Goal: Information Seeking & Learning: Learn about a topic

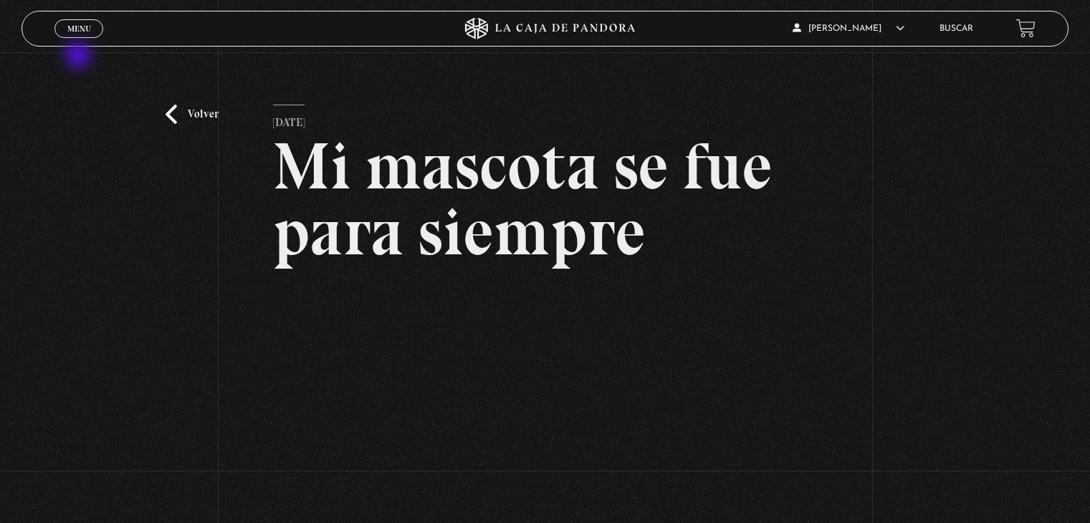
scroll to position [108, 0]
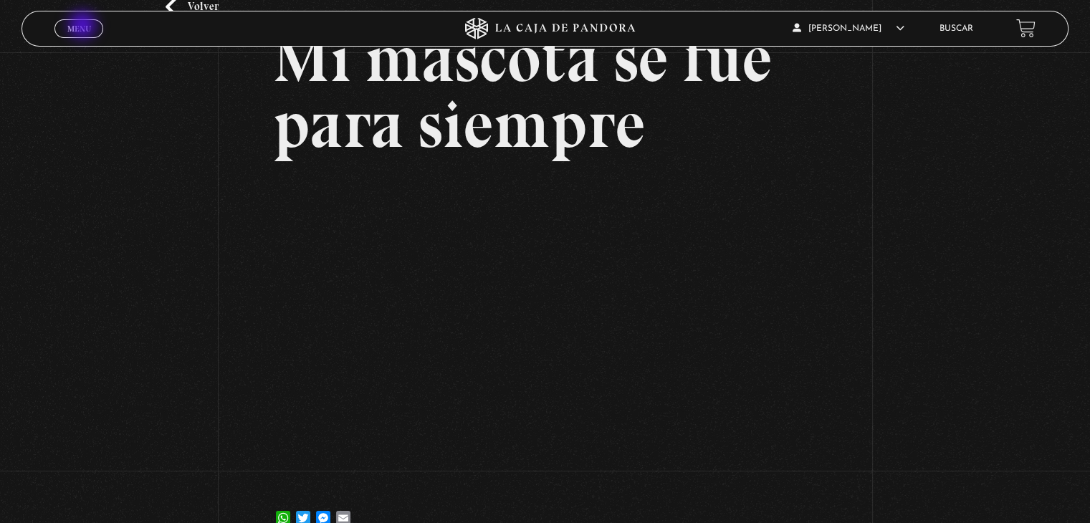
click at [84, 27] on span "Menu" at bounding box center [79, 28] width 24 height 9
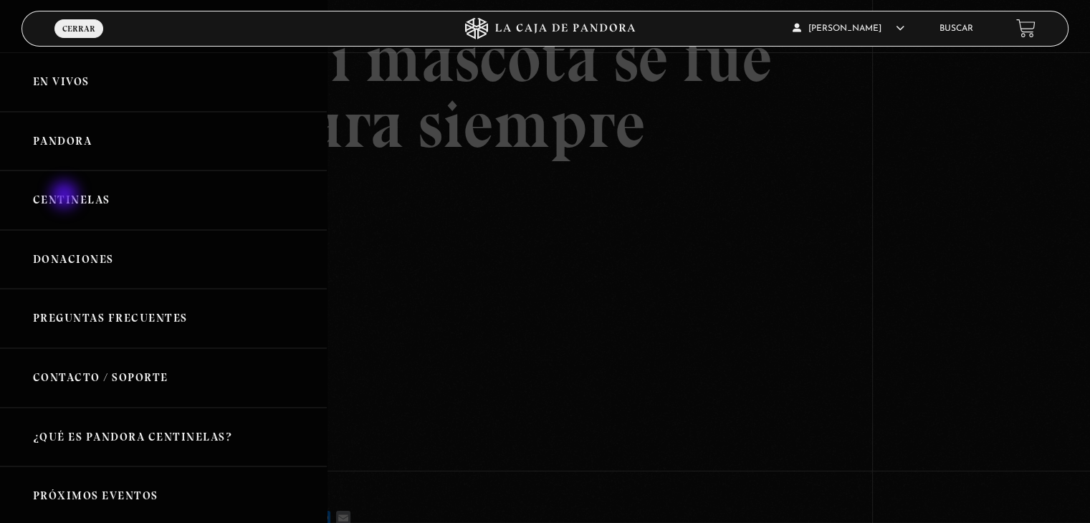
click at [66, 196] on link "Centinelas" at bounding box center [163, 200] width 327 height 59
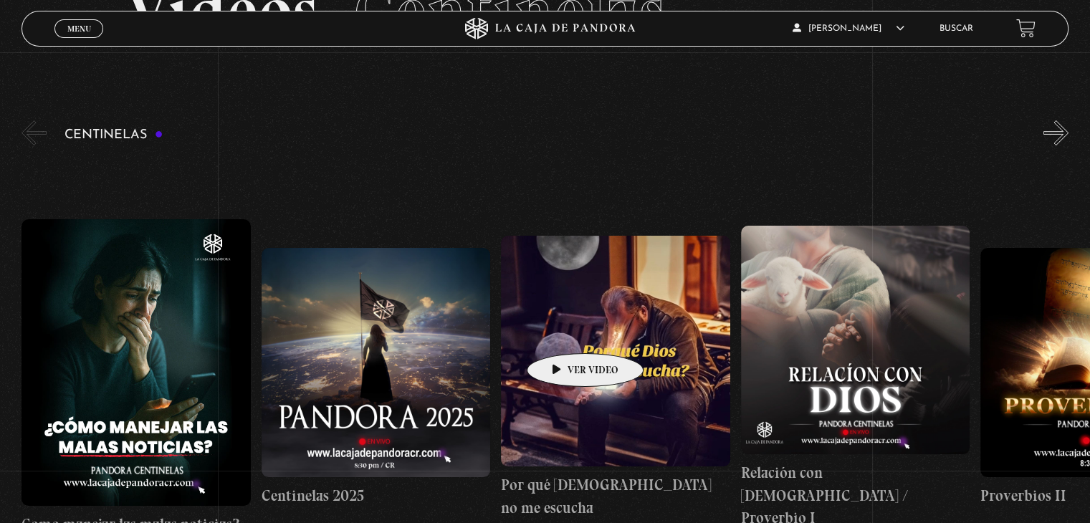
scroll to position [143, 0]
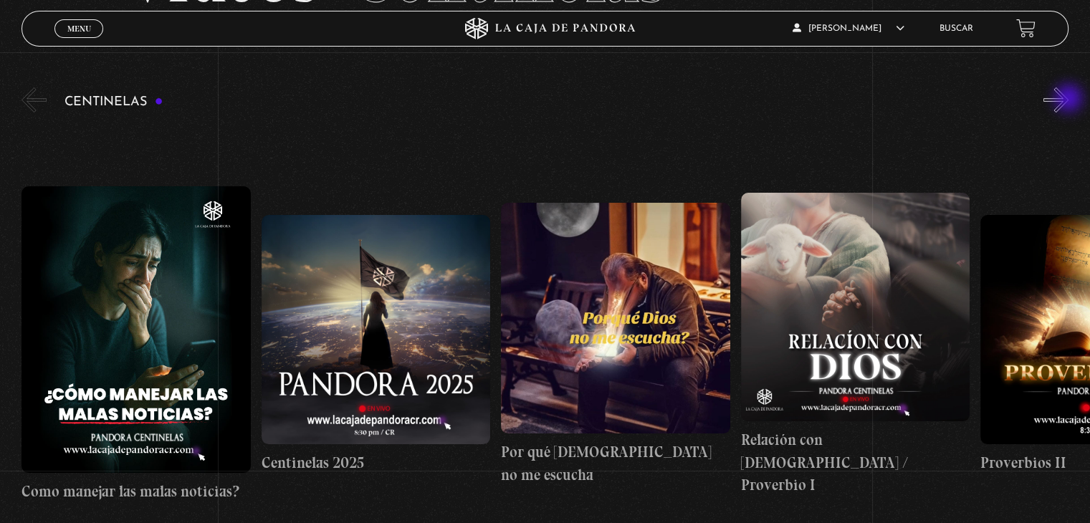
click at [1069, 100] on button "»" at bounding box center [1056, 99] width 25 height 25
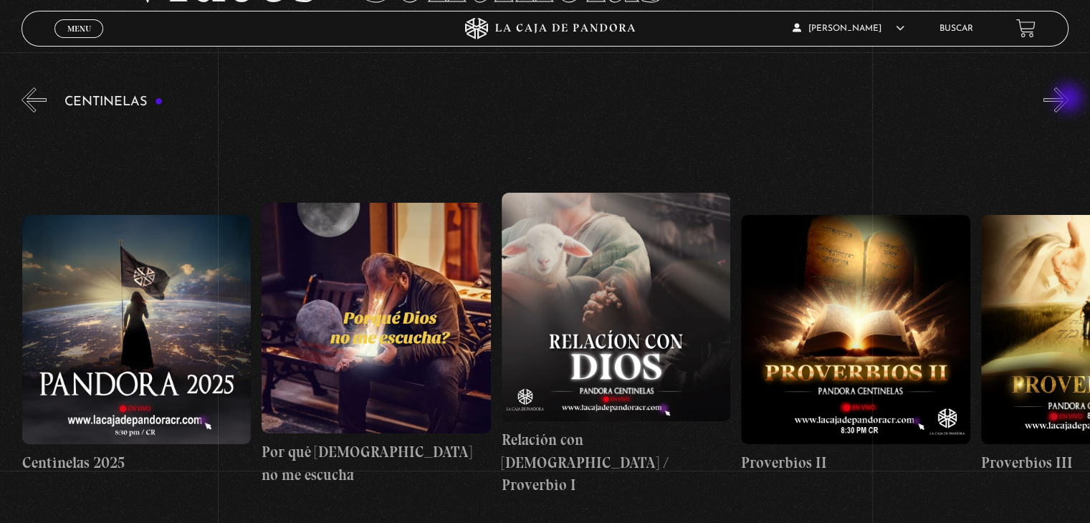
click at [1069, 100] on button "»" at bounding box center [1056, 99] width 25 height 25
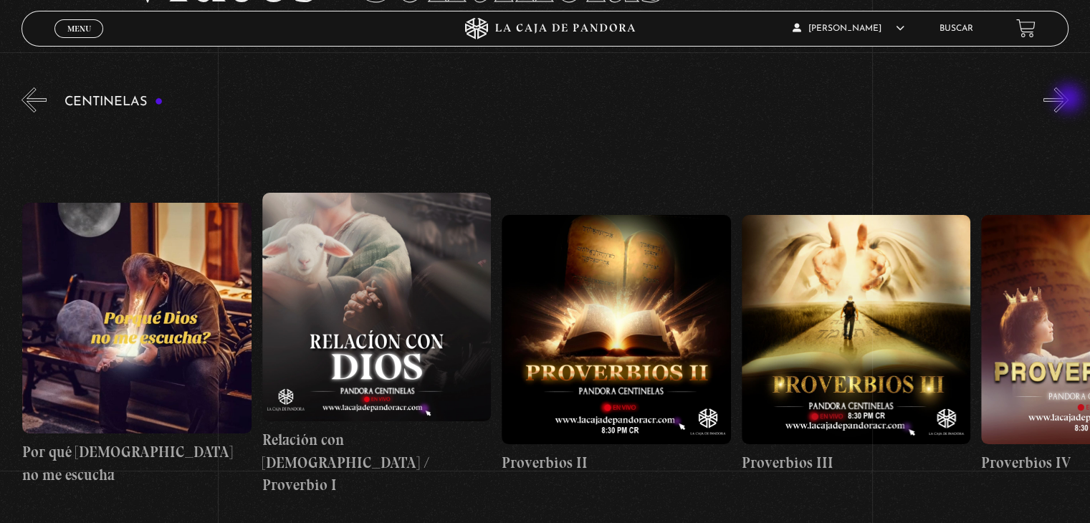
click at [1069, 100] on button "»" at bounding box center [1056, 99] width 25 height 25
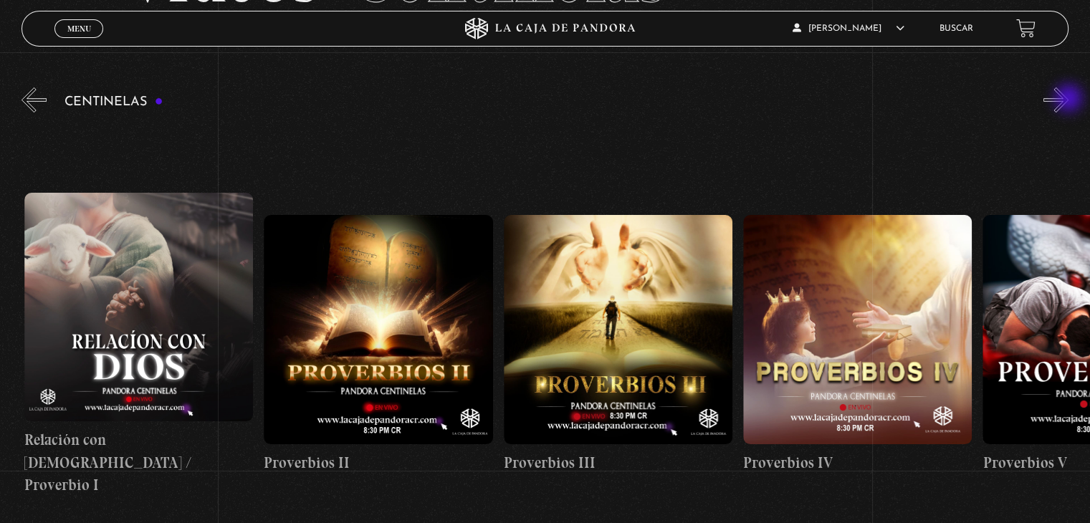
click at [1069, 100] on button "»" at bounding box center [1056, 99] width 25 height 25
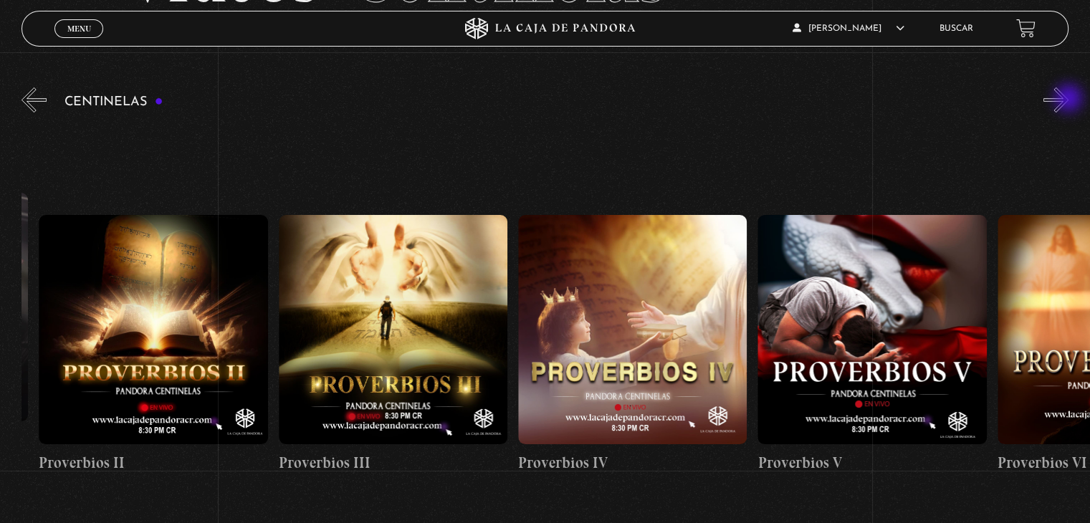
click at [1069, 100] on button "»" at bounding box center [1056, 99] width 25 height 25
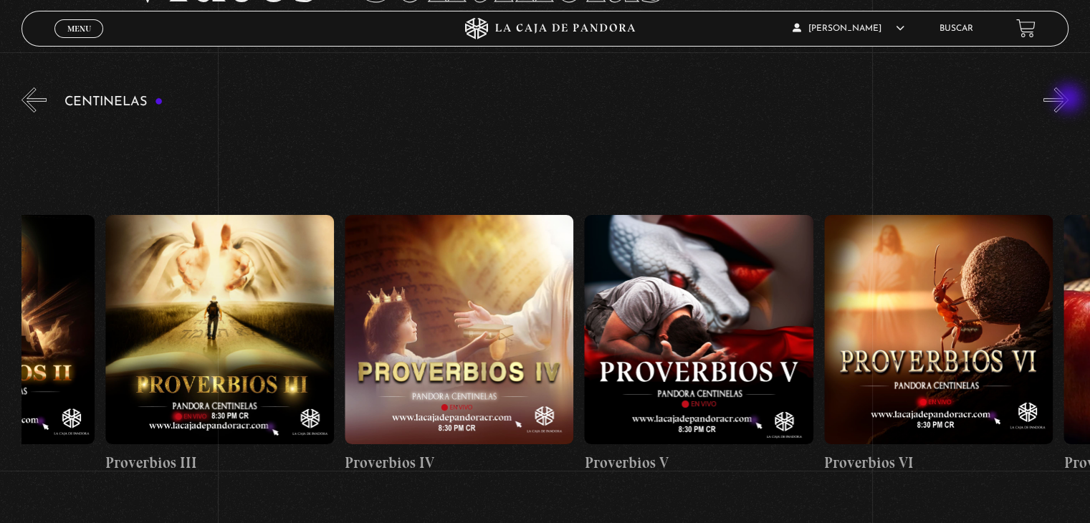
click at [1069, 100] on button "»" at bounding box center [1056, 99] width 25 height 25
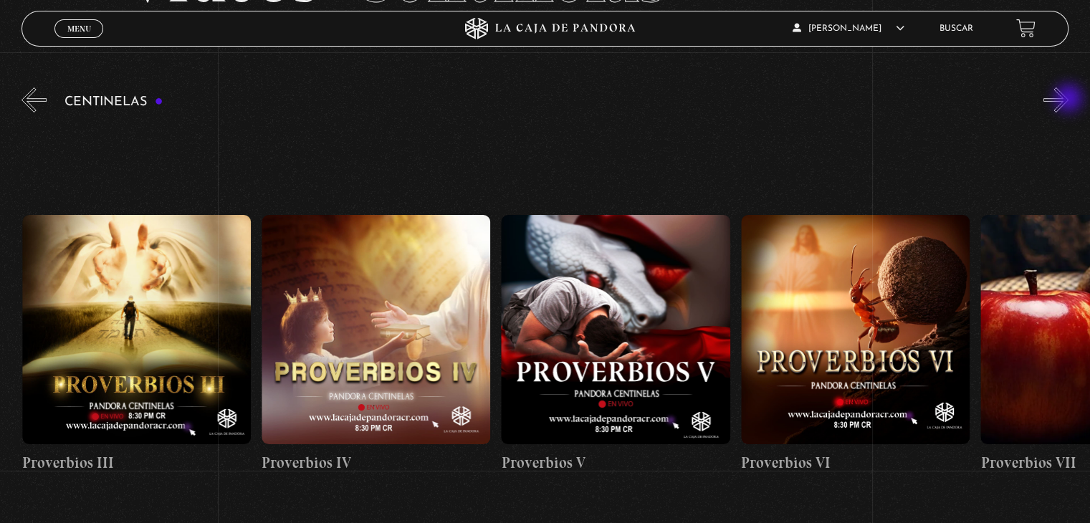
click at [1069, 100] on button "»" at bounding box center [1056, 99] width 25 height 25
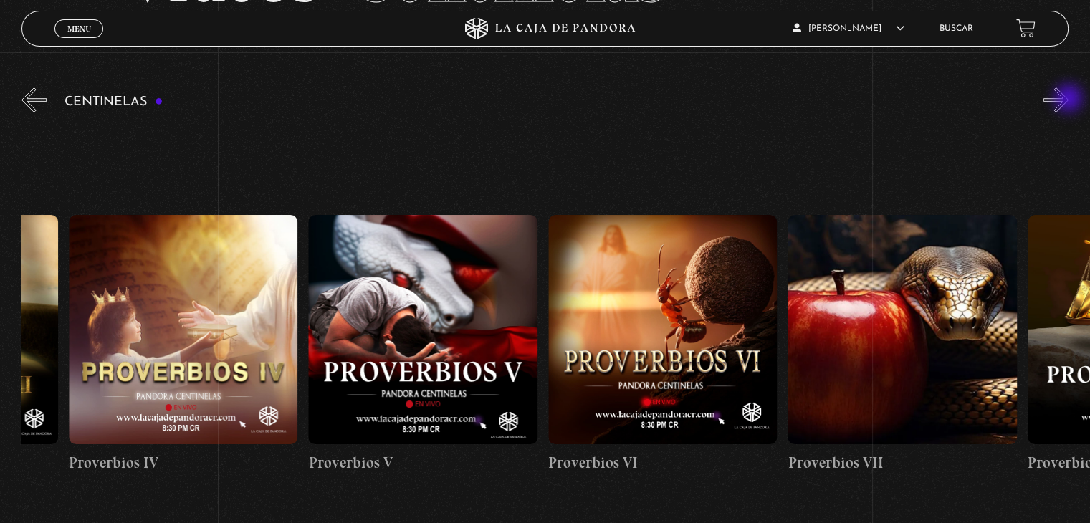
click at [1069, 100] on button "»" at bounding box center [1056, 99] width 25 height 25
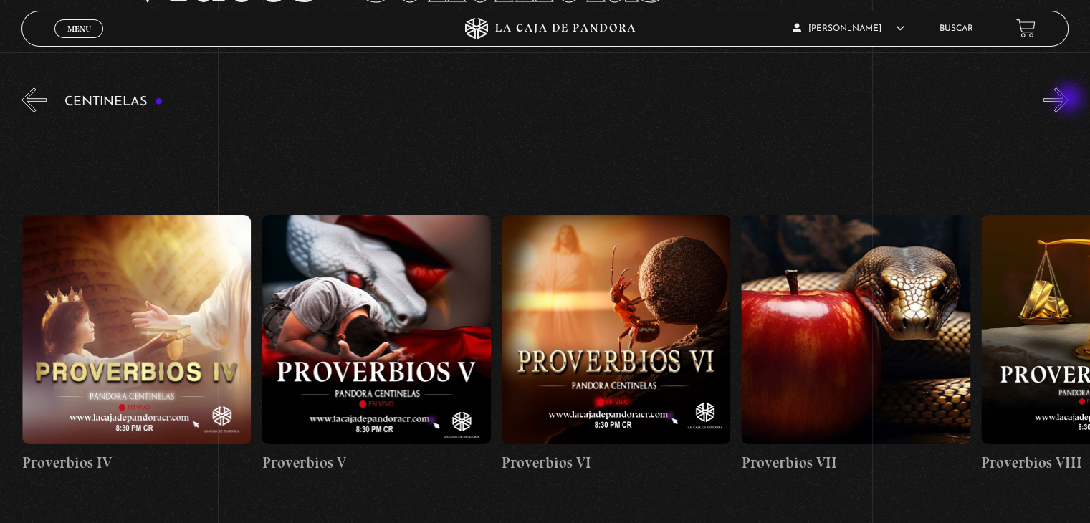
click at [1069, 100] on button "»" at bounding box center [1056, 99] width 25 height 25
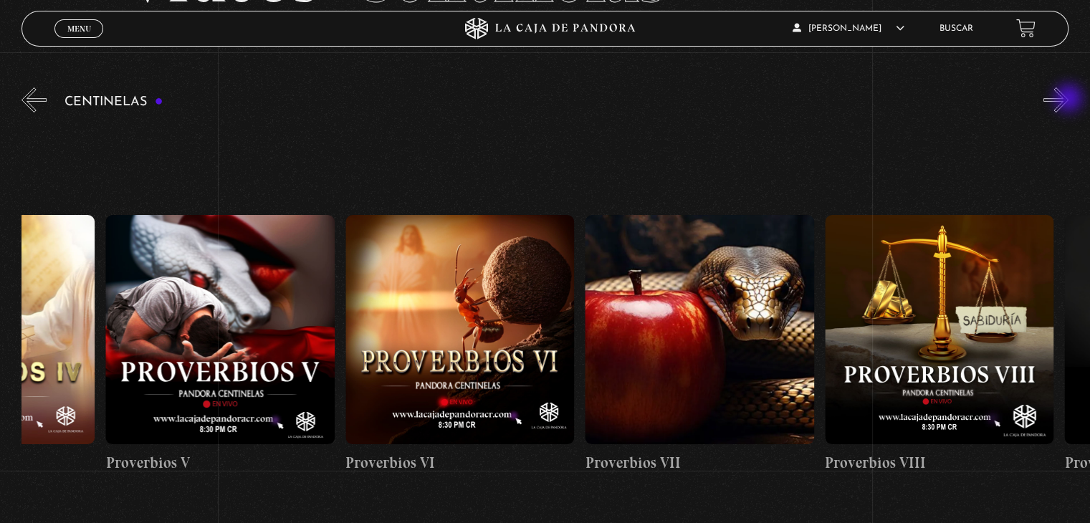
click at [1069, 100] on button "»" at bounding box center [1056, 99] width 25 height 25
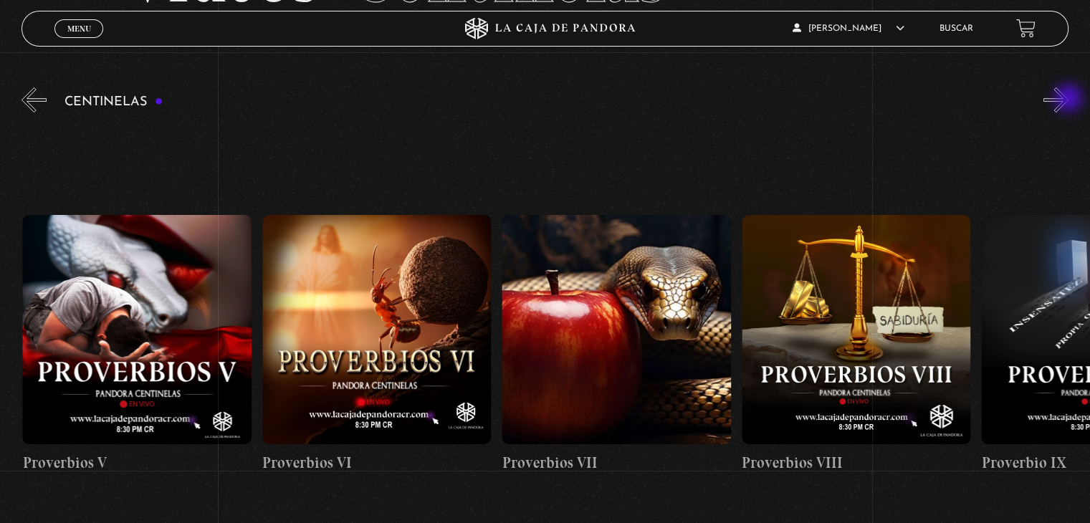
click at [1069, 100] on button "»" at bounding box center [1056, 99] width 25 height 25
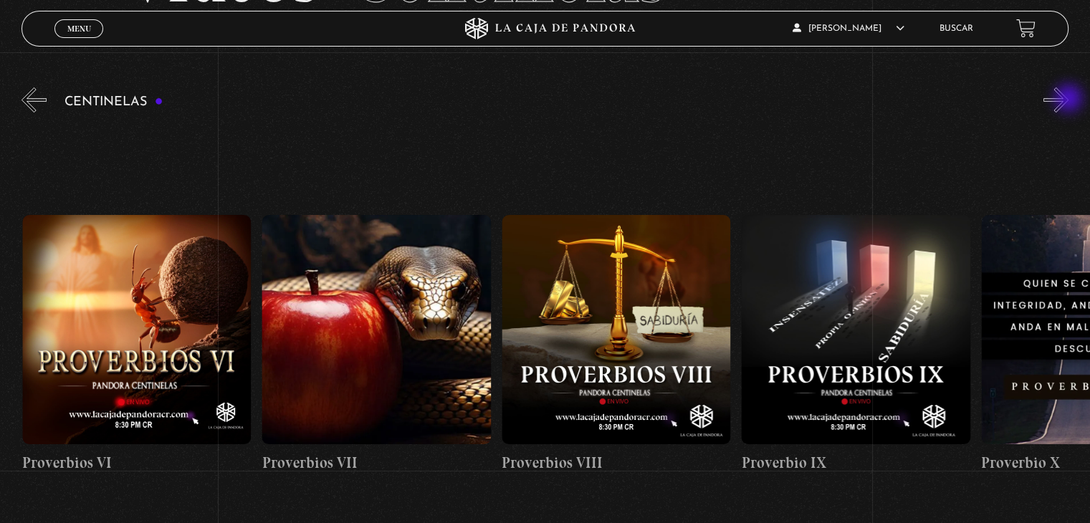
click at [1069, 100] on button "»" at bounding box center [1056, 99] width 25 height 25
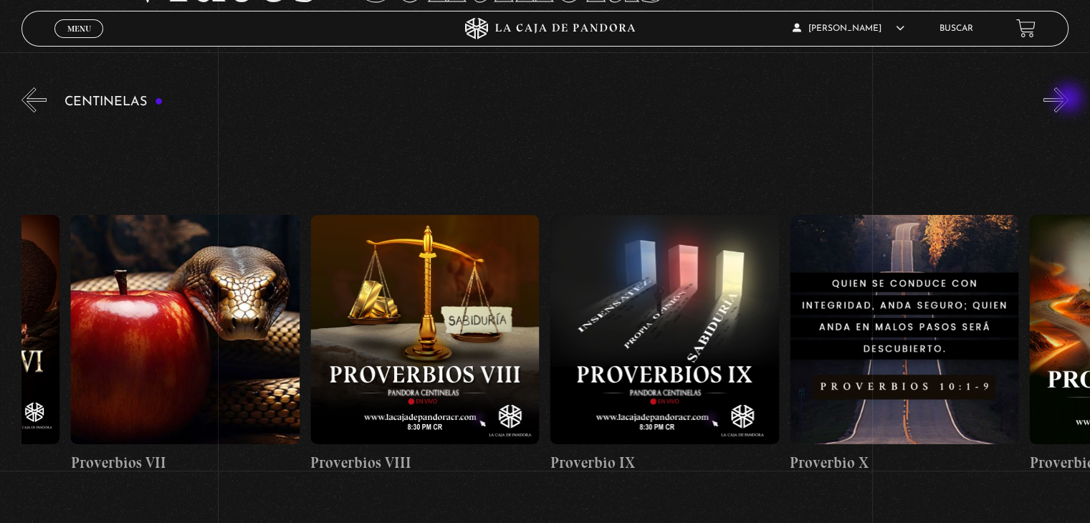
click at [1069, 100] on button "»" at bounding box center [1056, 99] width 25 height 25
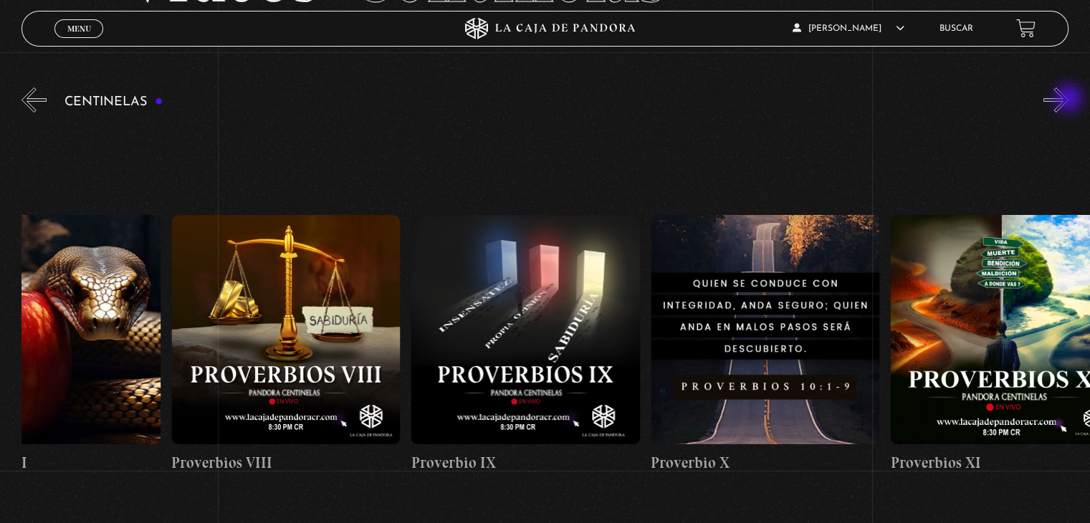
click at [1069, 100] on button "»" at bounding box center [1056, 99] width 25 height 25
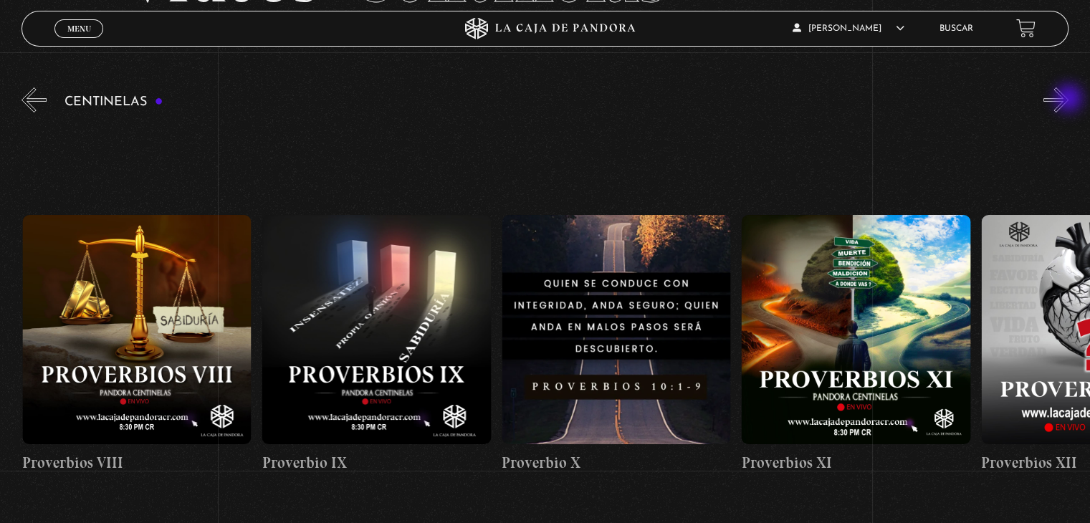
click at [1069, 100] on button "»" at bounding box center [1056, 99] width 25 height 25
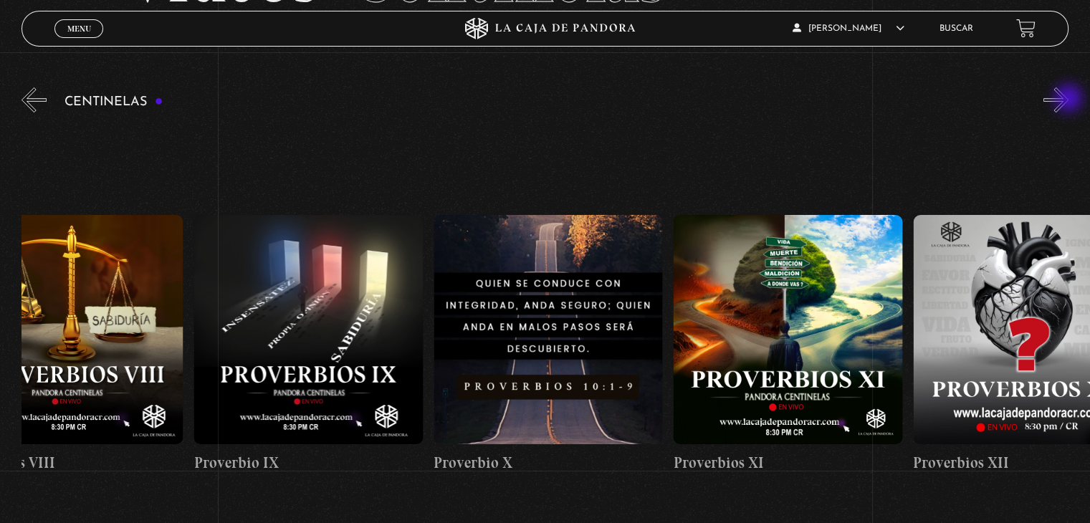
click at [1069, 100] on button "»" at bounding box center [1056, 99] width 25 height 25
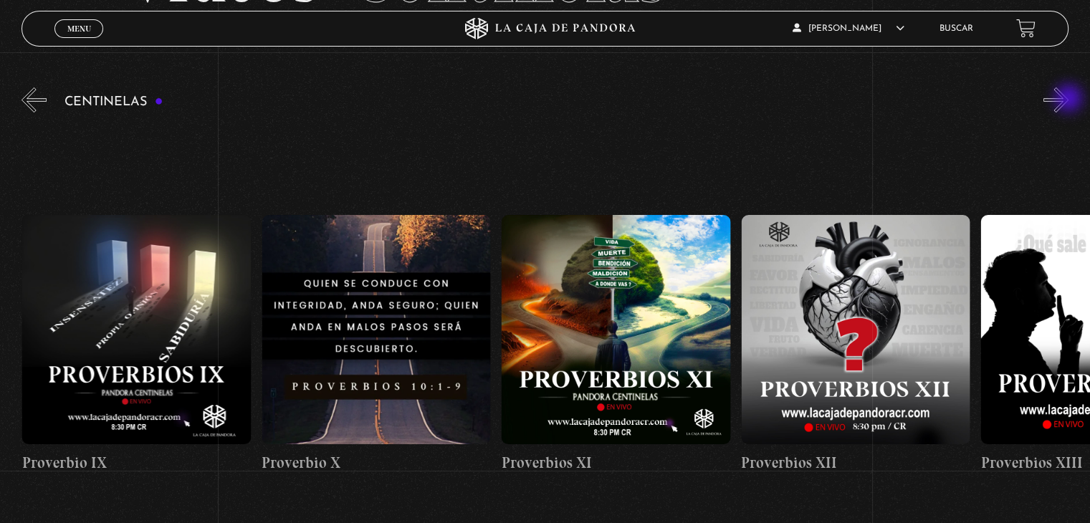
click at [1069, 100] on button "»" at bounding box center [1056, 99] width 25 height 25
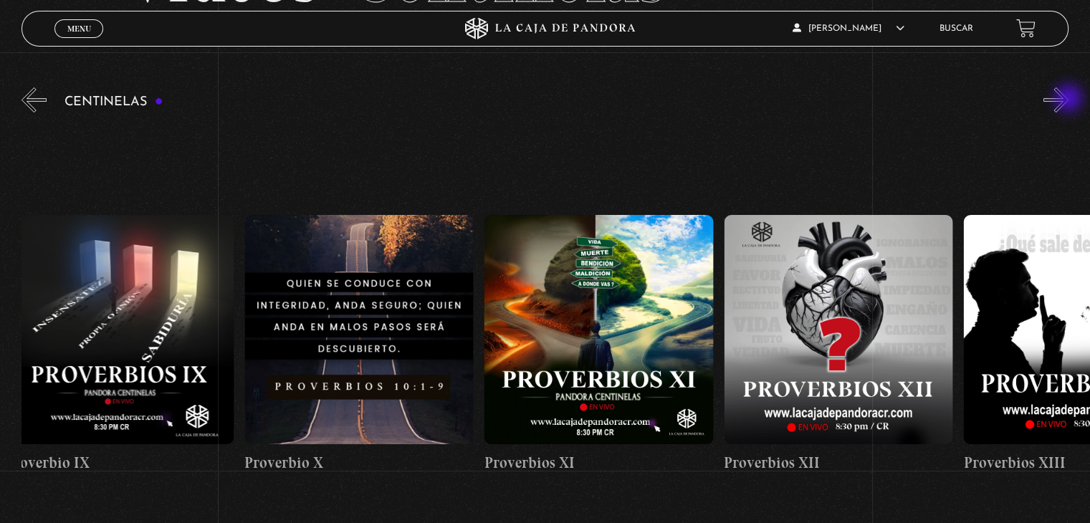
click at [1069, 100] on button "»" at bounding box center [1056, 99] width 25 height 25
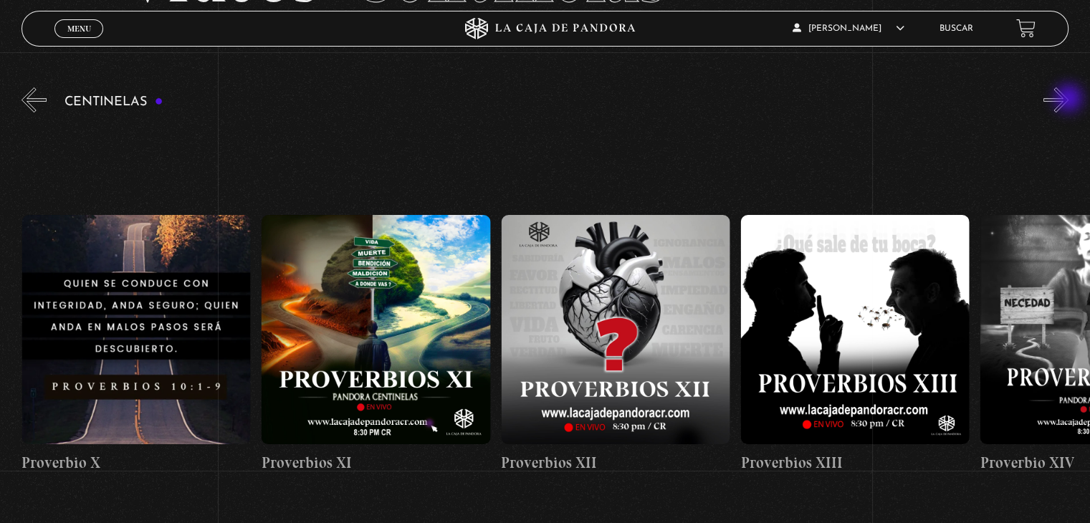
click at [1069, 100] on button "»" at bounding box center [1056, 99] width 25 height 25
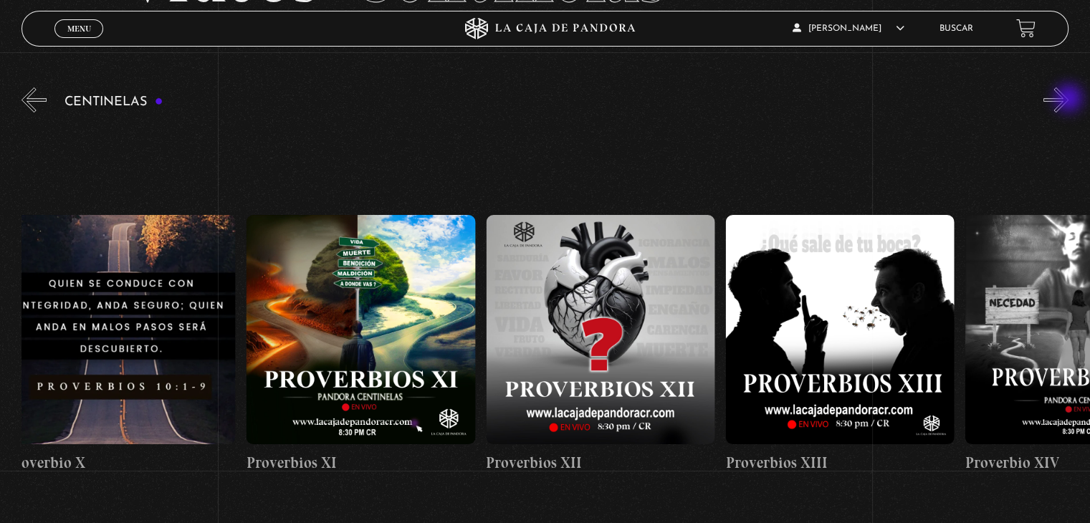
click at [1069, 100] on button "»" at bounding box center [1056, 99] width 25 height 25
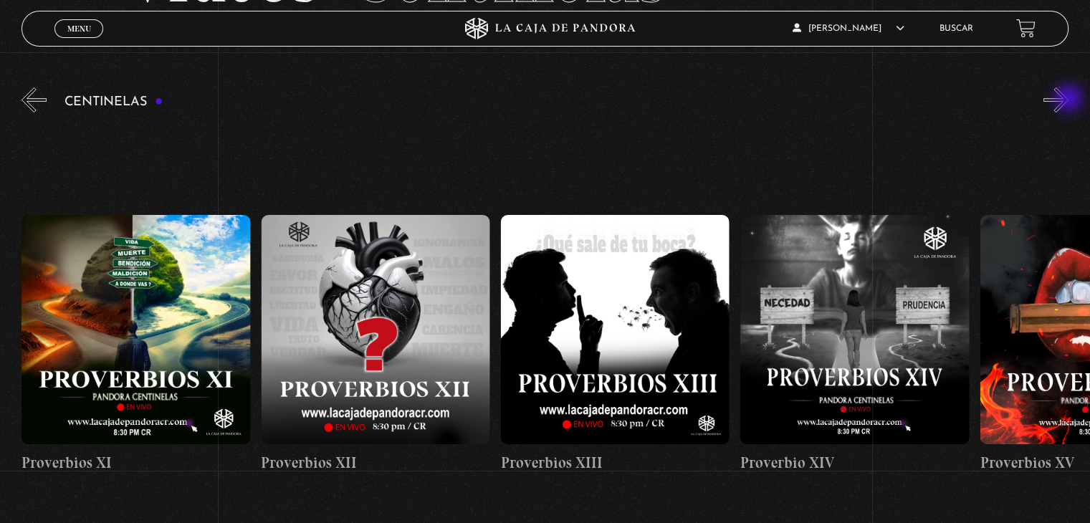
click at [1069, 100] on button "»" at bounding box center [1056, 99] width 25 height 25
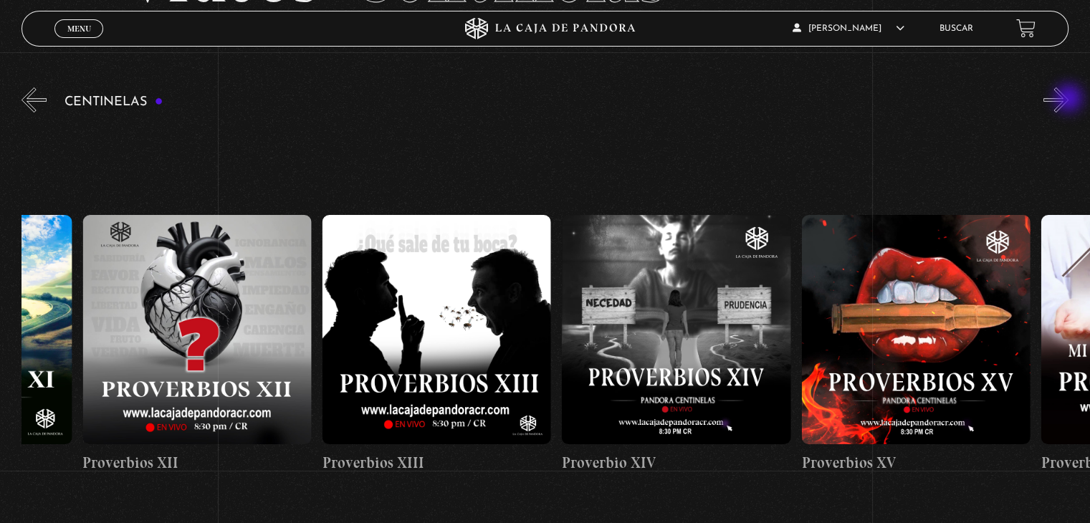
click at [1069, 100] on button "»" at bounding box center [1056, 99] width 25 height 25
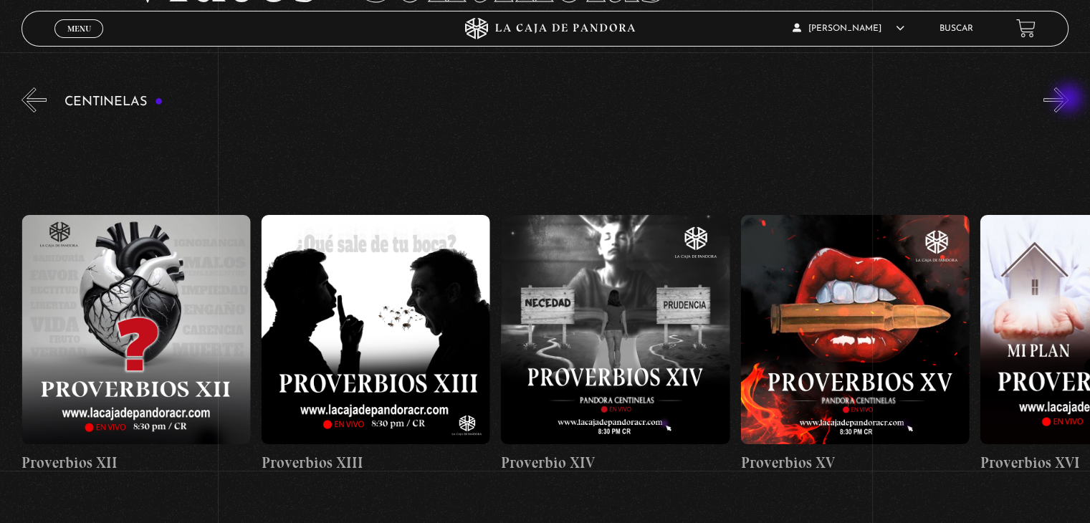
click at [1069, 100] on button "»" at bounding box center [1056, 99] width 25 height 25
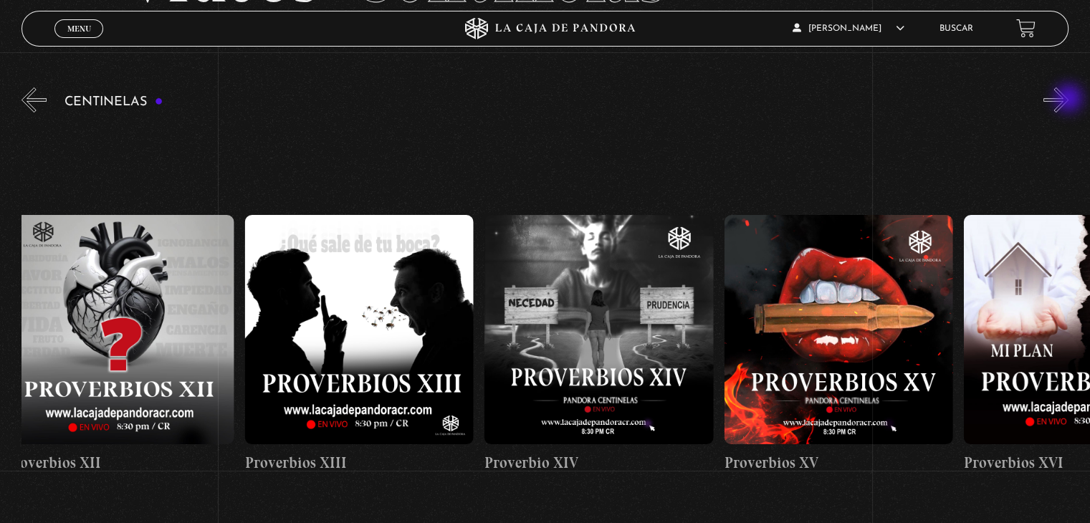
click at [1069, 100] on button "»" at bounding box center [1056, 99] width 25 height 25
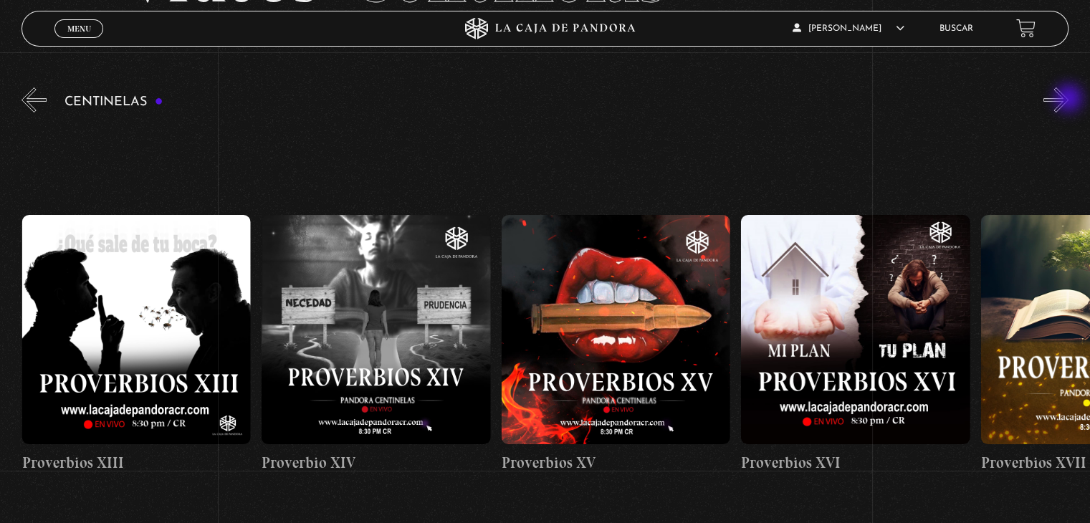
click at [1069, 100] on button "»" at bounding box center [1056, 99] width 25 height 25
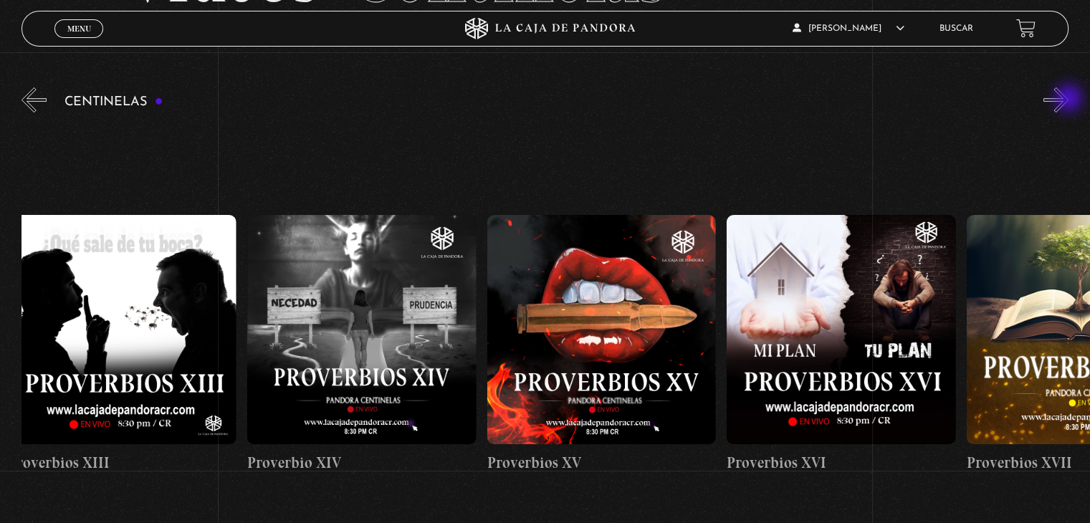
click at [1069, 100] on button "»" at bounding box center [1056, 99] width 25 height 25
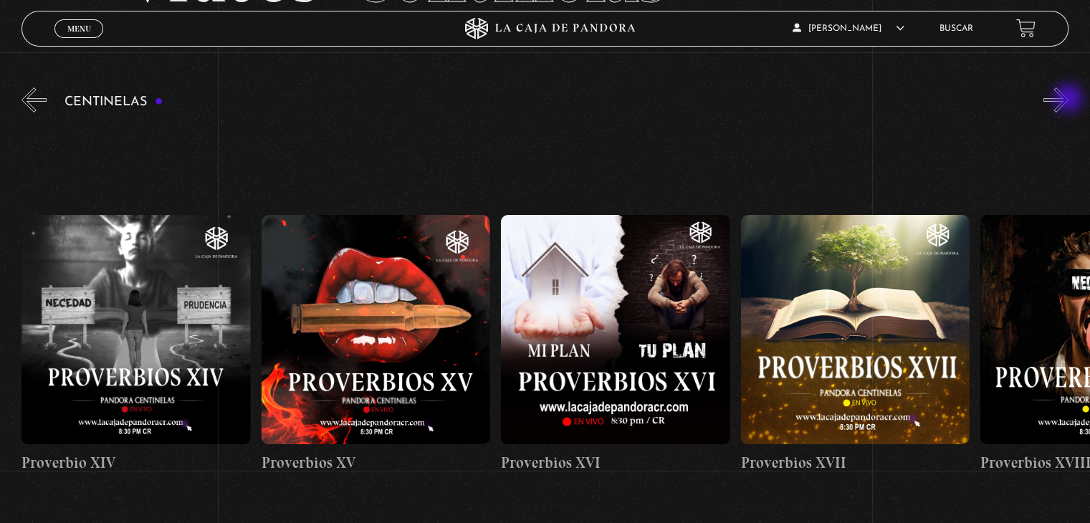
click at [1069, 100] on button "»" at bounding box center [1056, 99] width 25 height 25
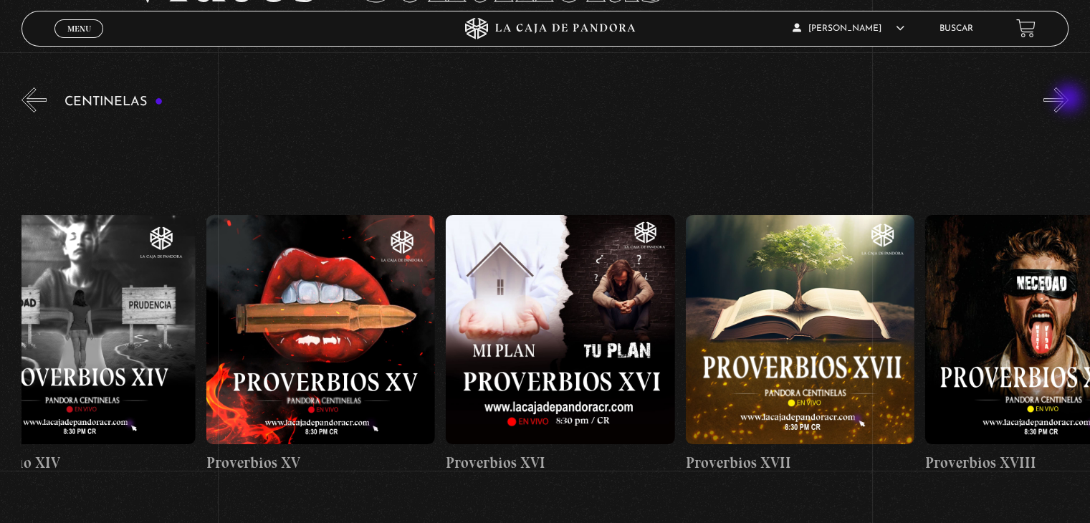
click at [1069, 100] on button "»" at bounding box center [1056, 99] width 25 height 25
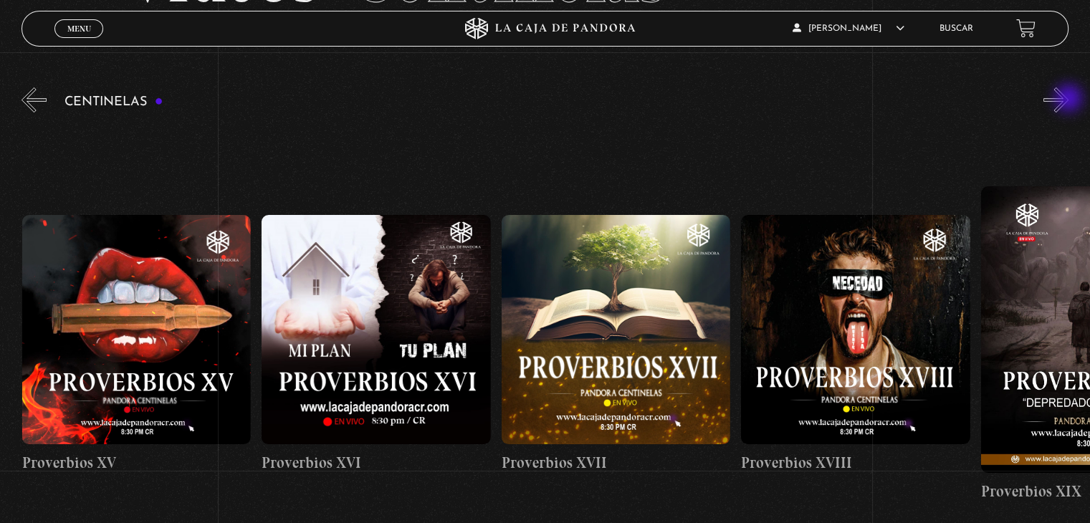
click at [1069, 100] on button "»" at bounding box center [1056, 99] width 25 height 25
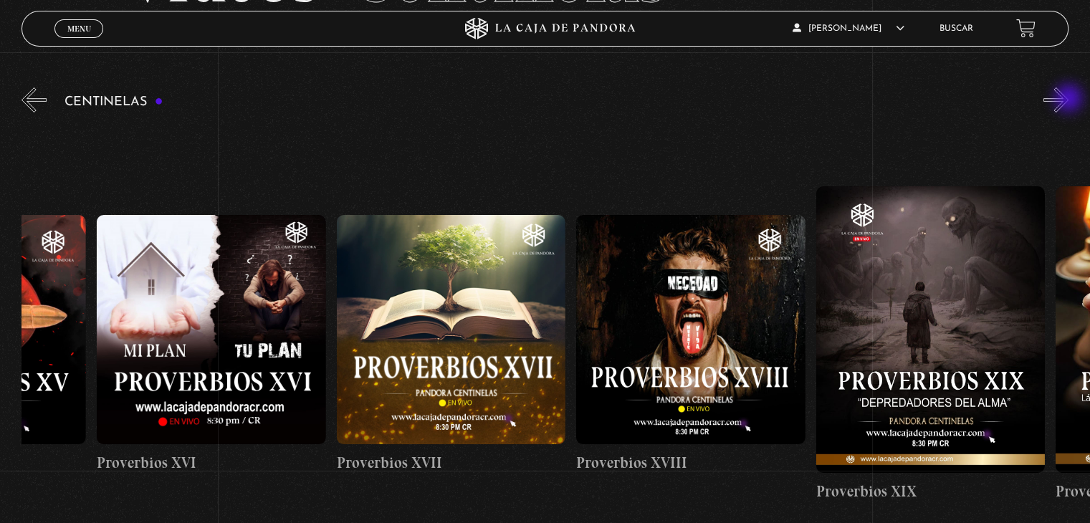
click at [1069, 100] on button "»" at bounding box center [1056, 99] width 25 height 25
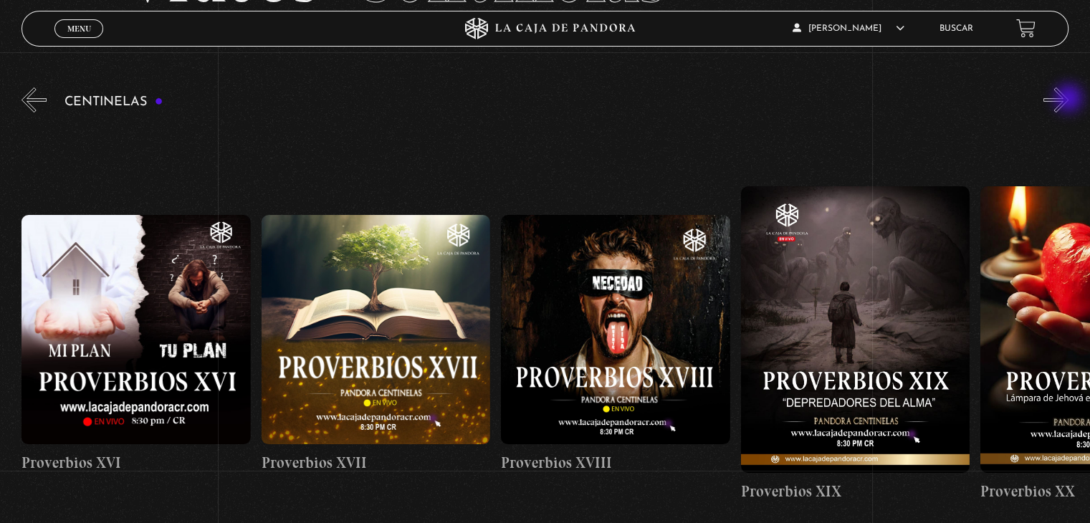
click at [1069, 100] on button "»" at bounding box center [1056, 99] width 25 height 25
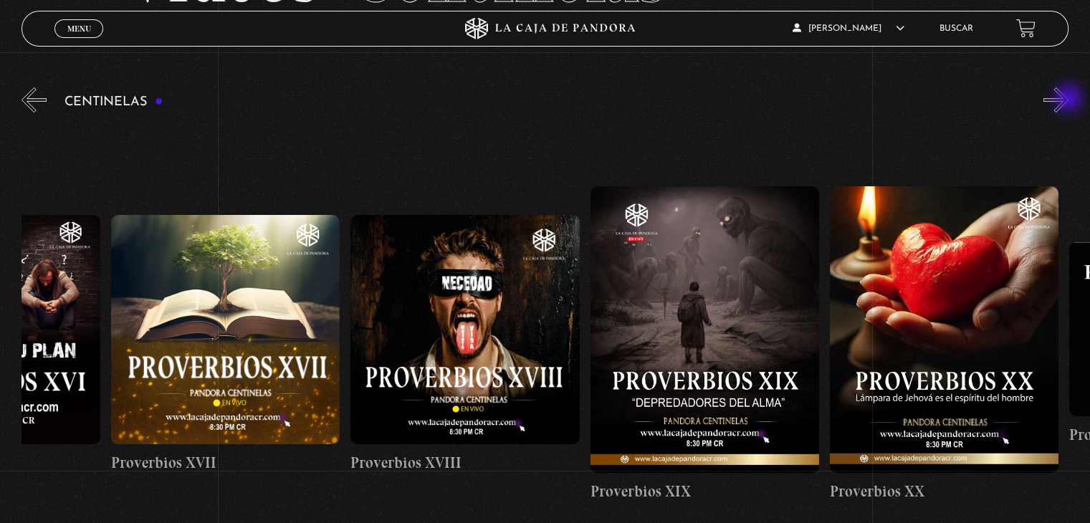
click at [1069, 100] on button "»" at bounding box center [1056, 99] width 25 height 25
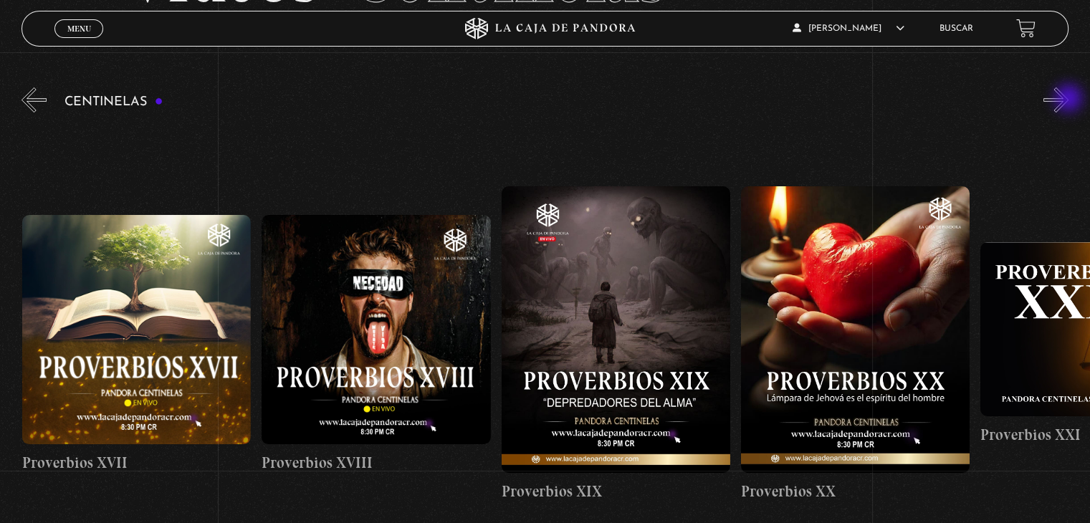
click at [1069, 100] on button "»" at bounding box center [1056, 99] width 25 height 25
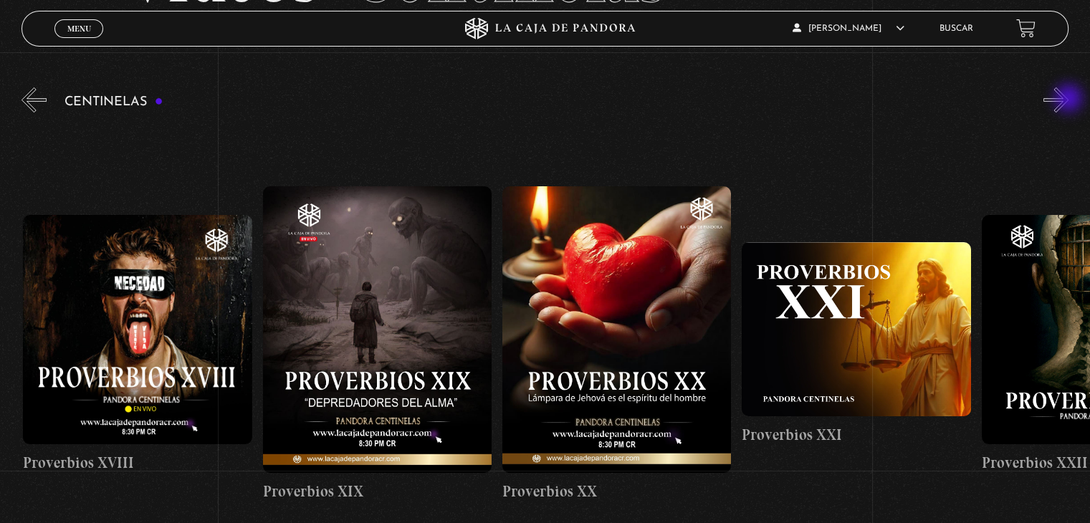
click at [1069, 100] on button "»" at bounding box center [1056, 99] width 25 height 25
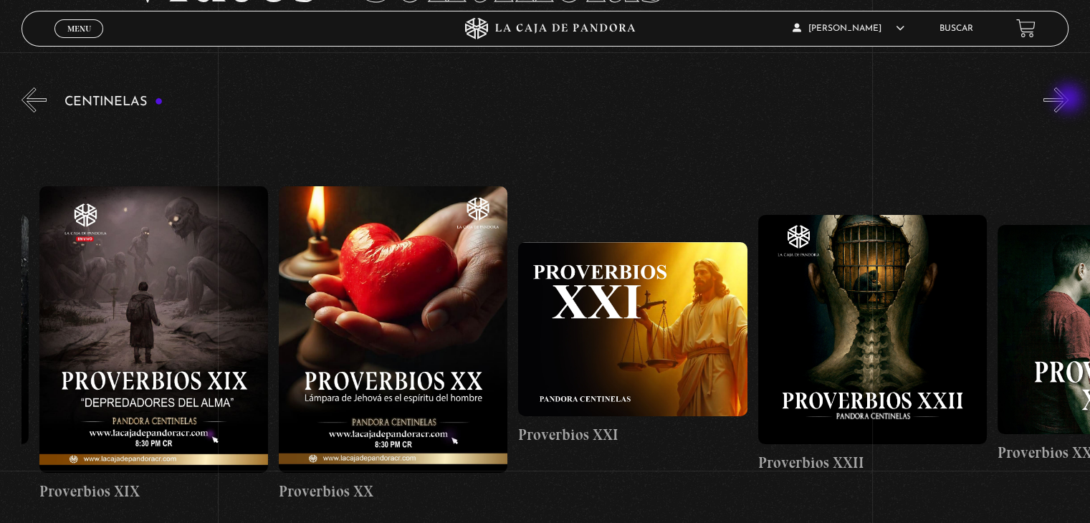
click at [1069, 100] on button "»" at bounding box center [1056, 99] width 25 height 25
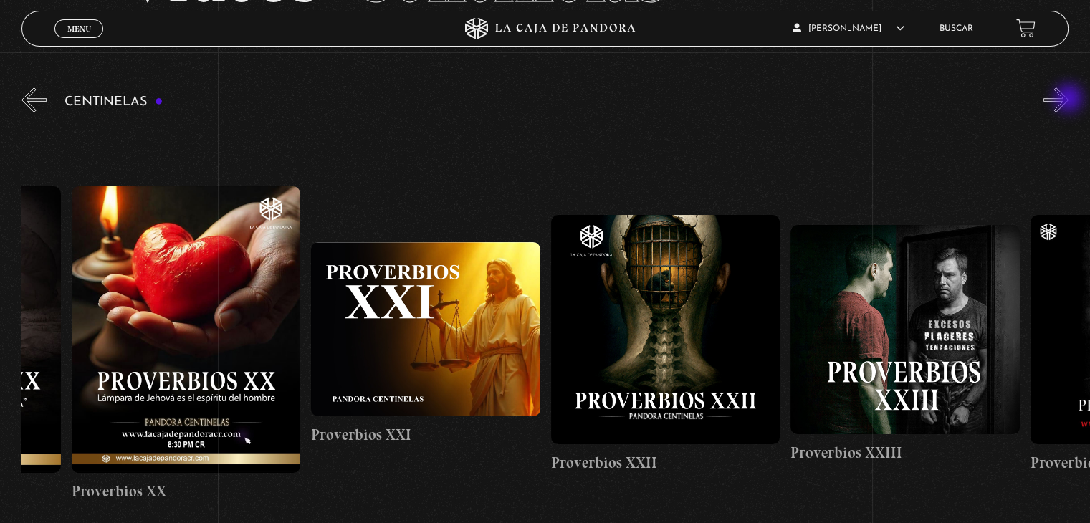
click at [1069, 100] on button "»" at bounding box center [1056, 99] width 25 height 25
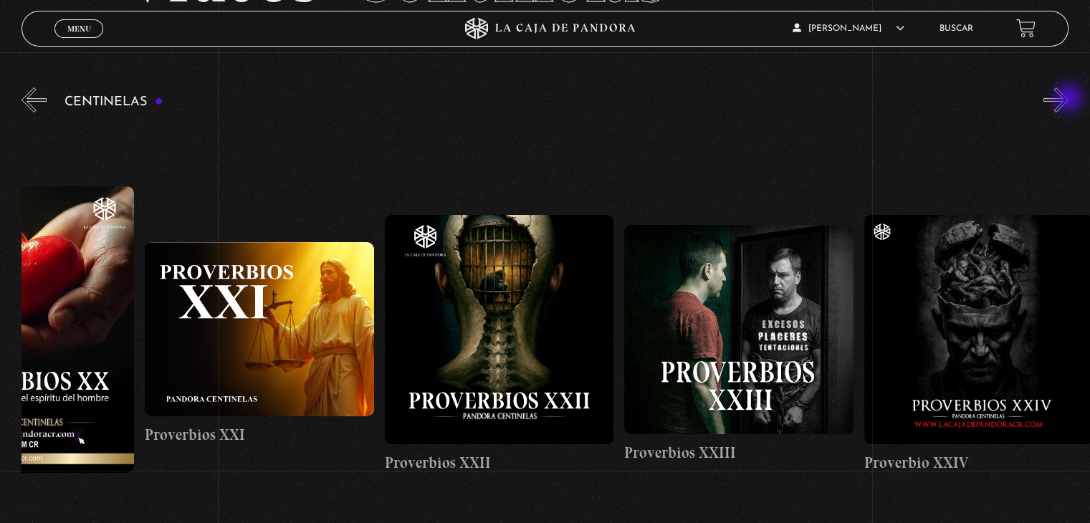
click at [1069, 100] on button "»" at bounding box center [1056, 99] width 25 height 25
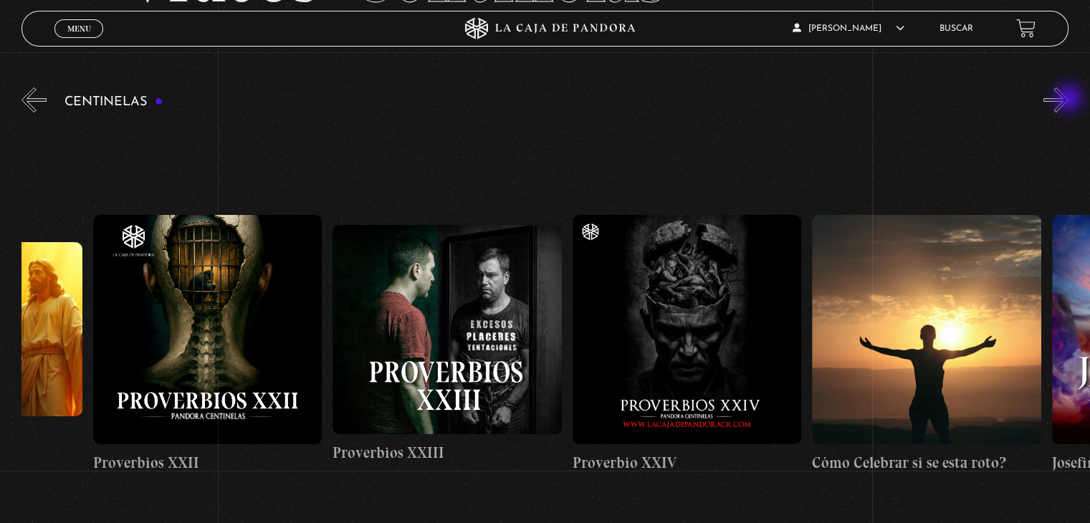
click at [1069, 100] on button "»" at bounding box center [1056, 99] width 25 height 25
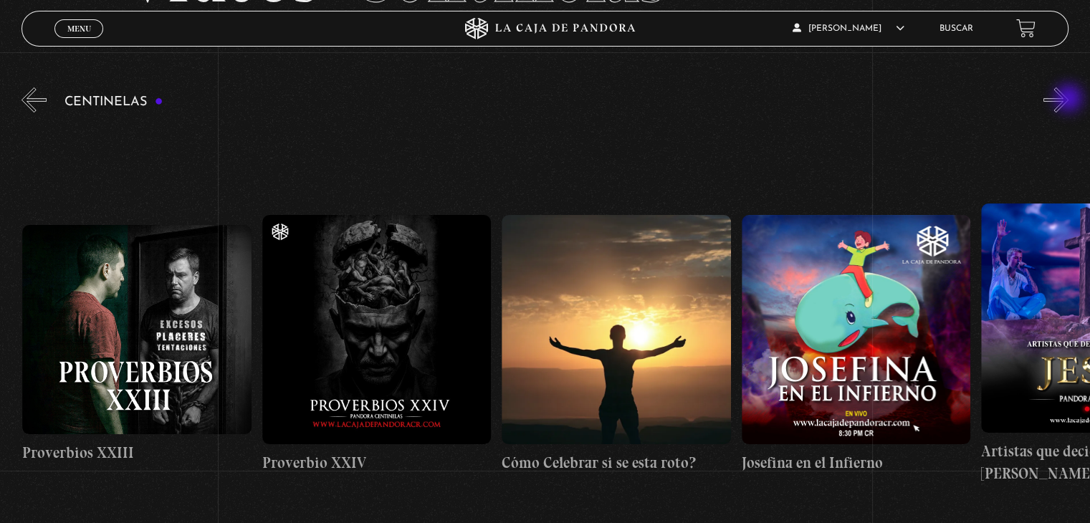
click at [1069, 100] on button "»" at bounding box center [1056, 99] width 25 height 25
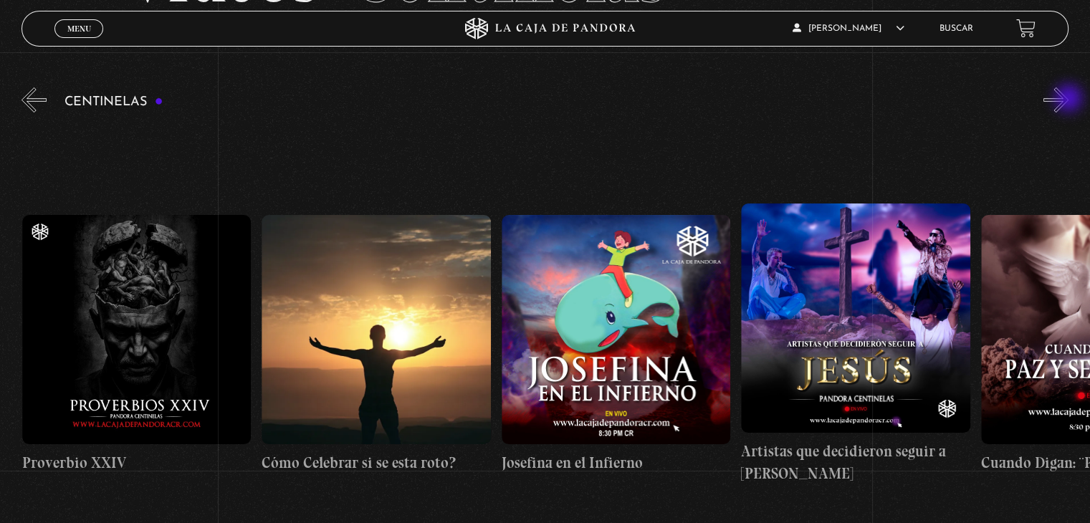
click at [1069, 100] on button "»" at bounding box center [1056, 99] width 25 height 25
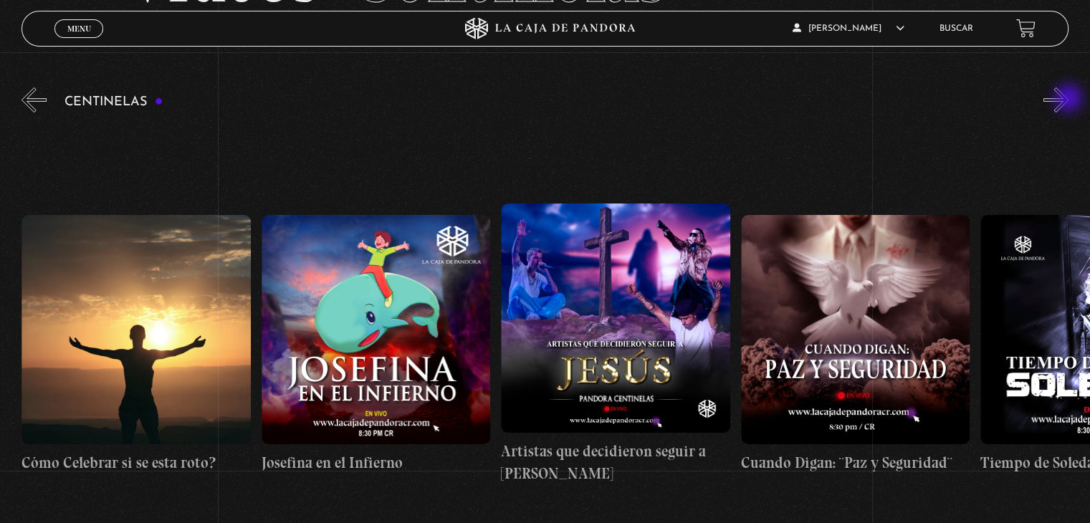
click at [1069, 100] on button "»" at bounding box center [1056, 99] width 25 height 25
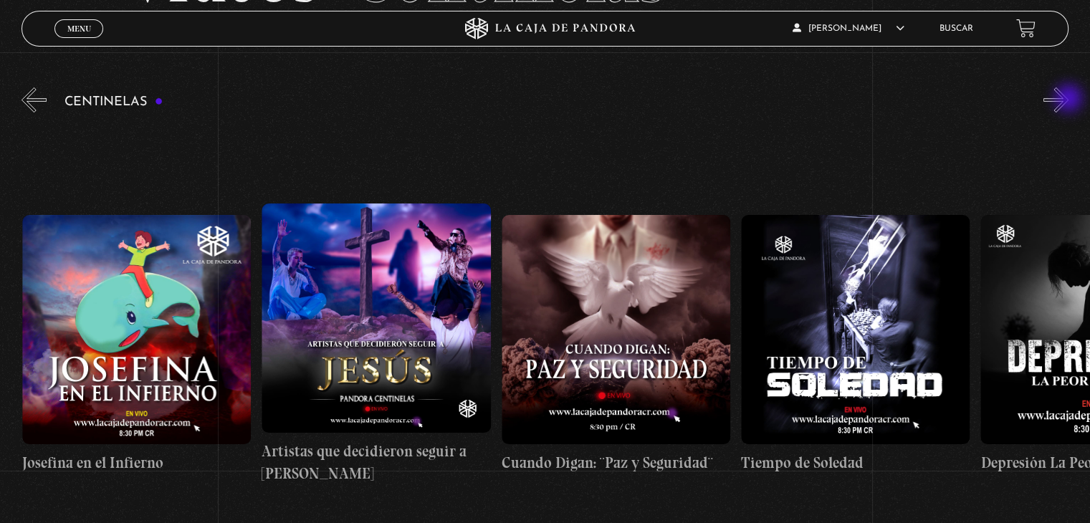
click at [1069, 100] on button "»" at bounding box center [1056, 99] width 25 height 25
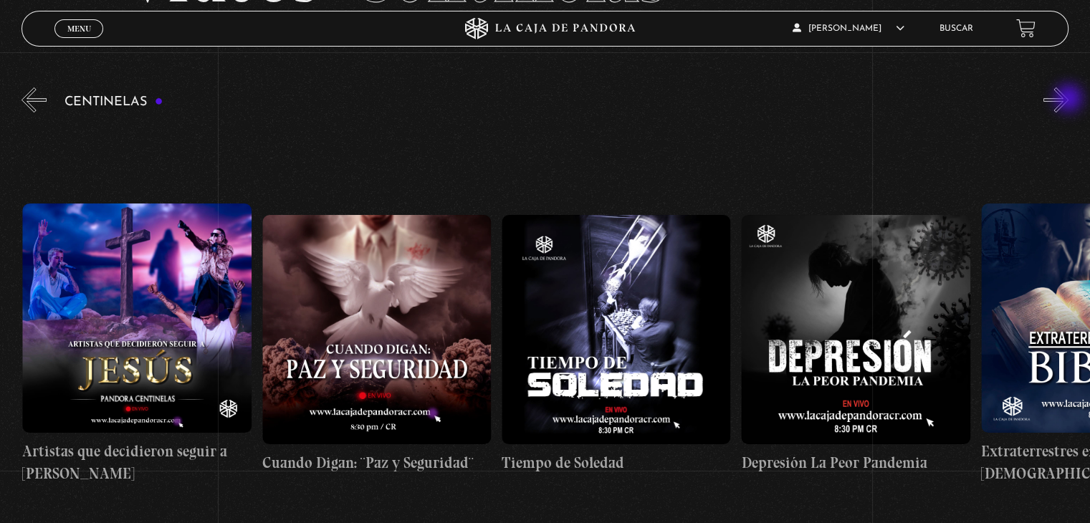
click at [1069, 100] on button "»" at bounding box center [1056, 99] width 25 height 25
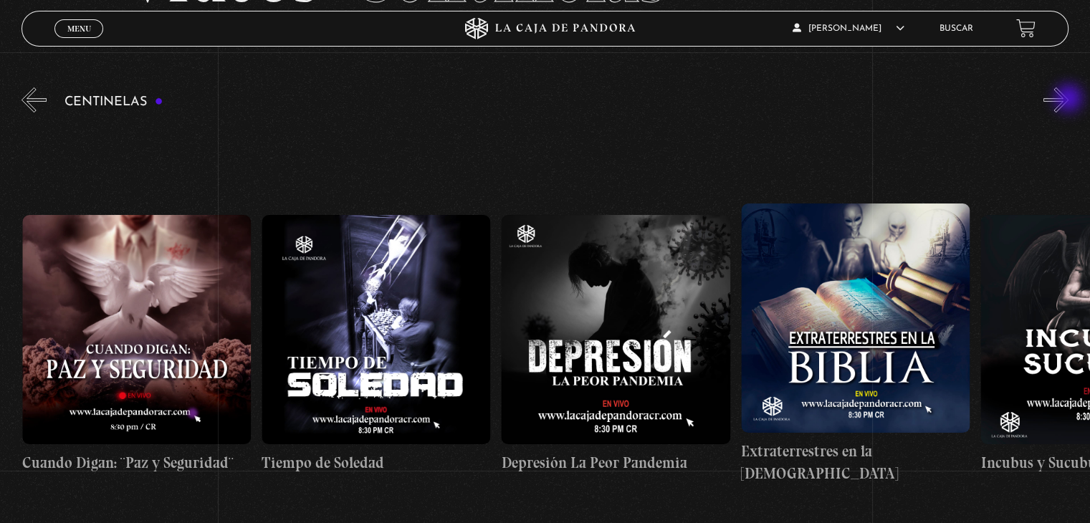
click at [1069, 100] on button "»" at bounding box center [1056, 99] width 25 height 25
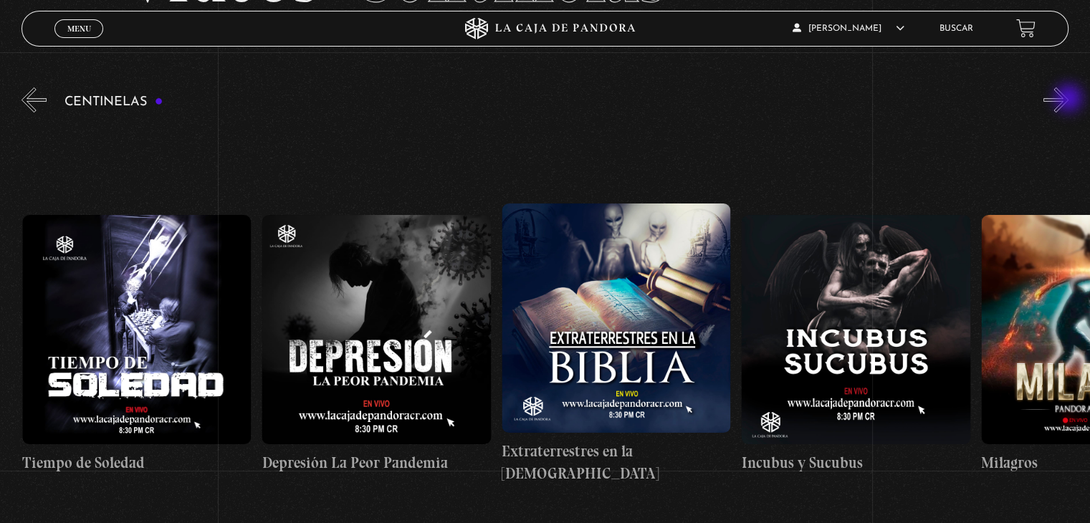
click at [1069, 100] on button "»" at bounding box center [1056, 99] width 25 height 25
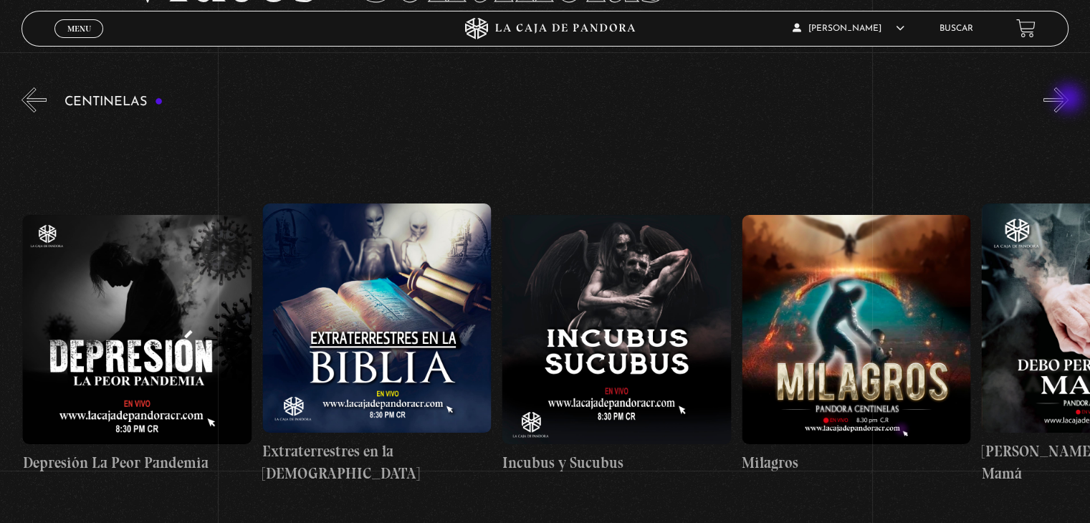
click at [1069, 100] on button "»" at bounding box center [1056, 99] width 25 height 25
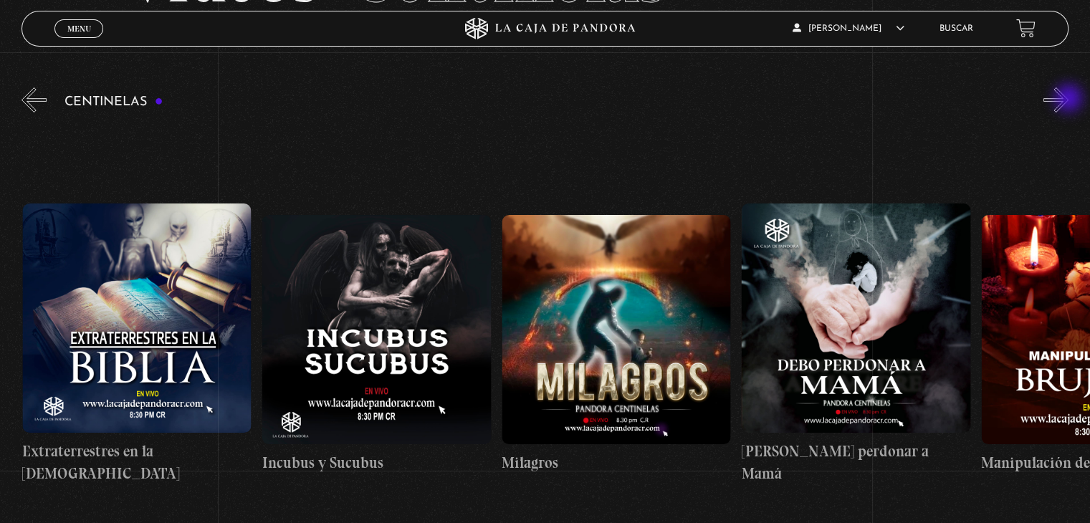
click at [1069, 100] on button "»" at bounding box center [1056, 99] width 25 height 25
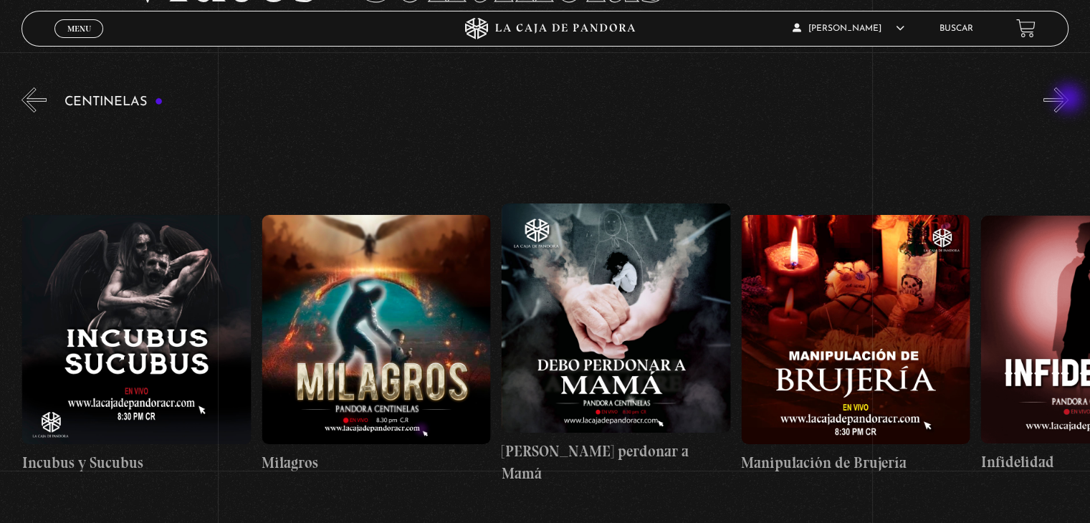
click at [1069, 100] on button "»" at bounding box center [1056, 99] width 25 height 25
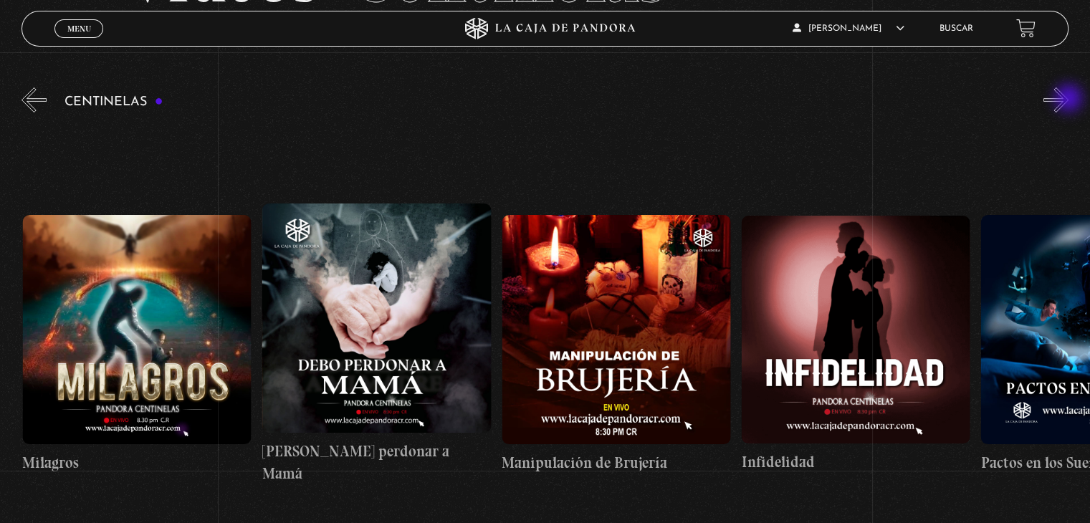
click at [1069, 100] on button "»" at bounding box center [1056, 99] width 25 height 25
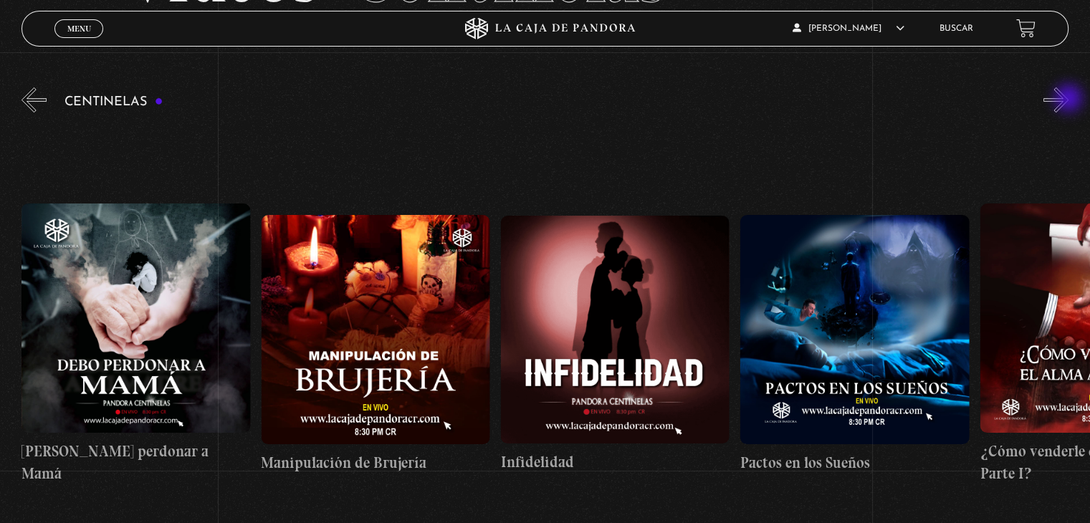
click at [1069, 100] on button "»" at bounding box center [1056, 99] width 25 height 25
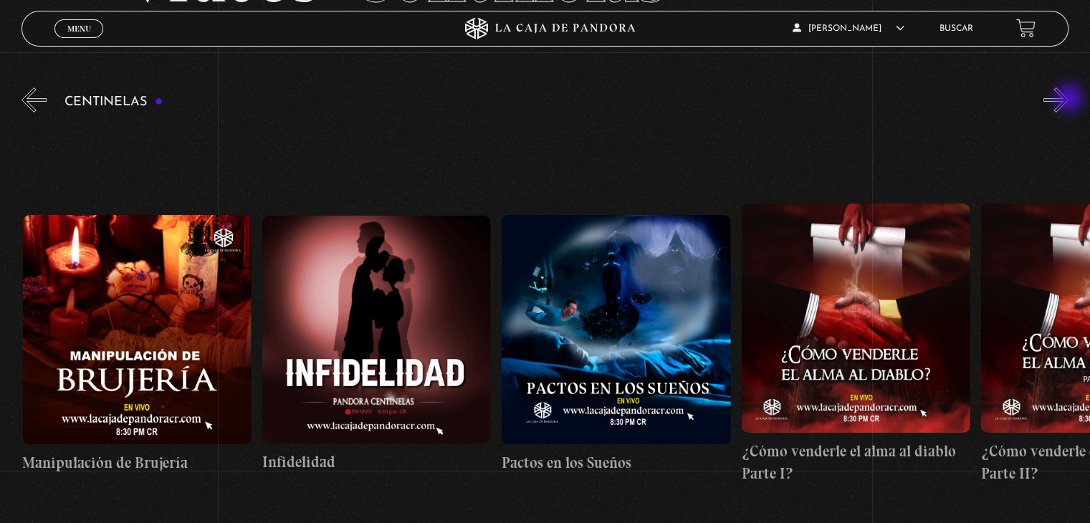
scroll to position [0, 8870]
click at [1069, 100] on button "»" at bounding box center [1056, 99] width 25 height 25
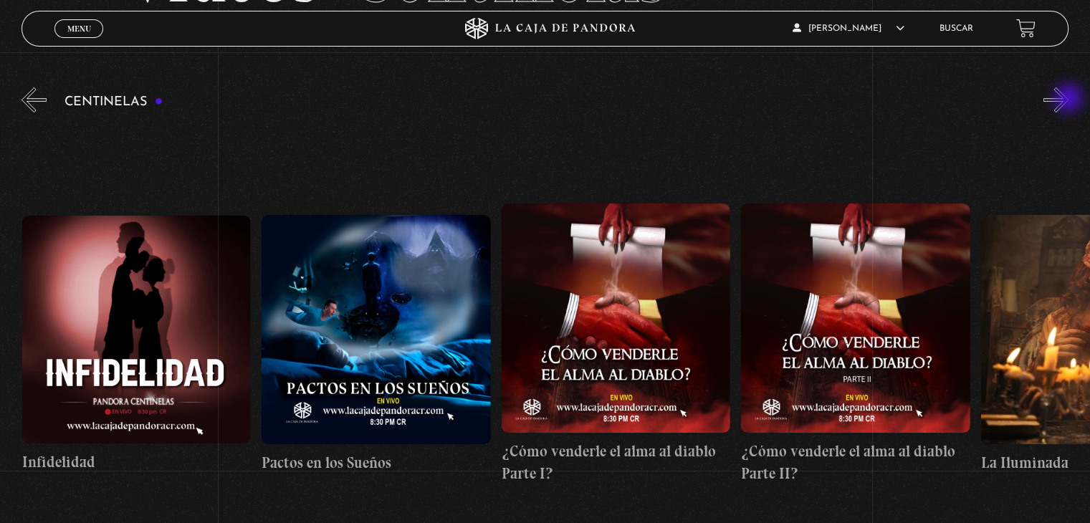
scroll to position [0, 9109]
click at [1069, 100] on button "»" at bounding box center [1056, 99] width 25 height 25
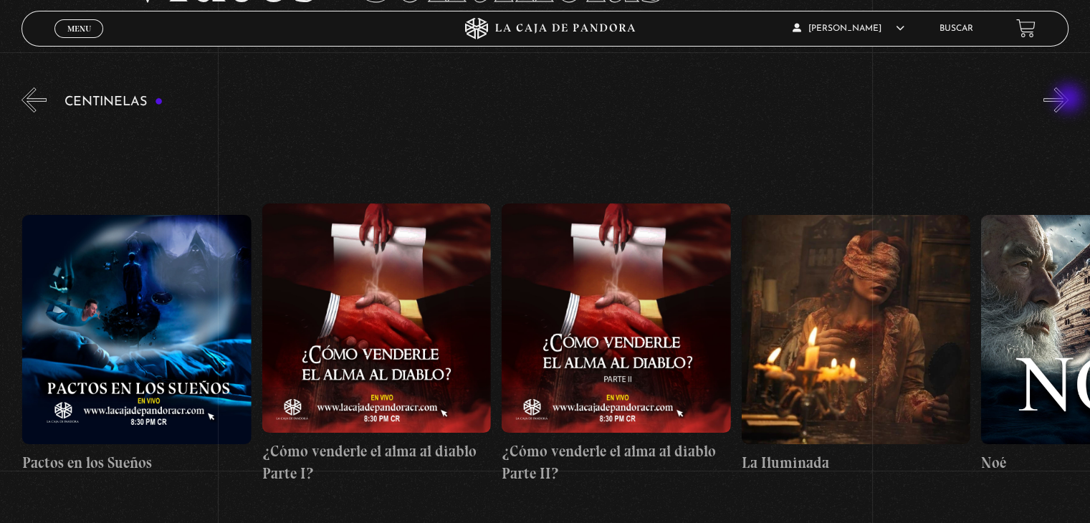
scroll to position [0, 9350]
click at [1069, 100] on button "»" at bounding box center [1056, 99] width 25 height 25
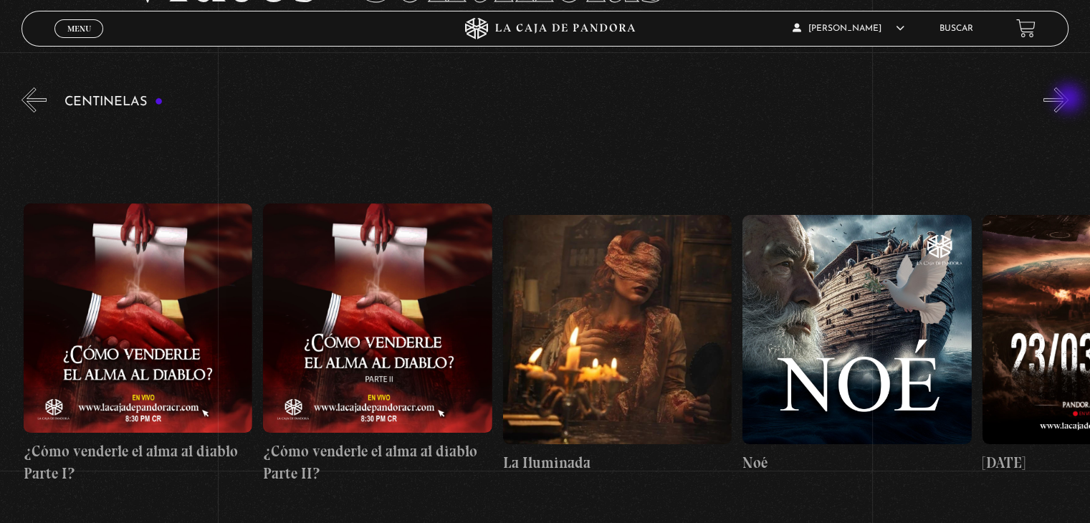
click at [1069, 100] on button "»" at bounding box center [1056, 99] width 25 height 25
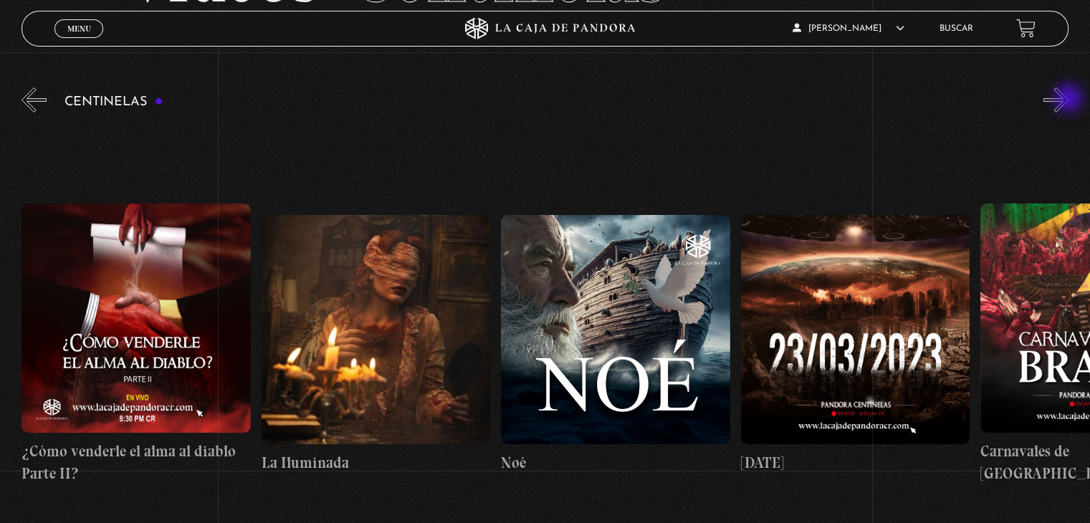
click at [1069, 100] on button "»" at bounding box center [1056, 99] width 25 height 25
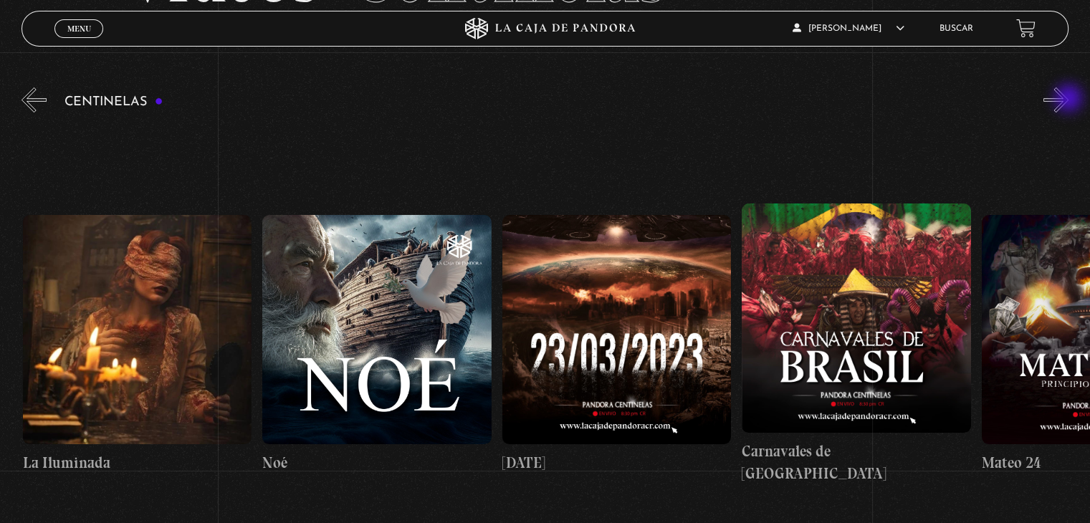
scroll to position [0, 10069]
click at [1069, 100] on button "»" at bounding box center [1056, 99] width 25 height 25
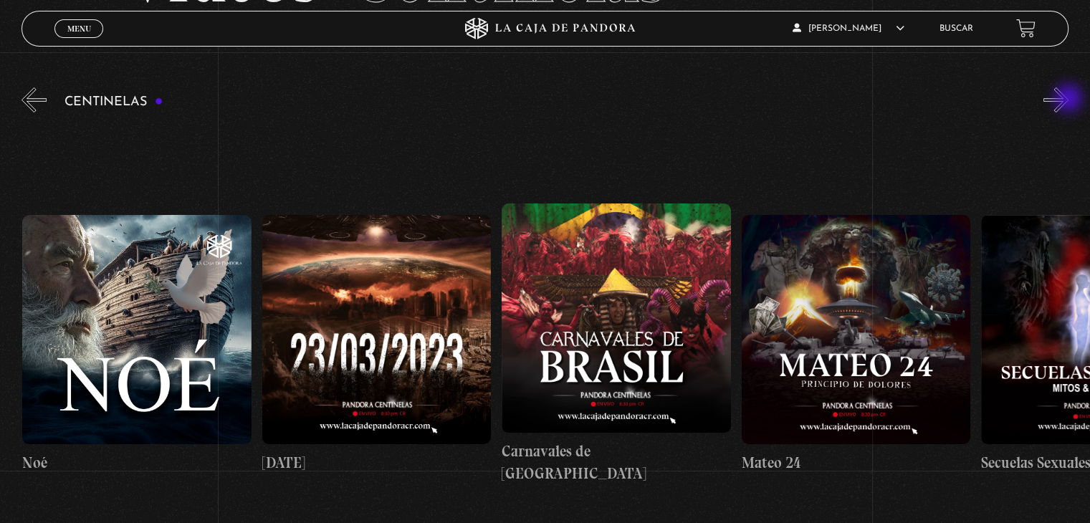
scroll to position [0, 10308]
click at [1069, 100] on button "»" at bounding box center [1056, 99] width 25 height 25
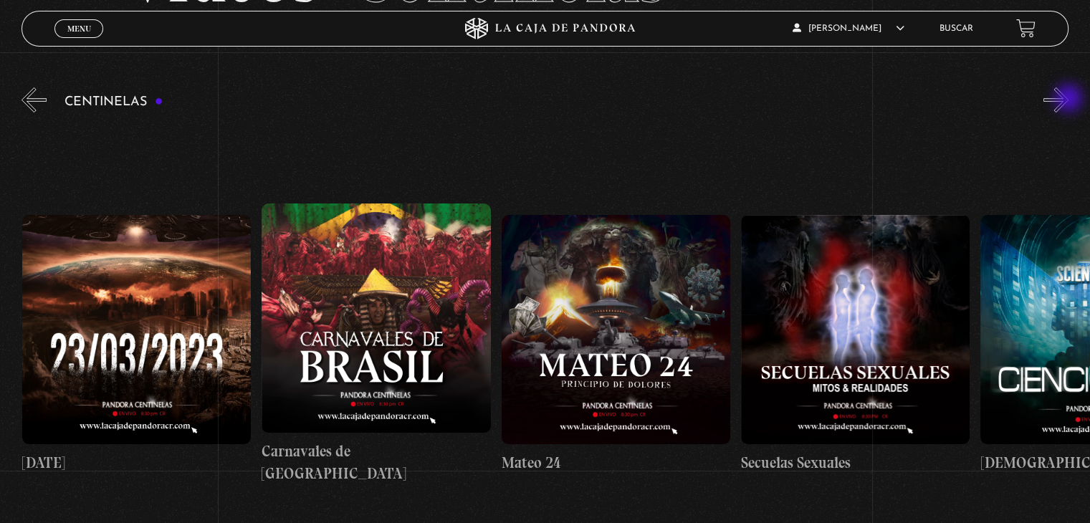
click at [1069, 100] on button "»" at bounding box center [1056, 99] width 25 height 25
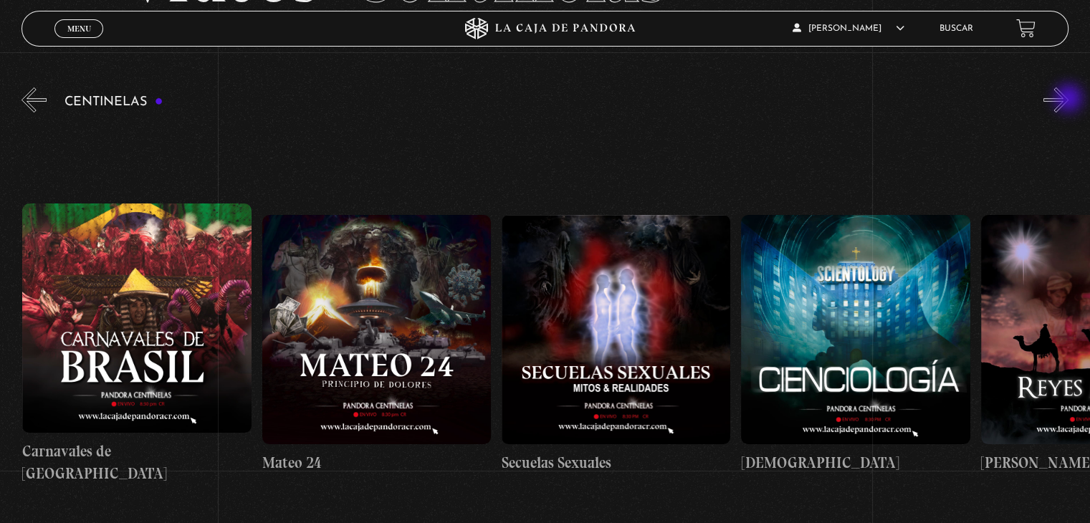
click at [1069, 100] on button "»" at bounding box center [1056, 99] width 25 height 25
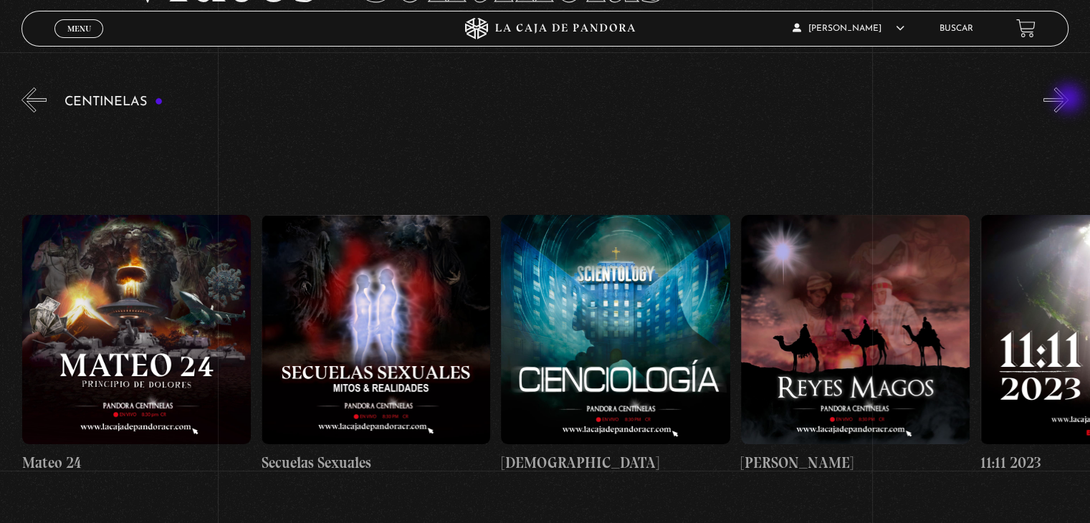
click at [1069, 100] on button "»" at bounding box center [1056, 99] width 25 height 25
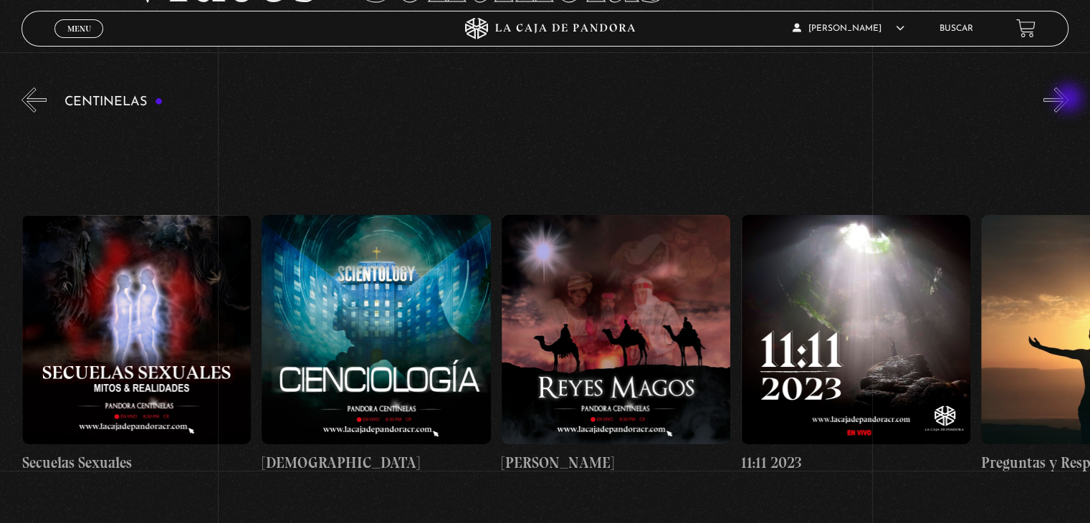
click at [1069, 100] on button "»" at bounding box center [1056, 99] width 25 height 25
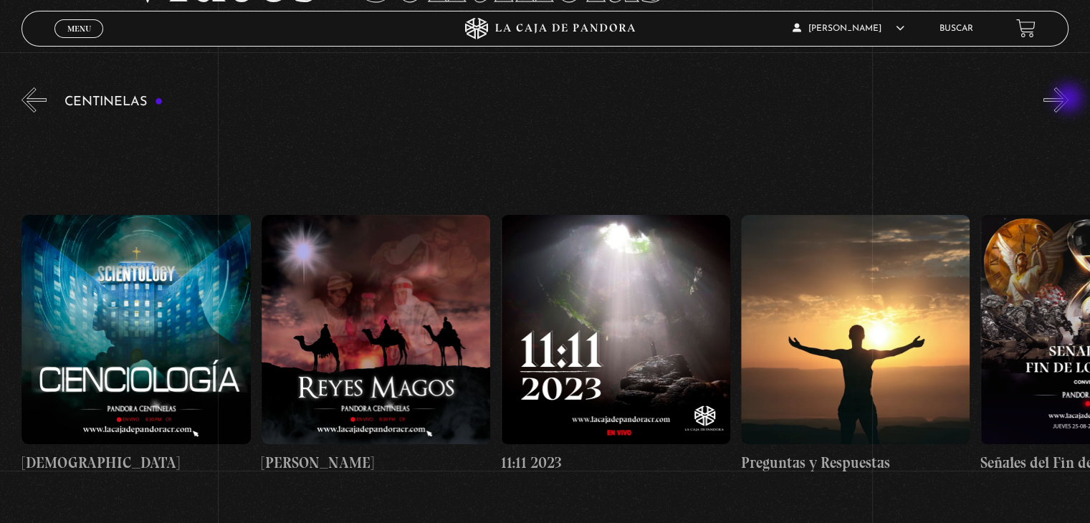
click at [1069, 100] on button "»" at bounding box center [1056, 99] width 25 height 25
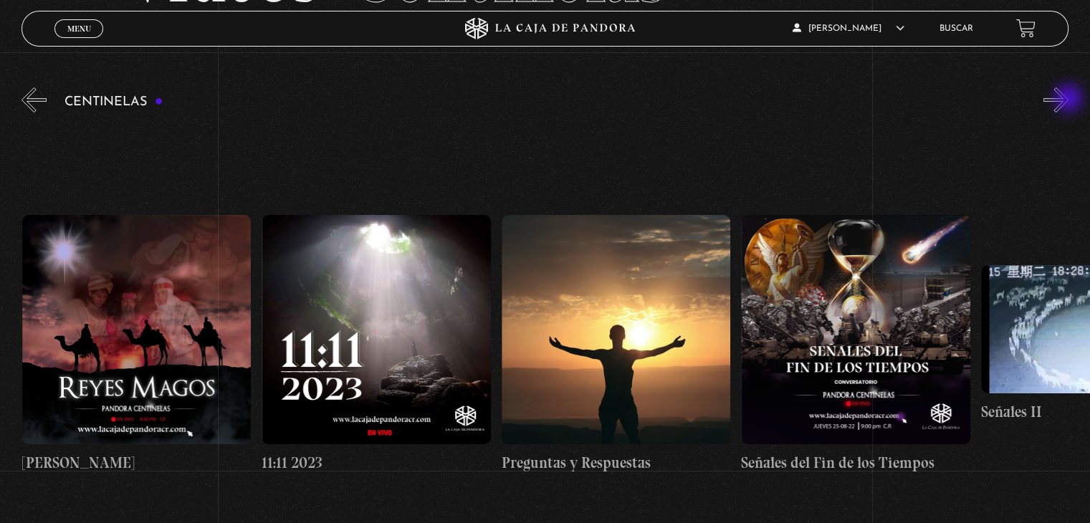
click at [1069, 100] on button "»" at bounding box center [1056, 99] width 25 height 25
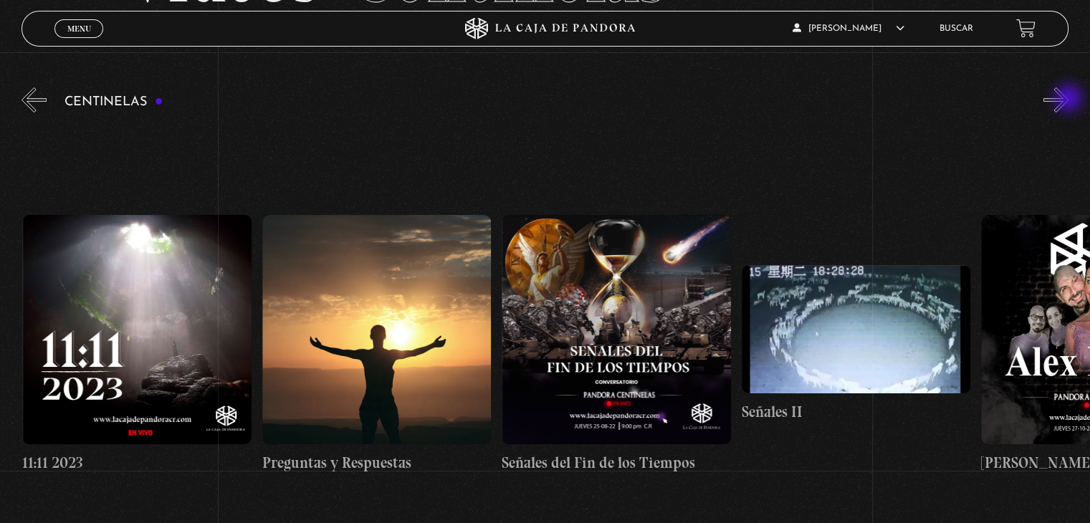
click at [1069, 100] on button "»" at bounding box center [1056, 99] width 25 height 25
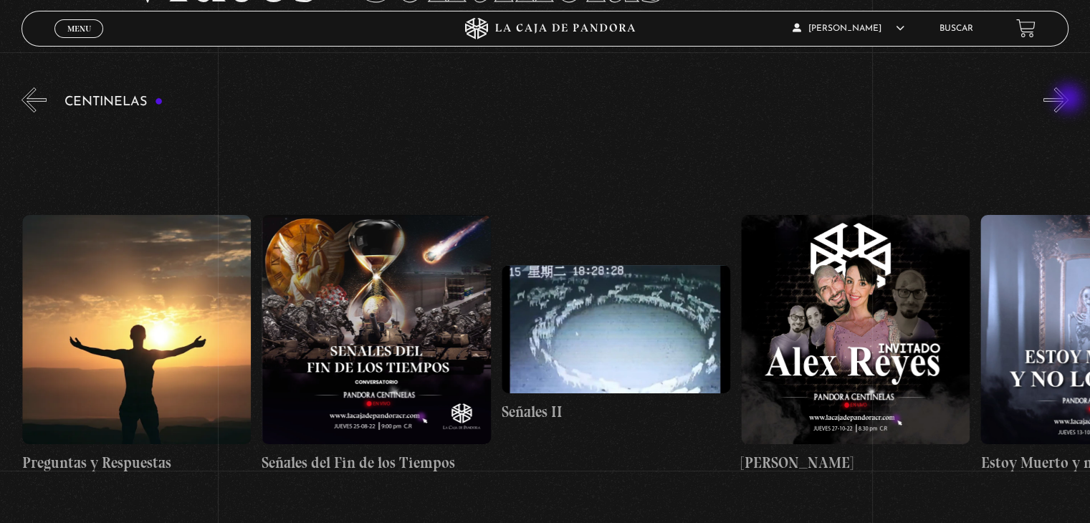
click at [1069, 100] on button "»" at bounding box center [1056, 99] width 25 height 25
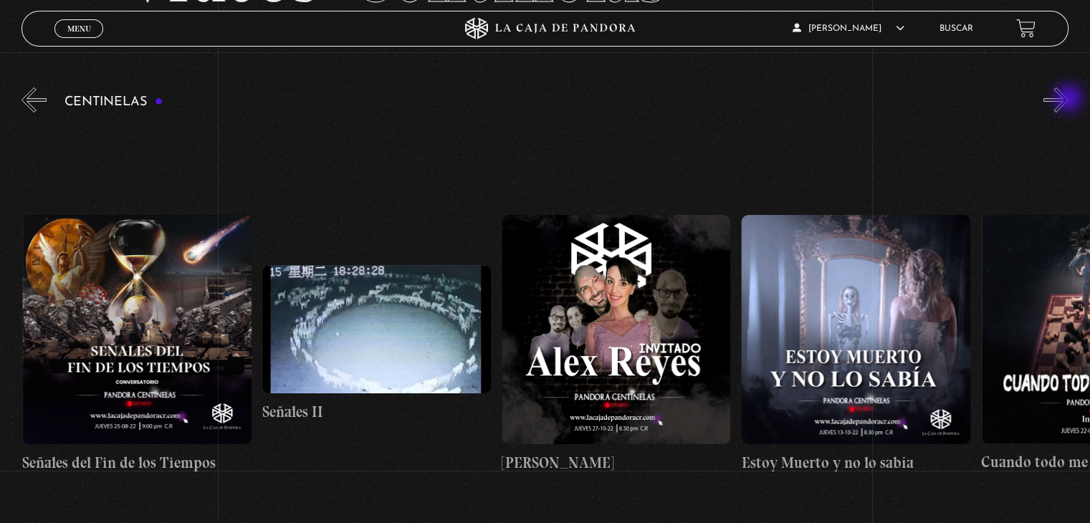
scroll to position [0, 12466]
click at [1069, 100] on button "»" at bounding box center [1056, 99] width 25 height 25
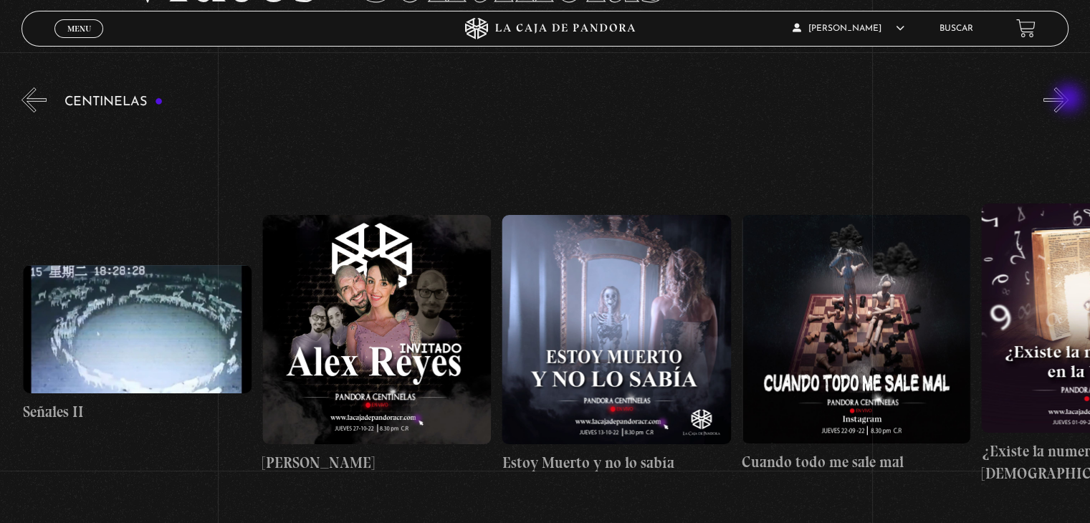
scroll to position [0, 12706]
click at [1069, 100] on button "»" at bounding box center [1056, 99] width 25 height 25
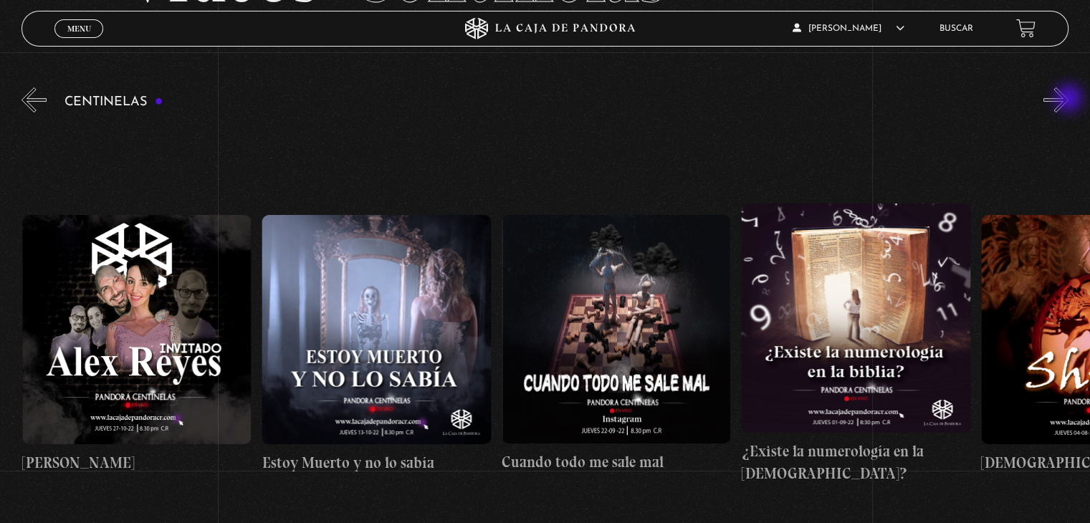
click at [1069, 100] on button "»" at bounding box center [1056, 99] width 25 height 25
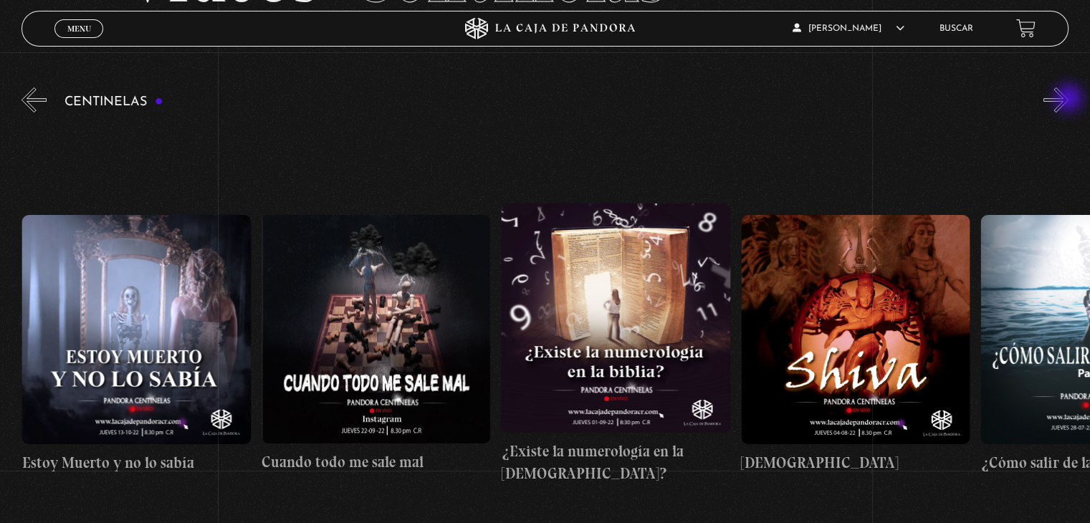
click at [1069, 100] on button "»" at bounding box center [1056, 99] width 25 height 25
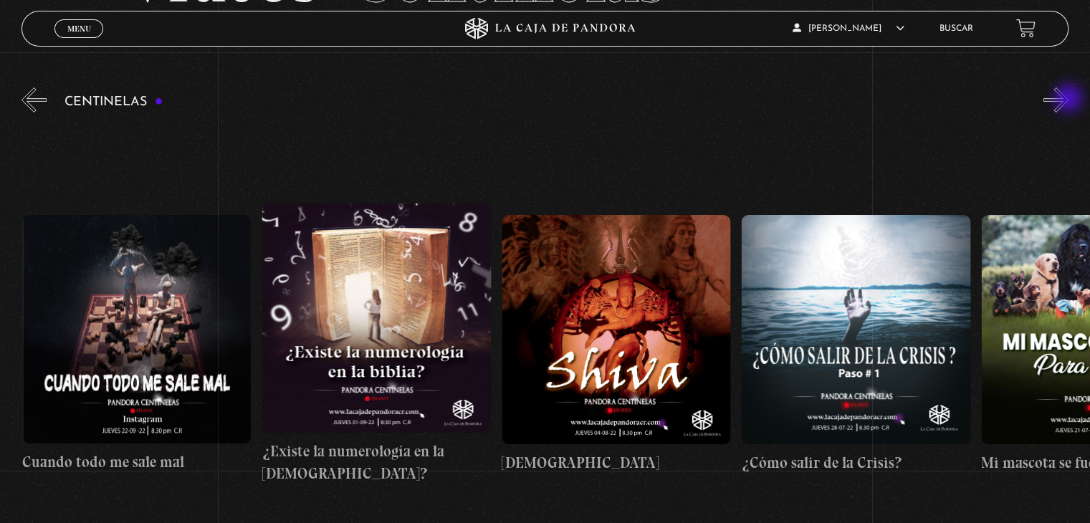
click at [1069, 100] on button "»" at bounding box center [1056, 99] width 25 height 25
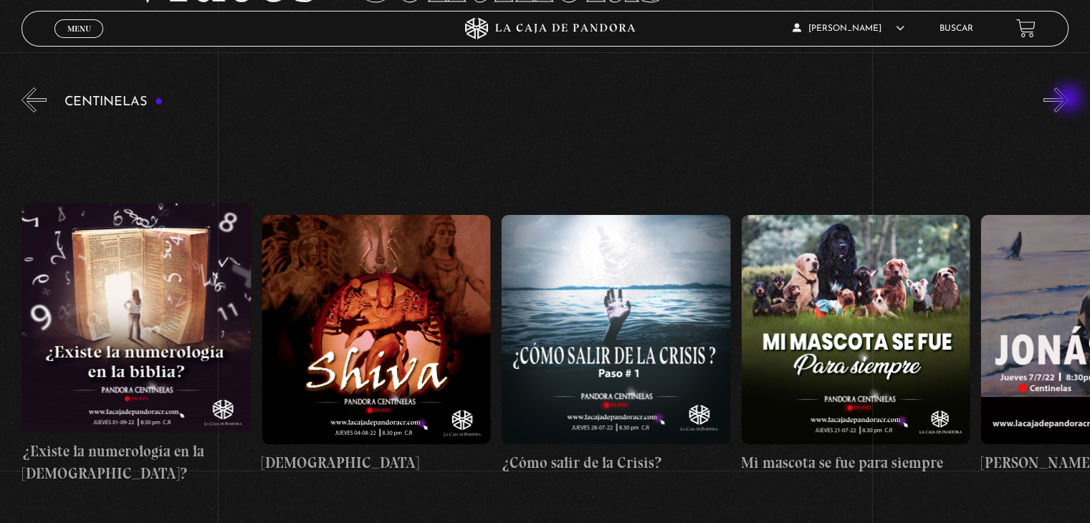
click at [1069, 100] on button "»" at bounding box center [1056, 99] width 25 height 25
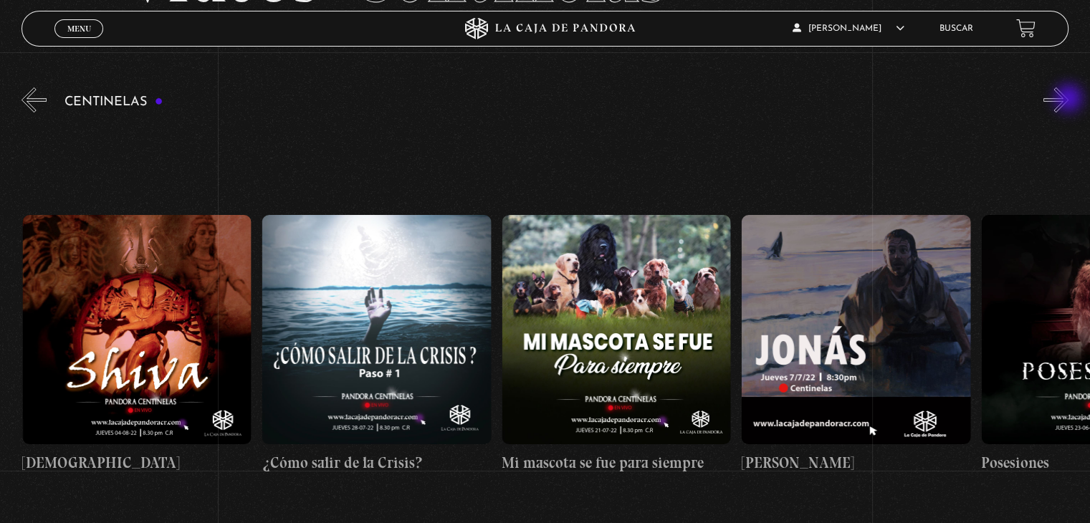
click at [1069, 100] on button "»" at bounding box center [1056, 99] width 25 height 25
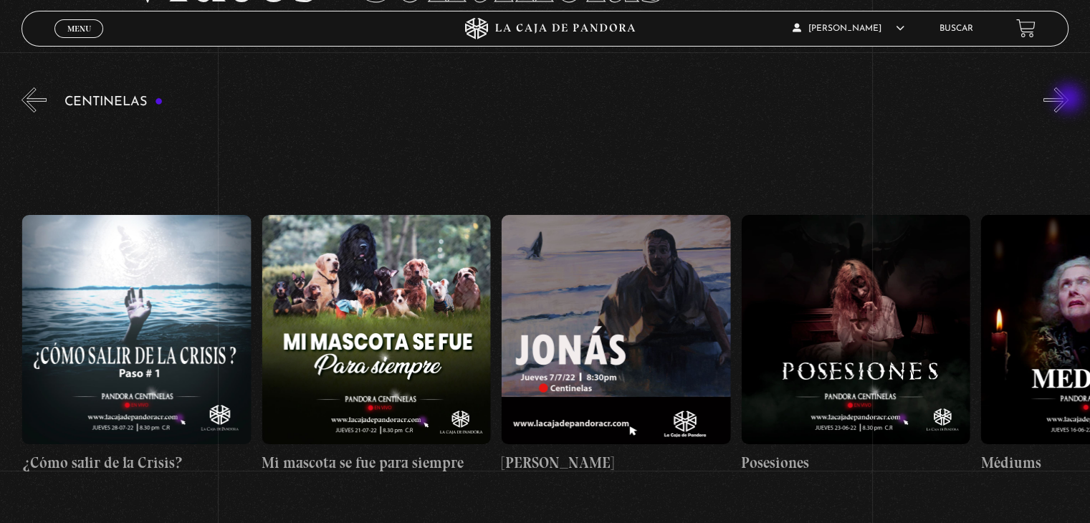
scroll to position [0, 14144]
click at [1069, 96] on button "»" at bounding box center [1056, 99] width 25 height 25
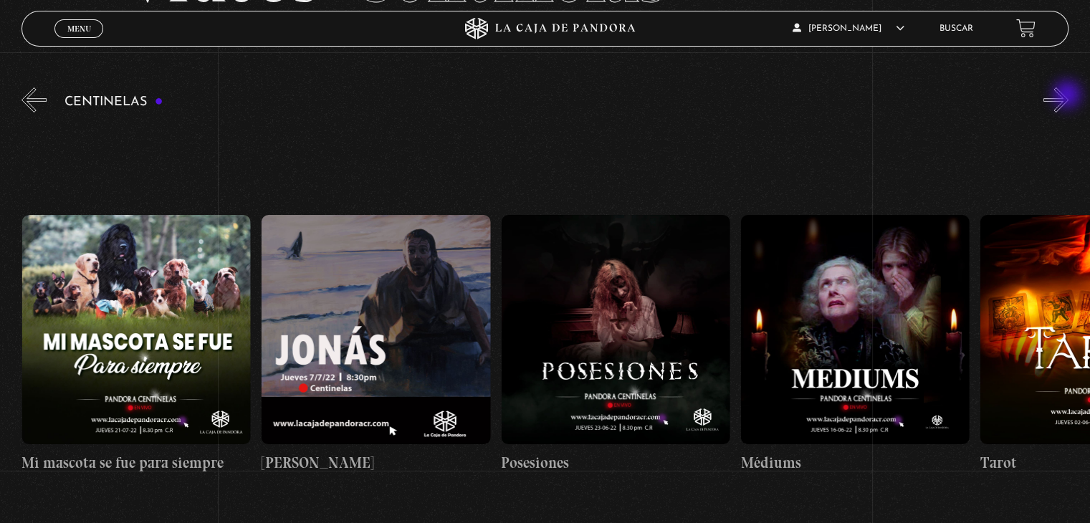
click at [1069, 96] on button "»" at bounding box center [1056, 99] width 25 height 25
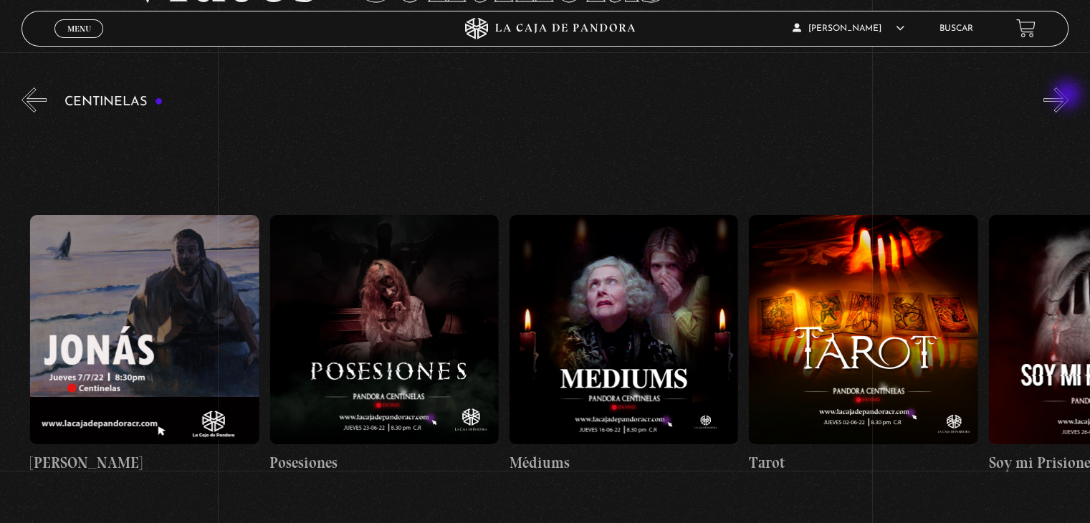
click at [1069, 96] on button "»" at bounding box center [1056, 99] width 25 height 25
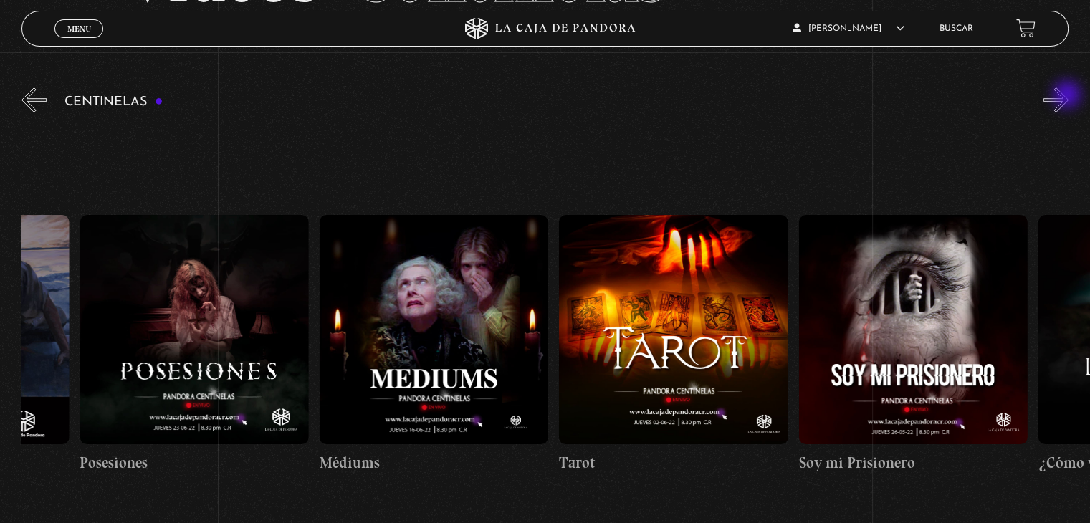
click at [1069, 96] on button "»" at bounding box center [1056, 99] width 25 height 25
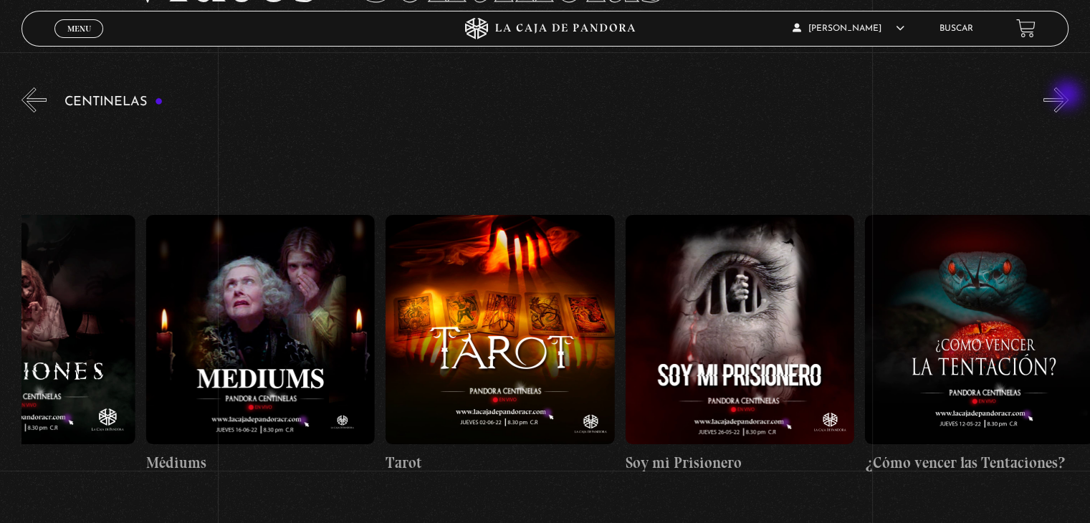
click at [1069, 96] on button "»" at bounding box center [1056, 99] width 25 height 25
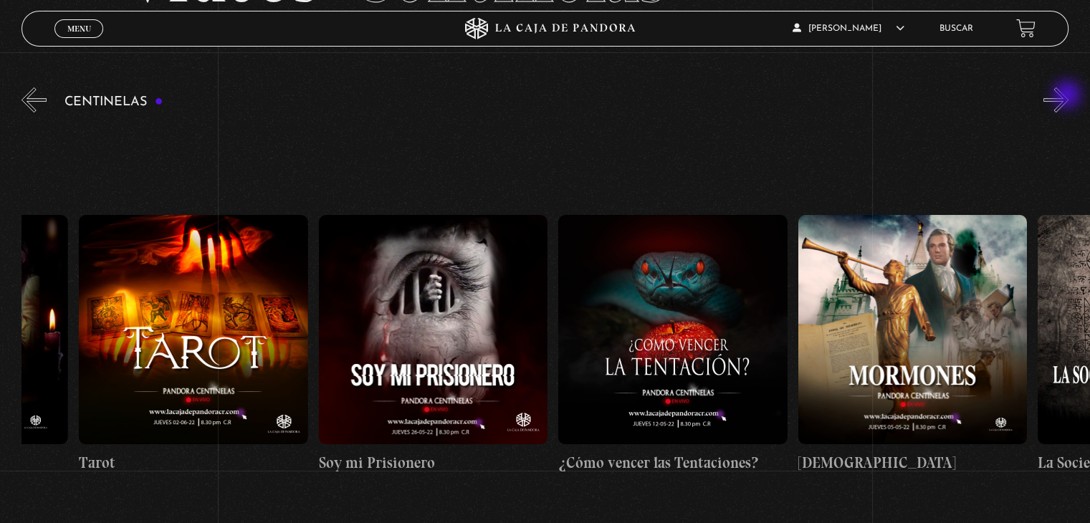
click at [1069, 96] on button "»" at bounding box center [1056, 99] width 25 height 25
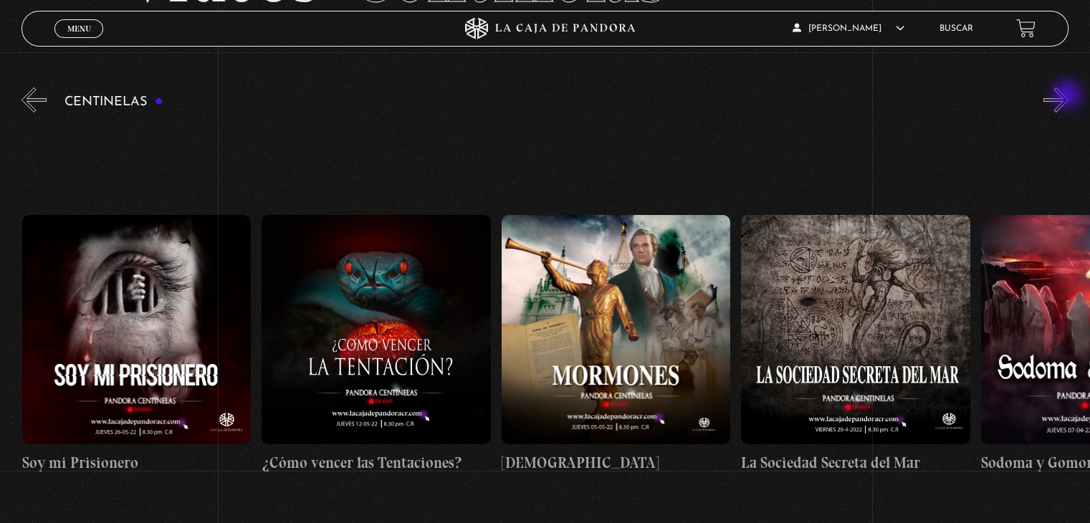
click at [1069, 96] on button "»" at bounding box center [1056, 99] width 25 height 25
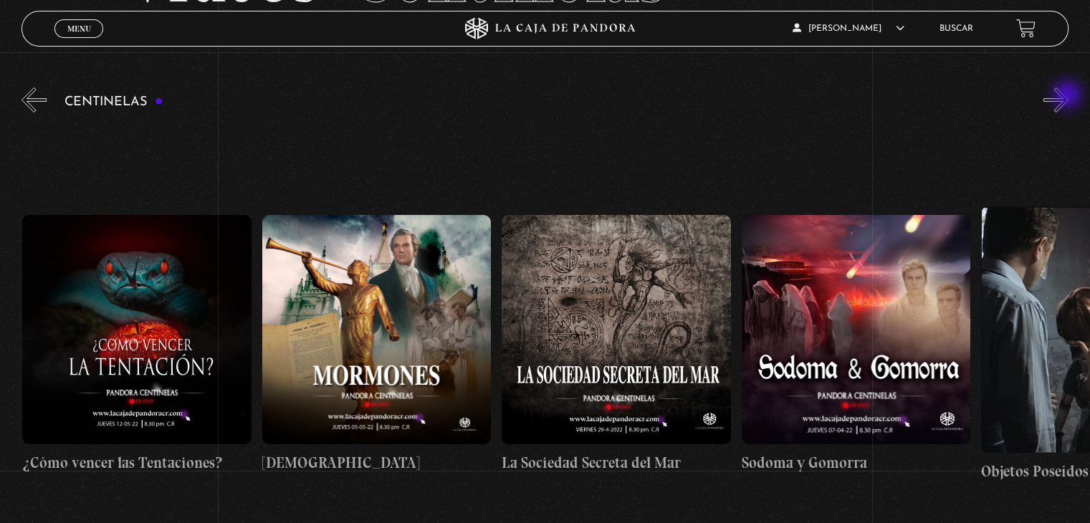
click at [1069, 96] on button "»" at bounding box center [1056, 99] width 25 height 25
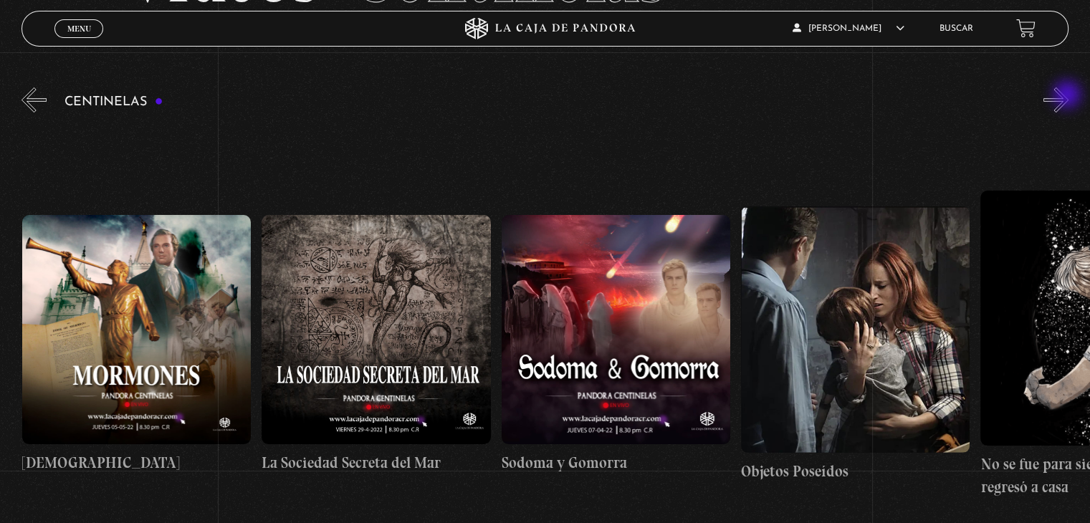
click at [1069, 96] on button "»" at bounding box center [1056, 99] width 25 height 25
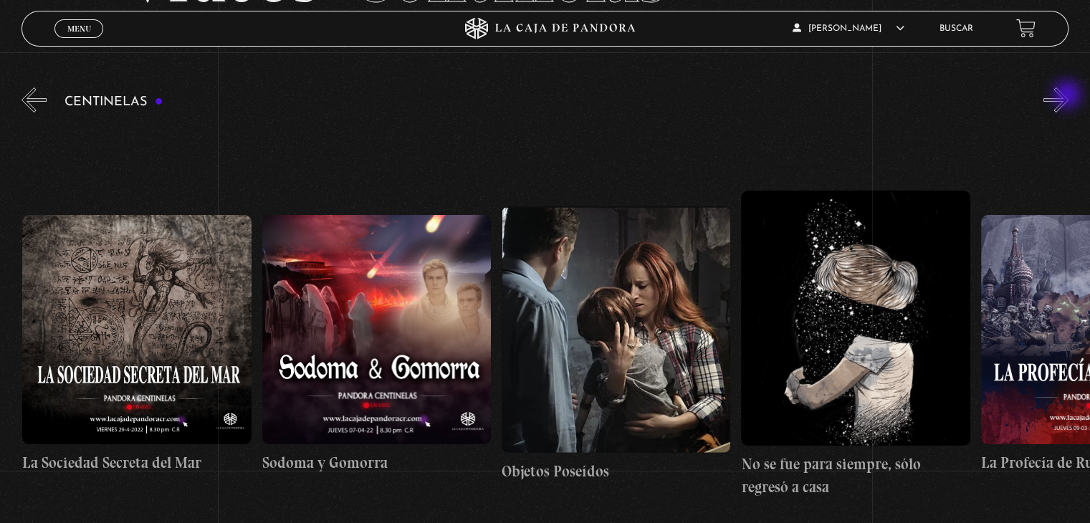
click at [1069, 96] on button "»" at bounding box center [1056, 99] width 25 height 25
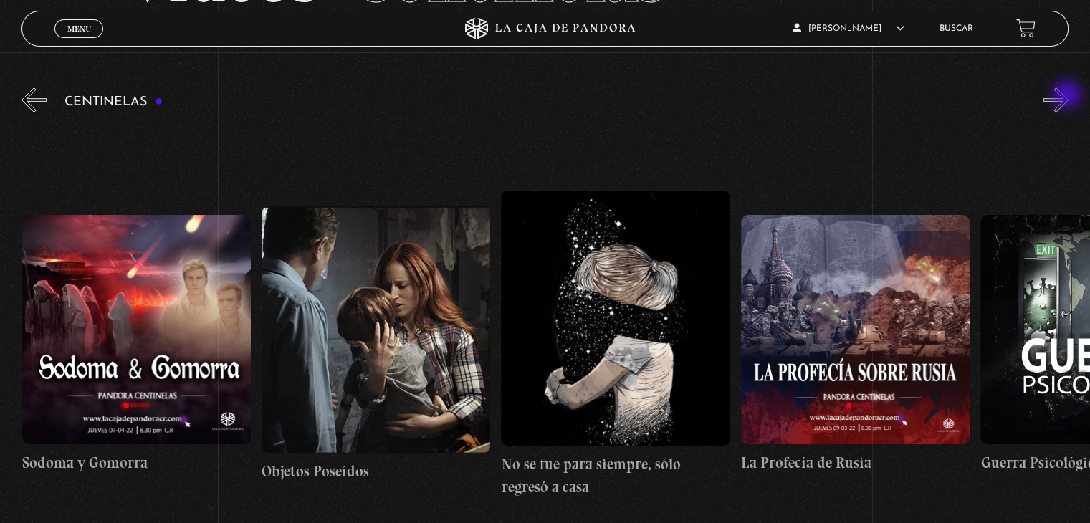
scroll to position [0, 16541]
click at [1069, 96] on button "»" at bounding box center [1056, 99] width 25 height 25
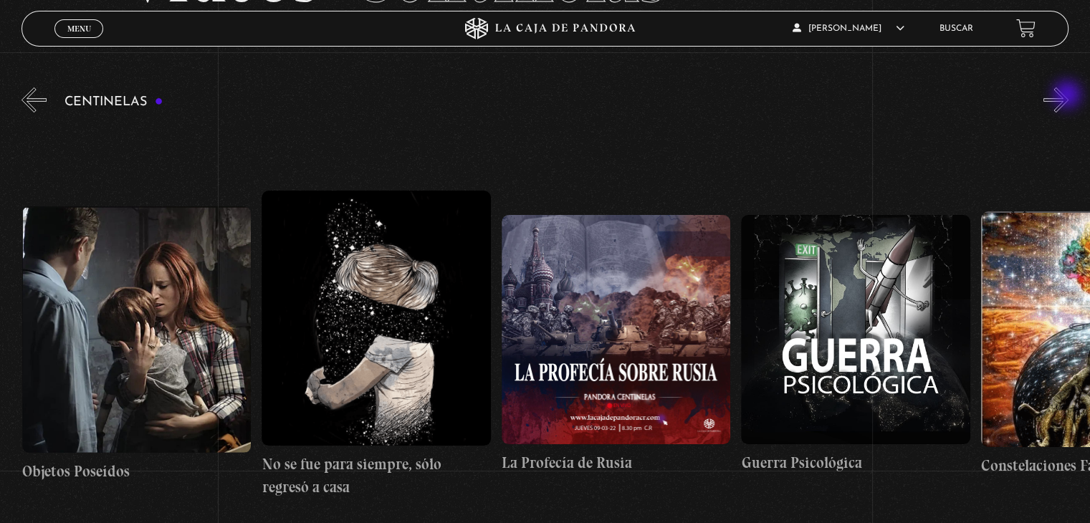
scroll to position [0, 16782]
click at [1069, 96] on button "»" at bounding box center [1056, 99] width 25 height 25
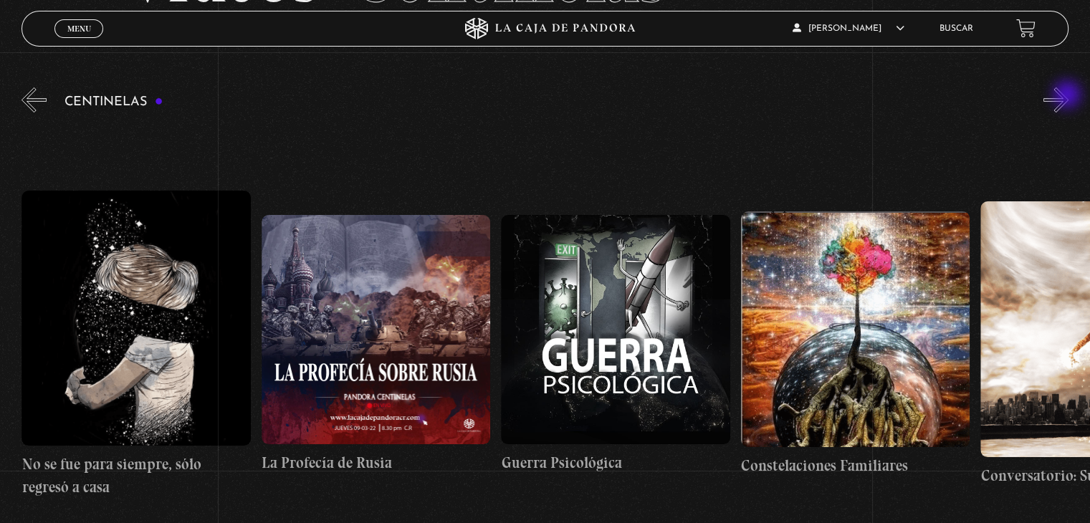
click at [1069, 96] on button "»" at bounding box center [1056, 99] width 25 height 25
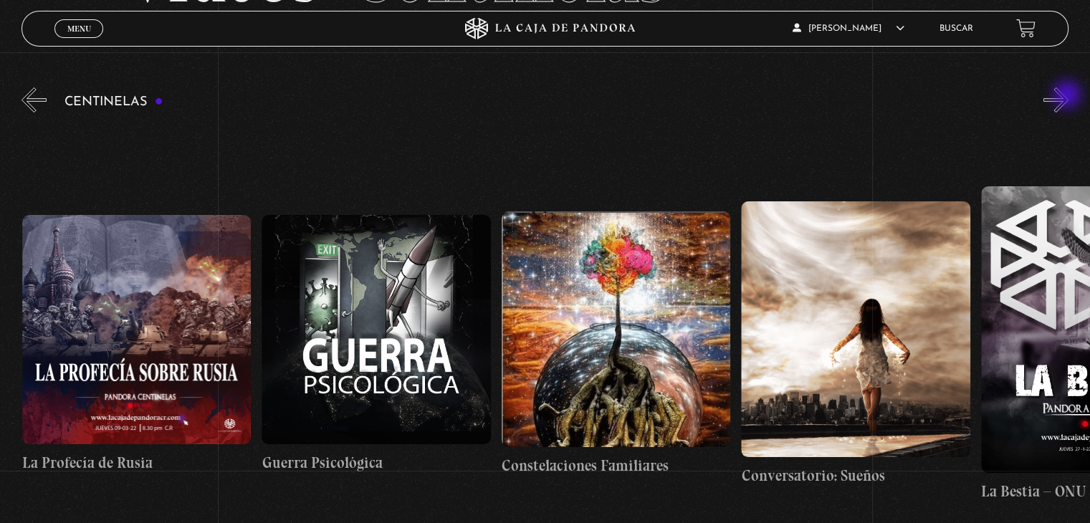
click at [1069, 96] on button "»" at bounding box center [1056, 99] width 25 height 25
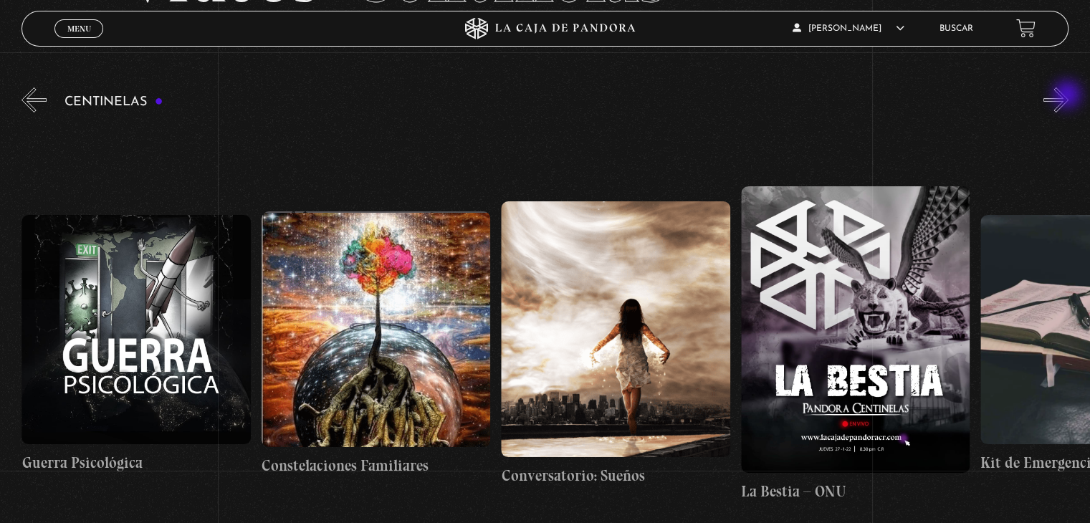
click at [1069, 96] on button "»" at bounding box center [1056, 99] width 25 height 25
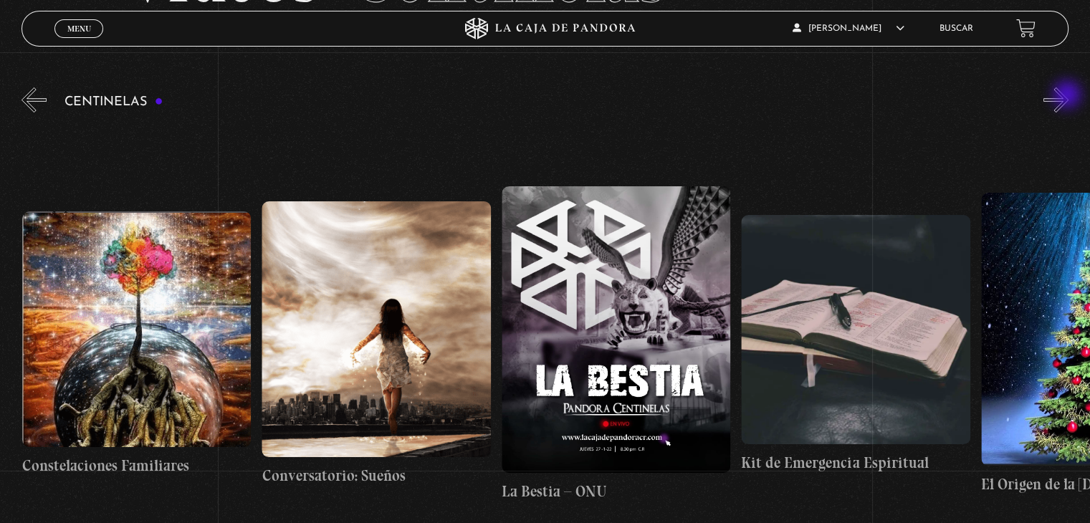
scroll to position [0, 17740]
click at [1062, 104] on button "»" at bounding box center [1056, 99] width 25 height 25
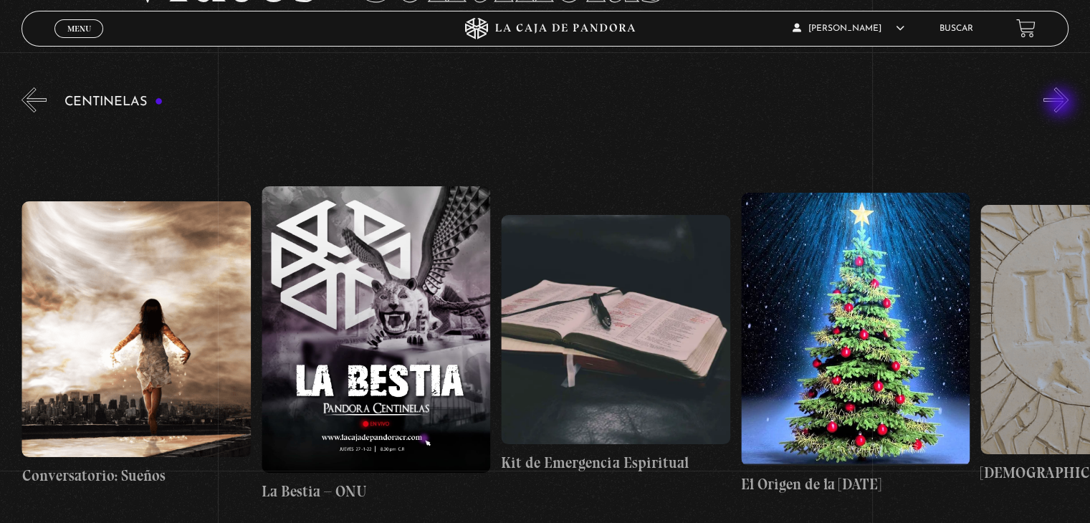
click at [1062, 104] on button "»" at bounding box center [1056, 99] width 25 height 25
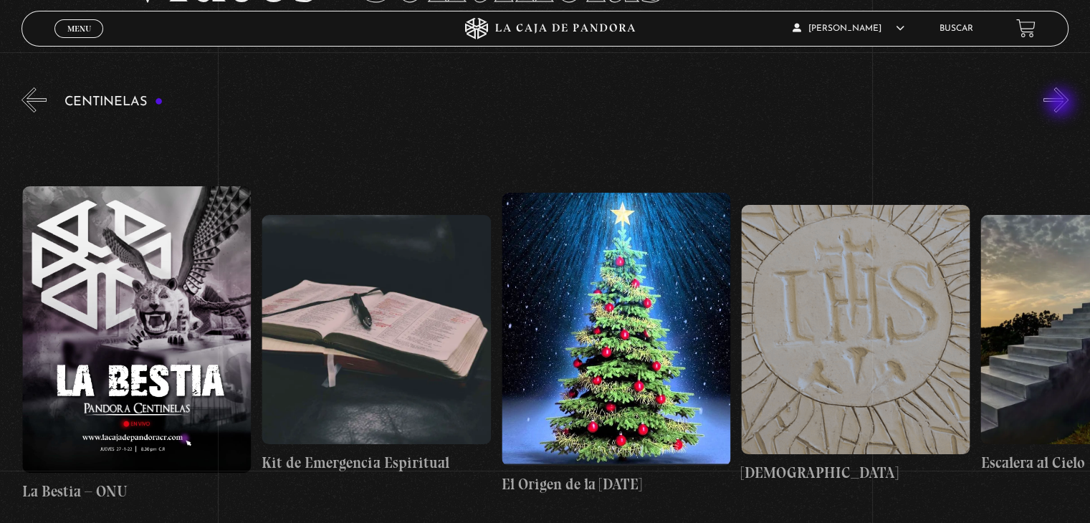
click at [1062, 104] on button "»" at bounding box center [1056, 99] width 25 height 25
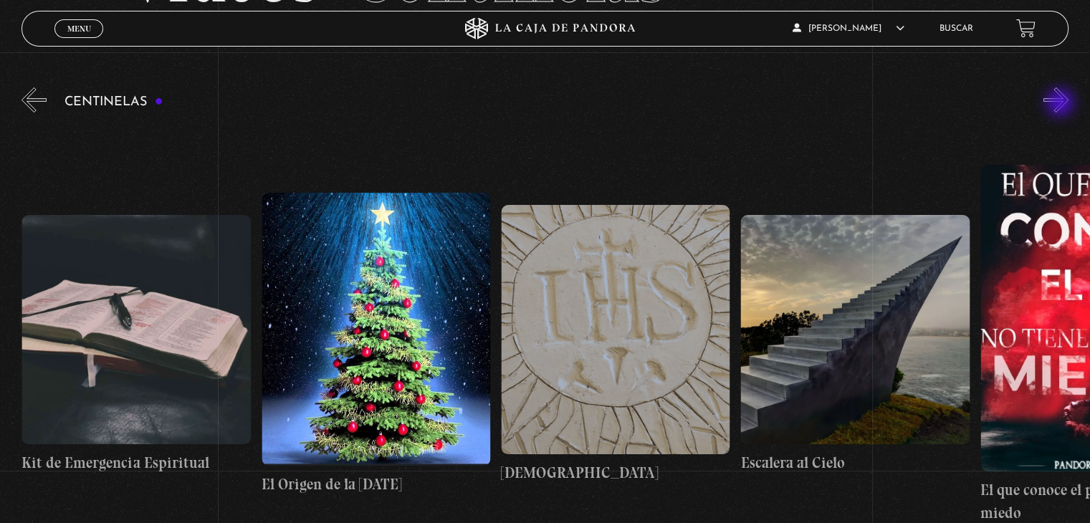
click at [1062, 104] on button "»" at bounding box center [1056, 99] width 25 height 25
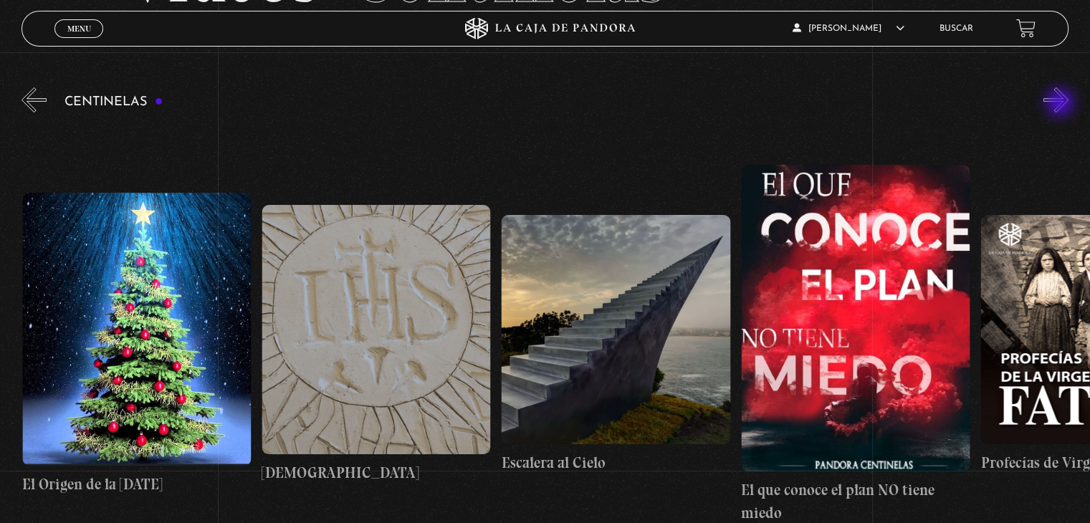
click at [1062, 104] on button "»" at bounding box center [1056, 99] width 25 height 25
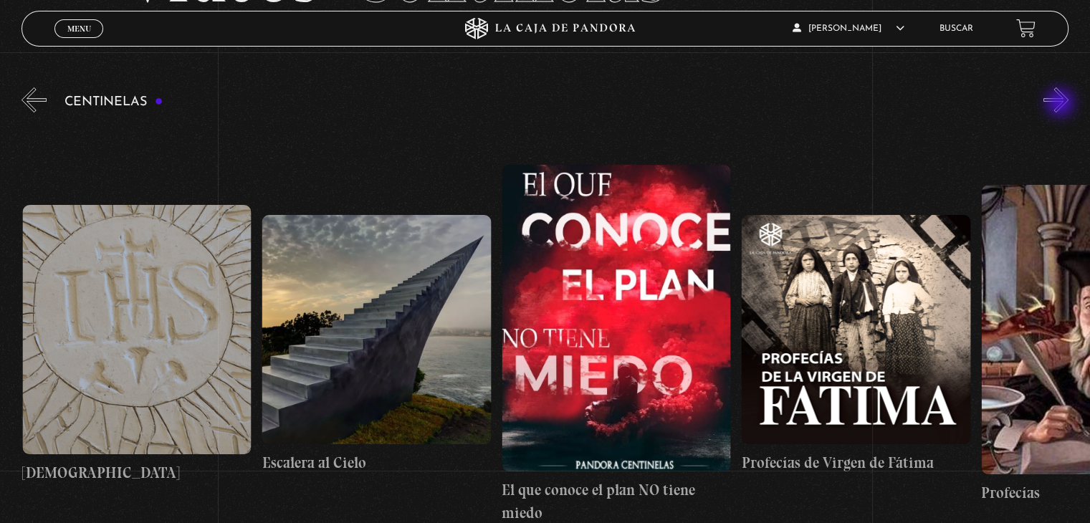
scroll to position [0, 18939]
click at [1062, 104] on button "»" at bounding box center [1056, 99] width 25 height 25
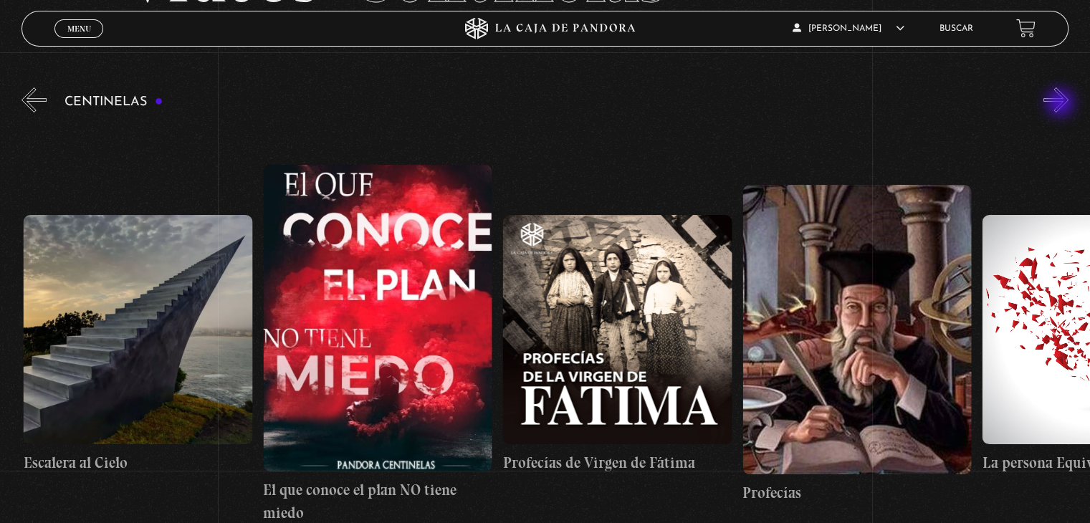
scroll to position [0, 19179]
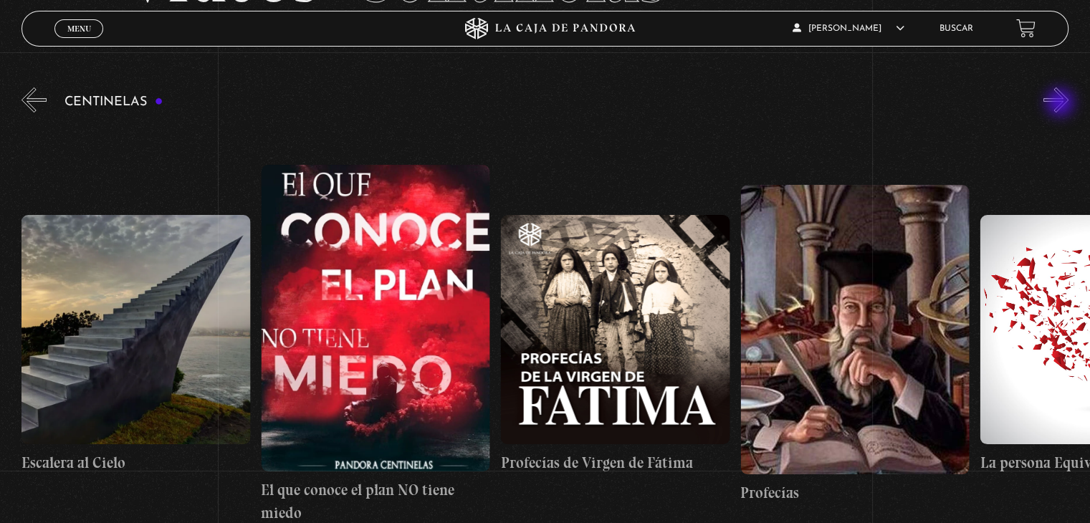
click at [1062, 104] on button "»" at bounding box center [1056, 99] width 25 height 25
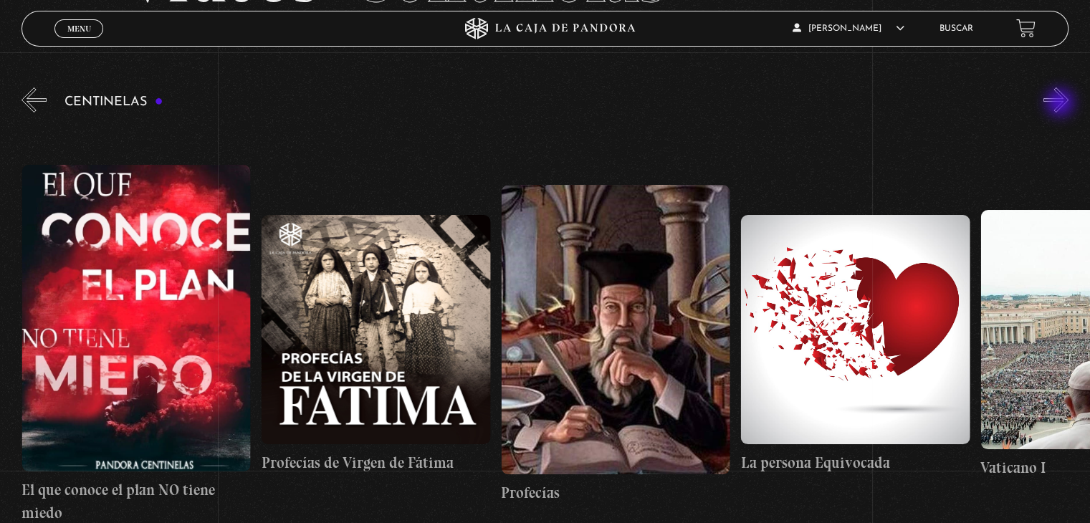
click at [1062, 104] on button "»" at bounding box center [1056, 99] width 25 height 25
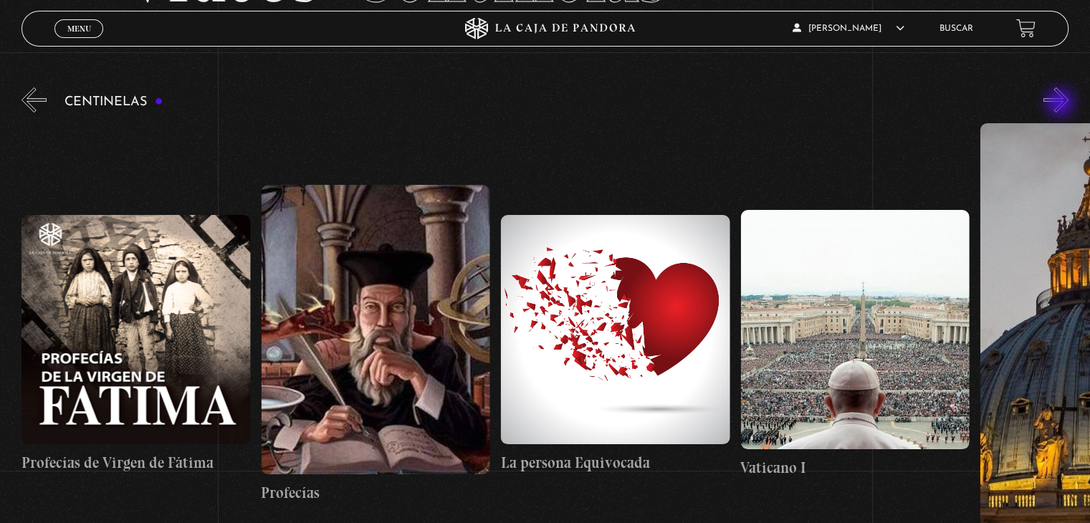
click at [1062, 104] on button "»" at bounding box center [1056, 99] width 25 height 25
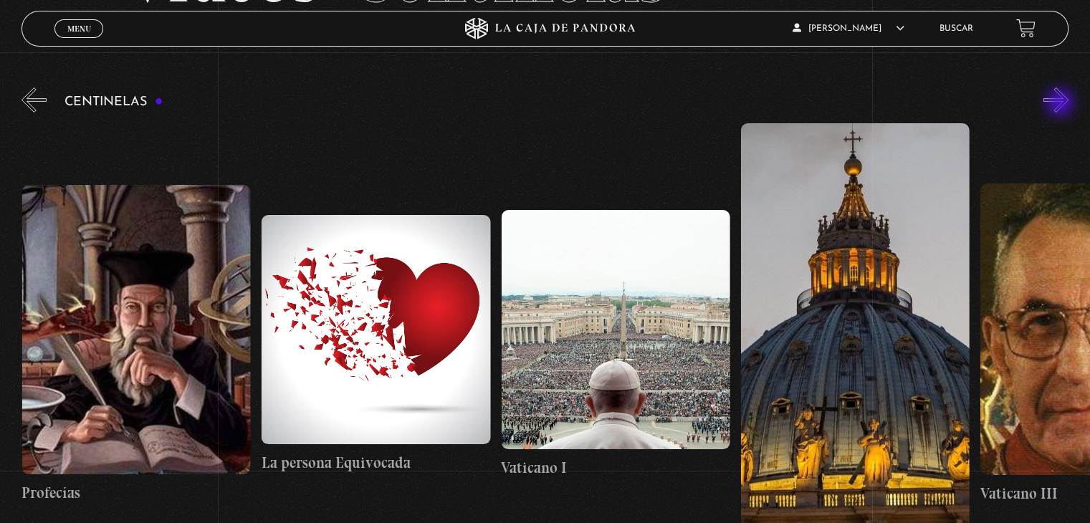
click at [1062, 104] on button "»" at bounding box center [1056, 99] width 25 height 25
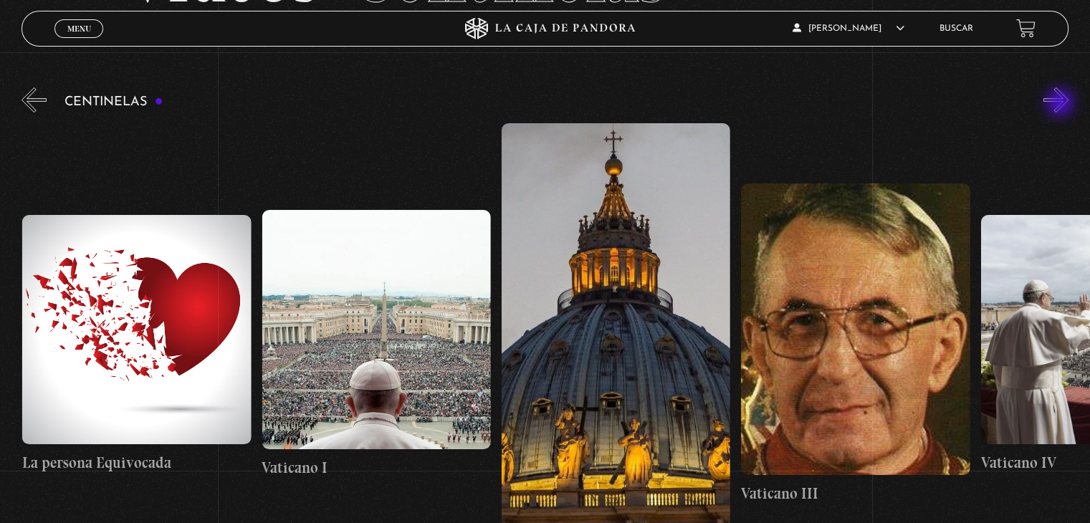
click at [1062, 104] on button "»" at bounding box center [1056, 99] width 25 height 25
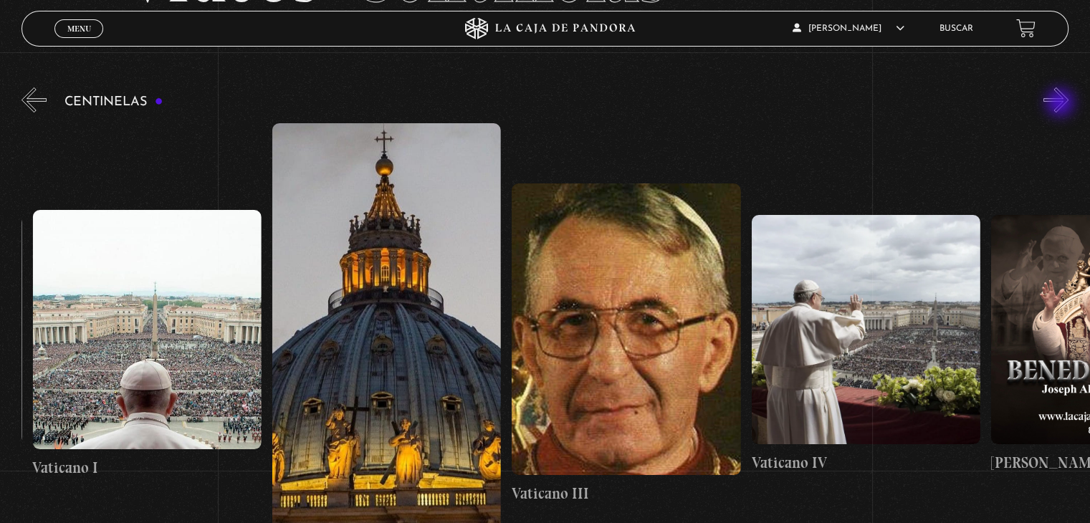
click at [1062, 104] on button "»" at bounding box center [1056, 99] width 25 height 25
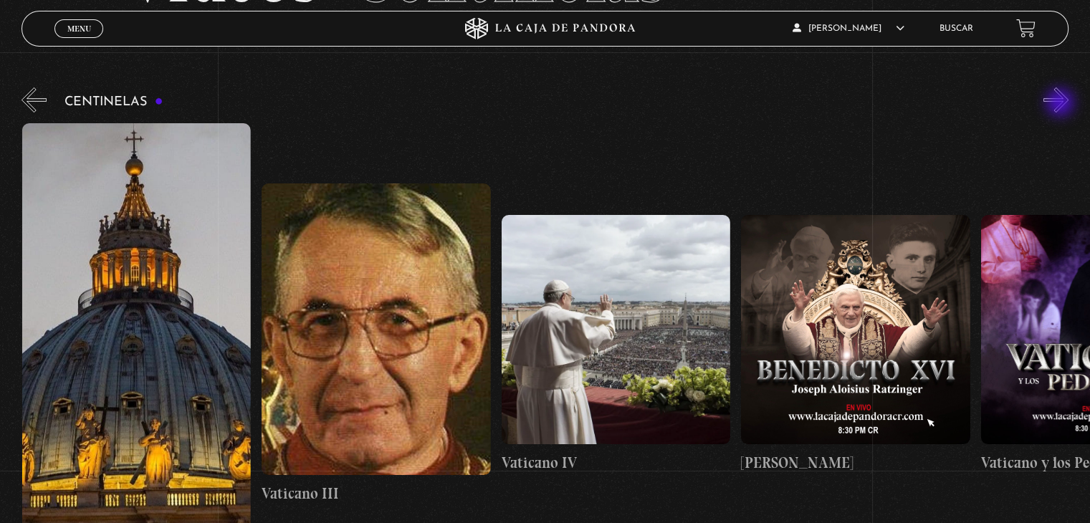
click at [1062, 104] on button "»" at bounding box center [1056, 99] width 25 height 25
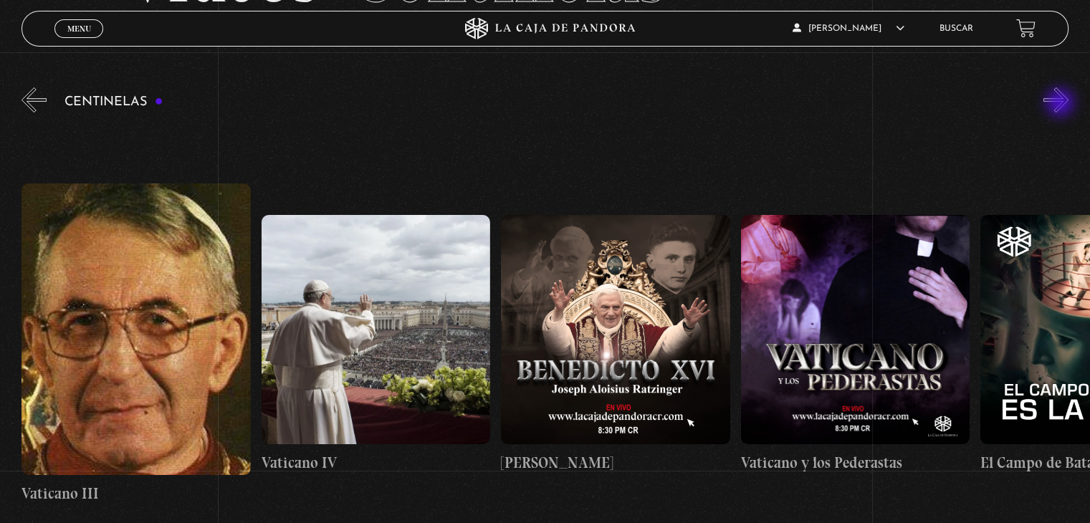
click at [1062, 104] on button "»" at bounding box center [1056, 99] width 25 height 25
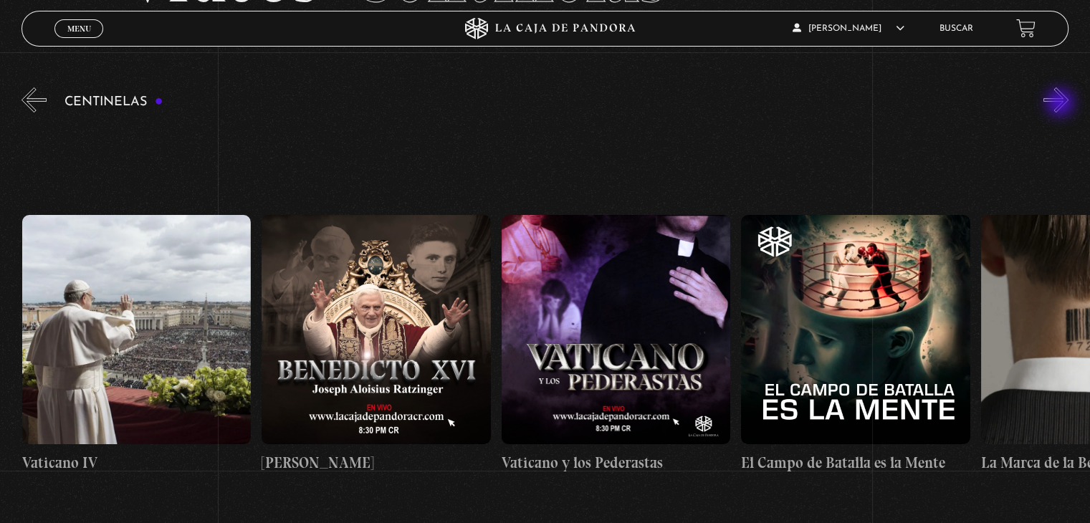
click at [1062, 104] on button "»" at bounding box center [1056, 99] width 25 height 25
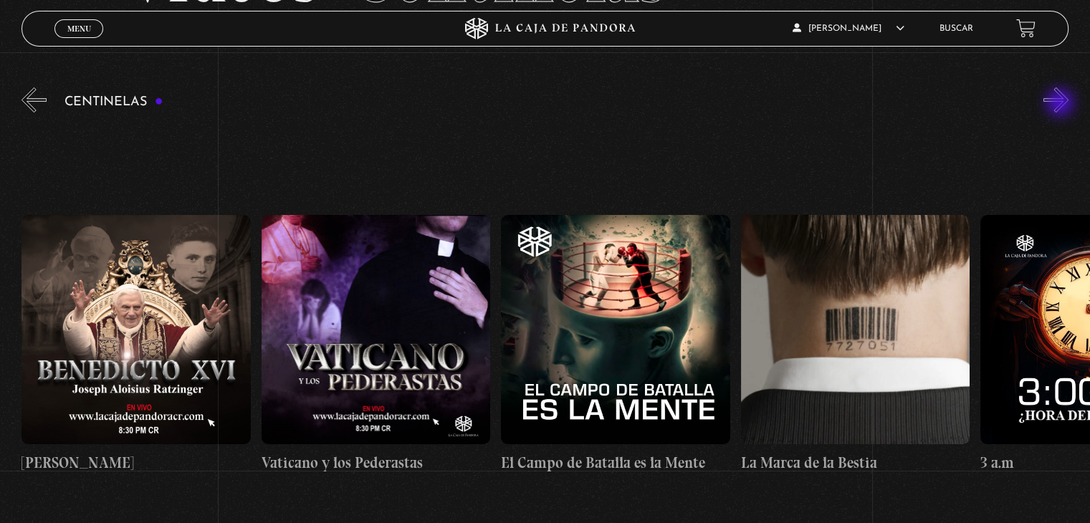
click at [1062, 104] on button "»" at bounding box center [1056, 99] width 25 height 25
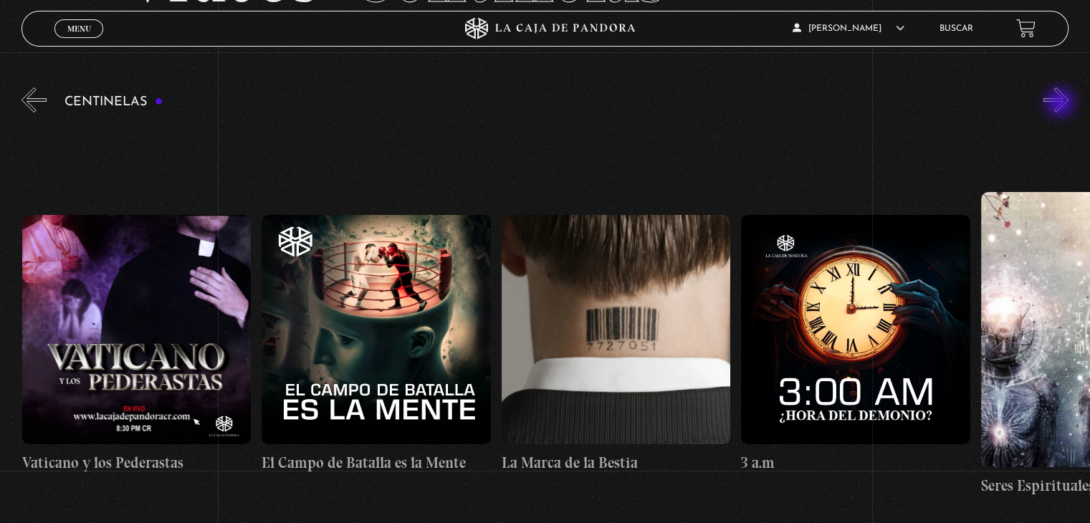
click at [1062, 104] on button "»" at bounding box center [1056, 99] width 25 height 25
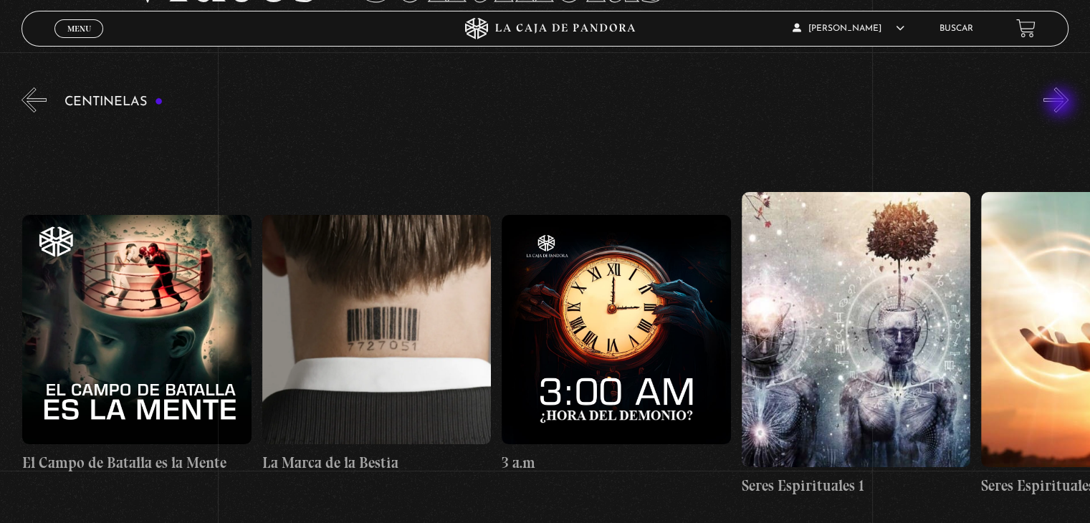
click at [1062, 104] on button "»" at bounding box center [1056, 99] width 25 height 25
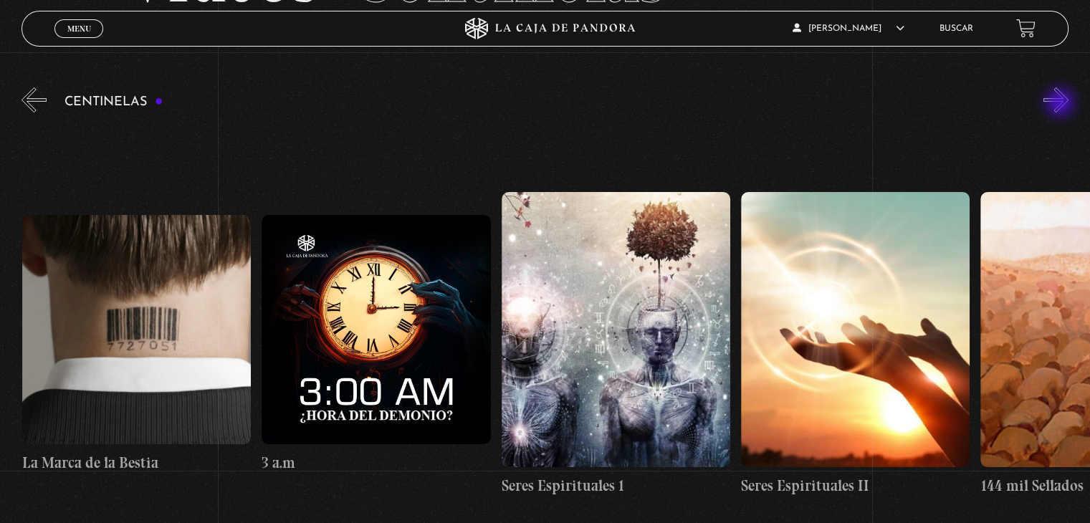
click at [1062, 104] on button "»" at bounding box center [1056, 99] width 25 height 25
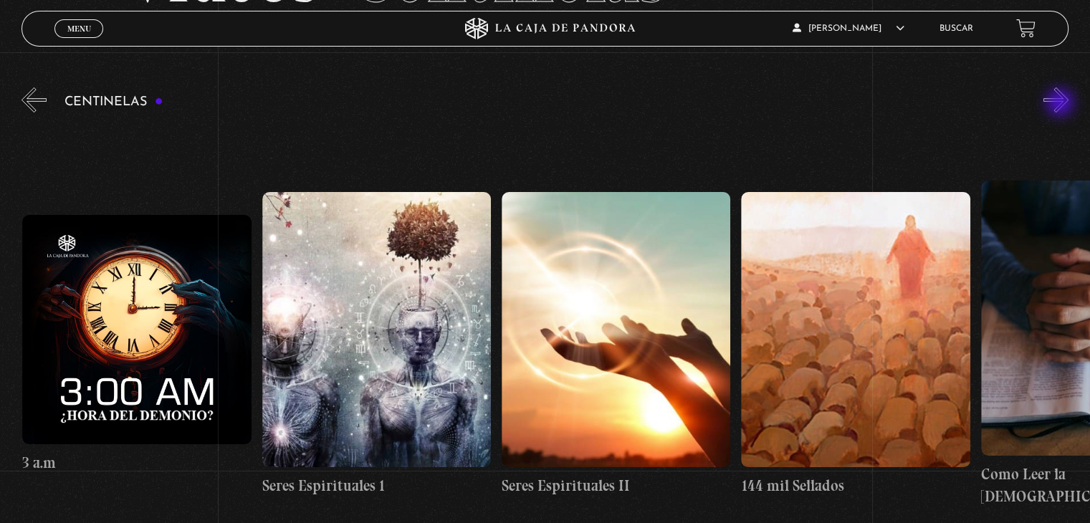
scroll to position [0, 22295]
click at [1062, 104] on button "»" at bounding box center [1056, 99] width 25 height 25
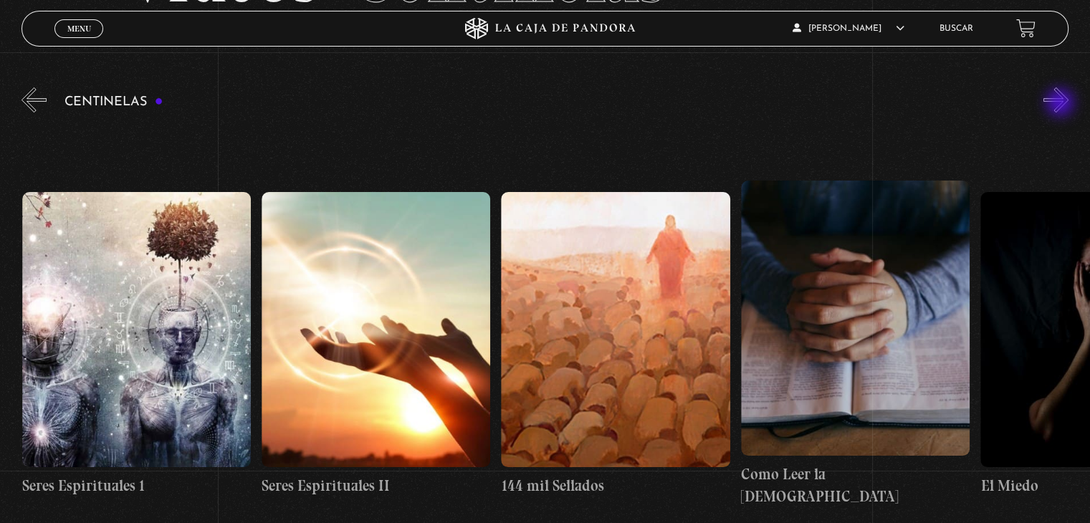
click at [1062, 104] on button "»" at bounding box center [1056, 99] width 25 height 25
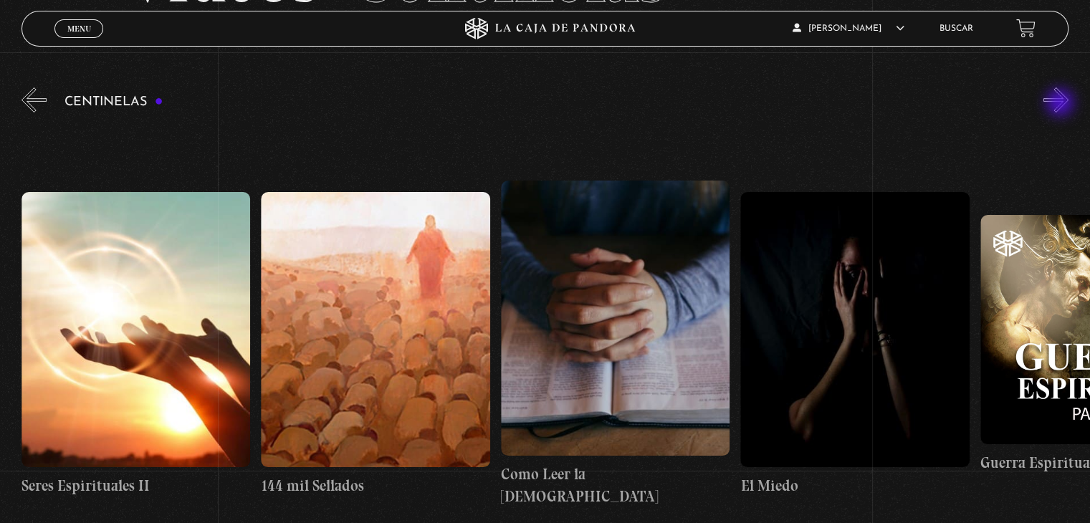
click at [1062, 104] on button "»" at bounding box center [1056, 99] width 25 height 25
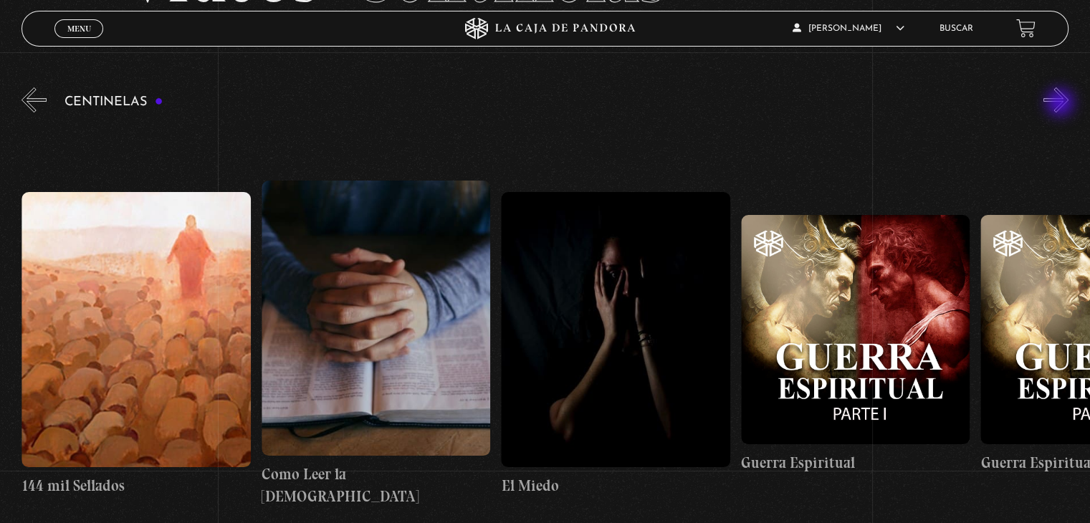
click at [1062, 104] on button "»" at bounding box center [1056, 99] width 25 height 25
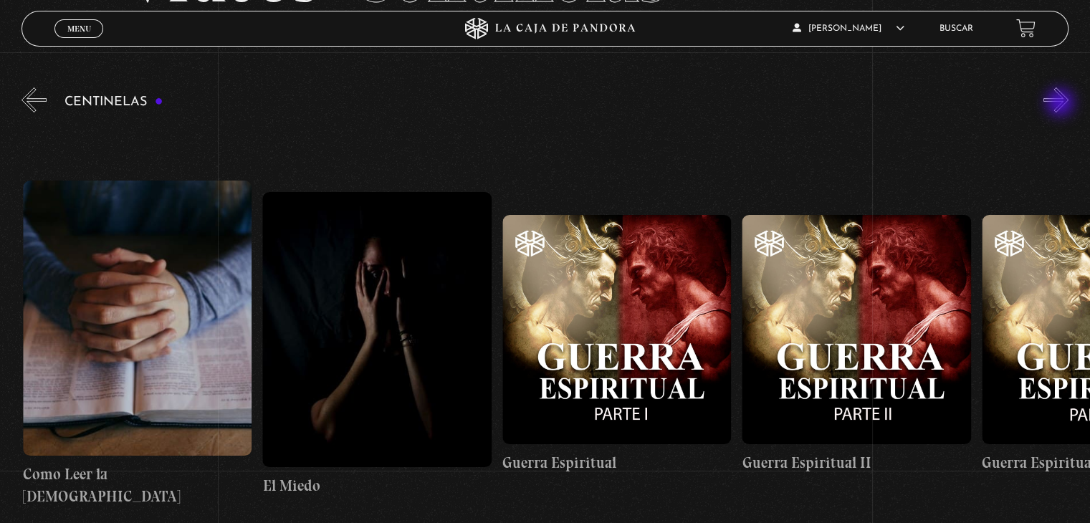
scroll to position [0, 23254]
click at [1062, 104] on button "»" at bounding box center [1056, 99] width 25 height 25
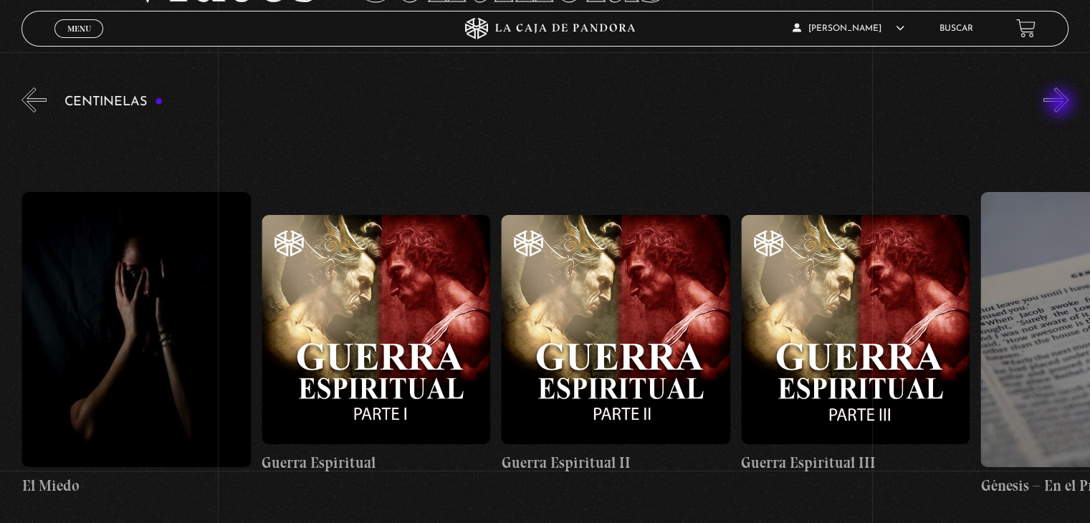
click at [1062, 104] on button "»" at bounding box center [1056, 99] width 25 height 25
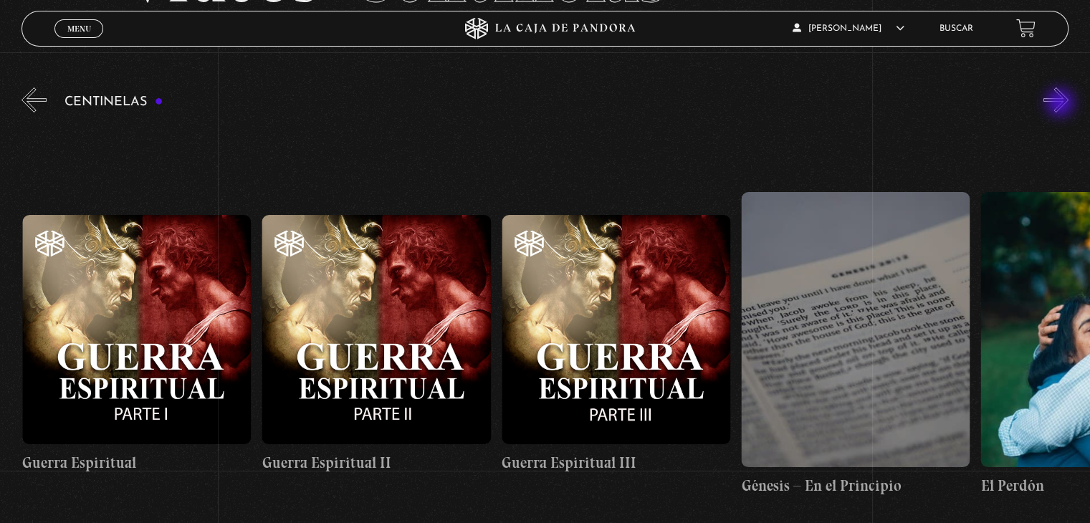
click at [1062, 104] on button "»" at bounding box center [1056, 99] width 25 height 25
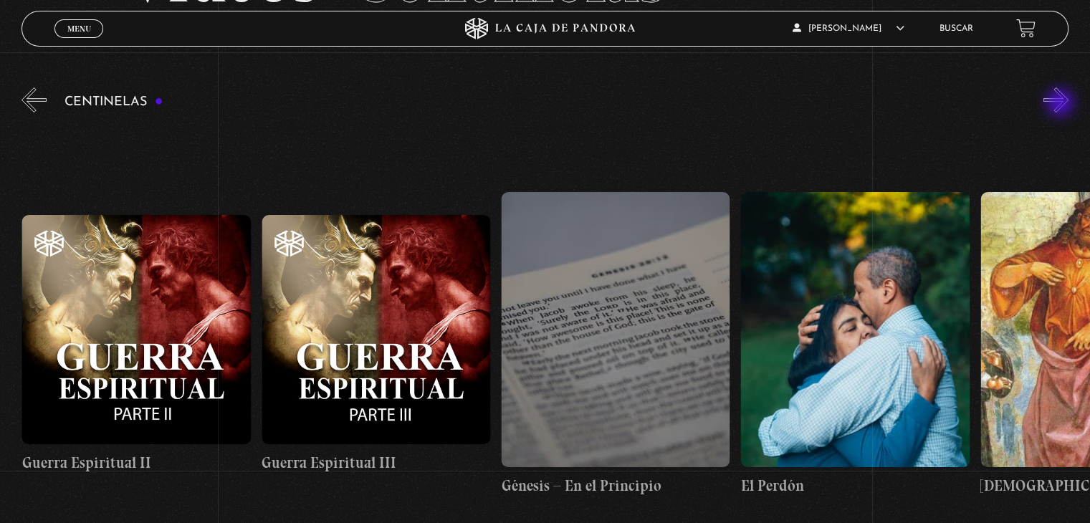
click at [1062, 104] on button "»" at bounding box center [1056, 99] width 25 height 25
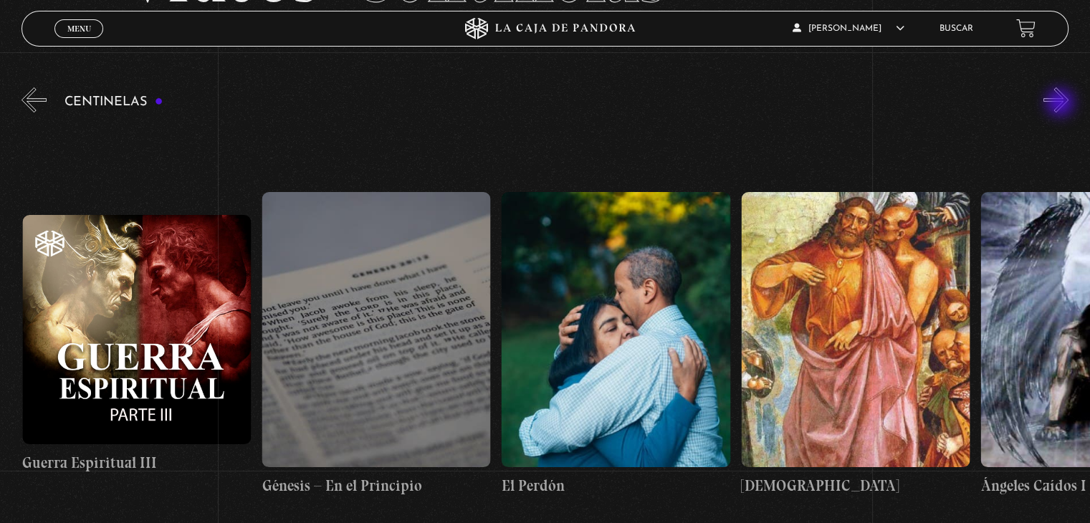
click at [1062, 104] on button "»" at bounding box center [1056, 99] width 25 height 25
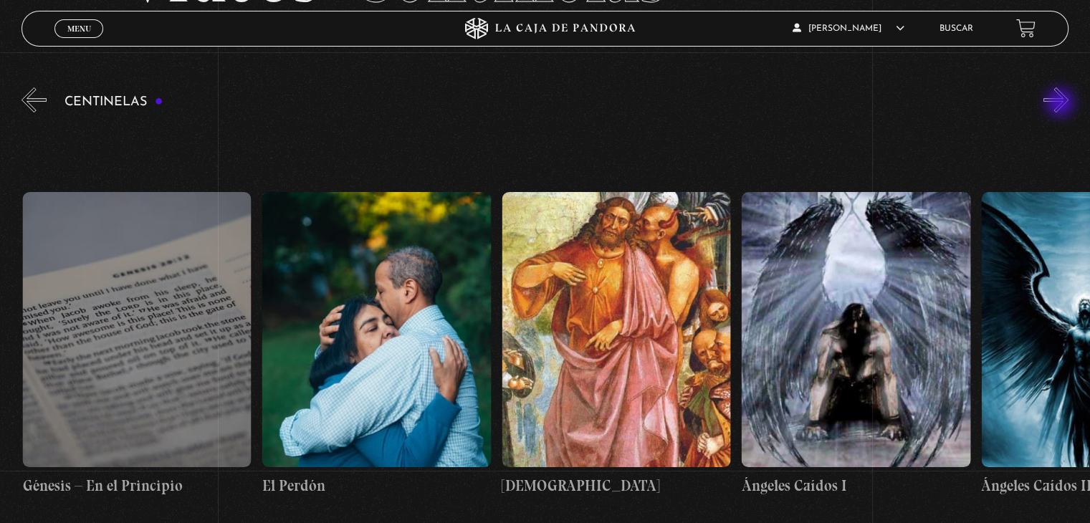
click at [1062, 104] on button "»" at bounding box center [1056, 99] width 25 height 25
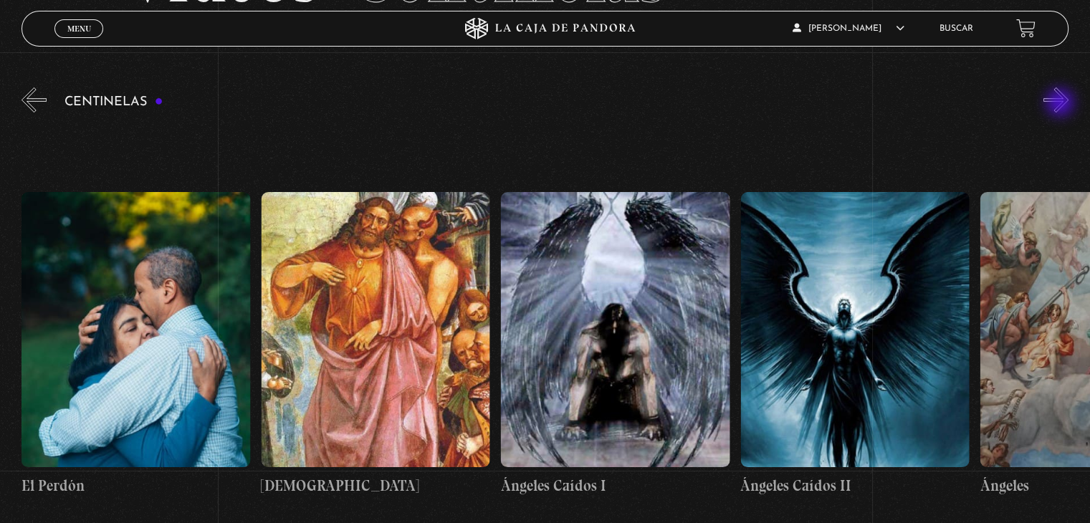
click at [1062, 104] on button "»" at bounding box center [1056, 99] width 25 height 25
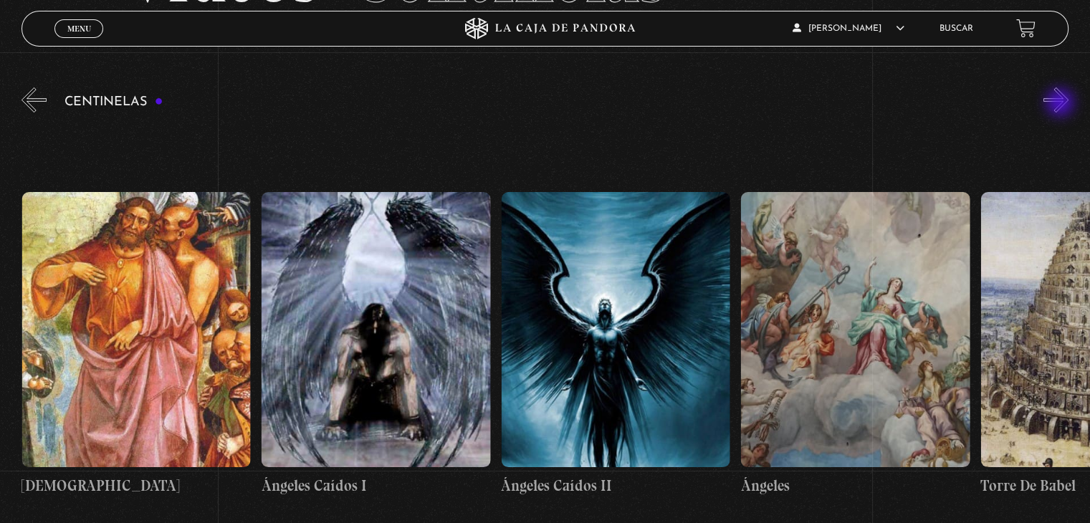
click at [1062, 104] on button "»" at bounding box center [1056, 99] width 25 height 25
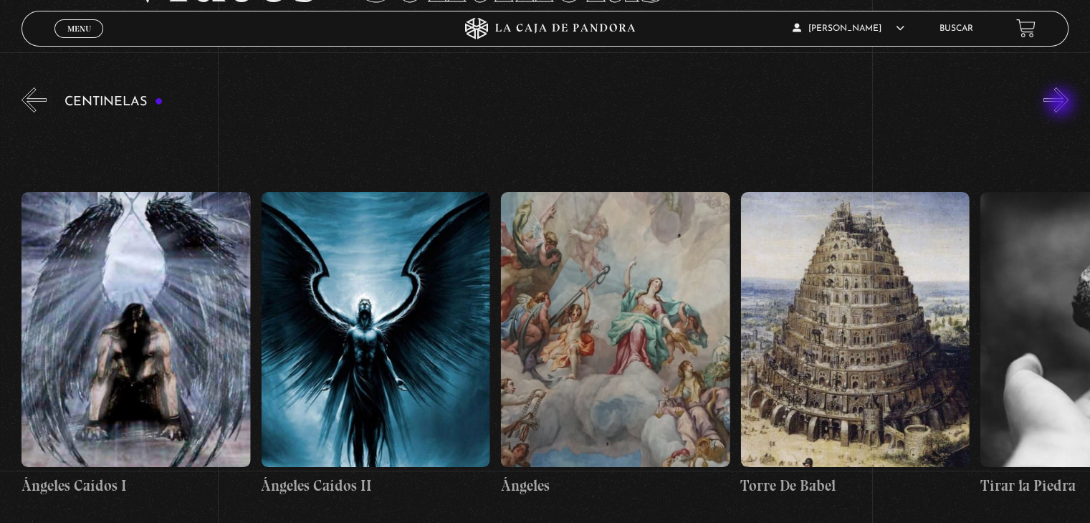
click at [1062, 104] on button "»" at bounding box center [1056, 99] width 25 height 25
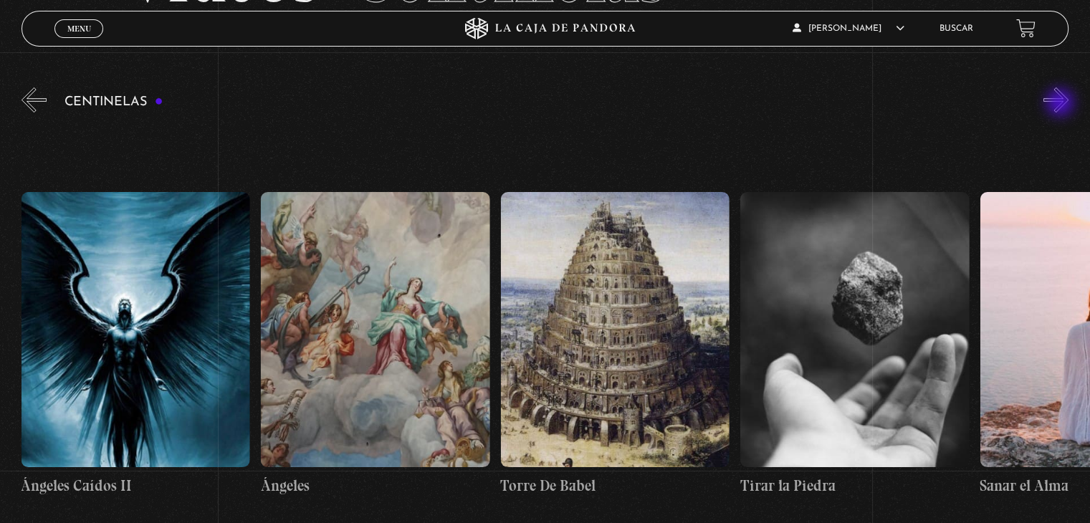
click at [1062, 104] on button "»" at bounding box center [1056, 99] width 25 height 25
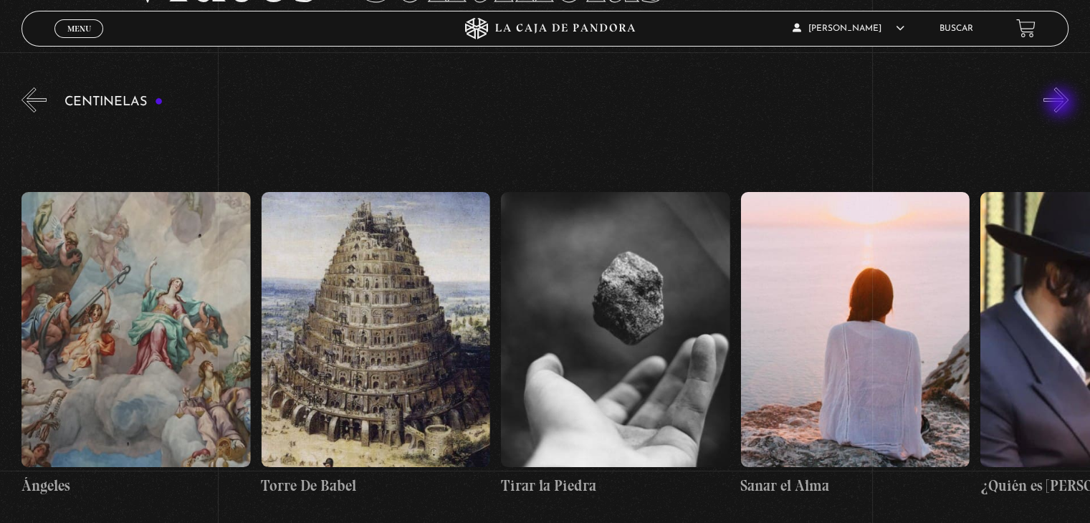
click at [1062, 104] on button "»" at bounding box center [1056, 99] width 25 height 25
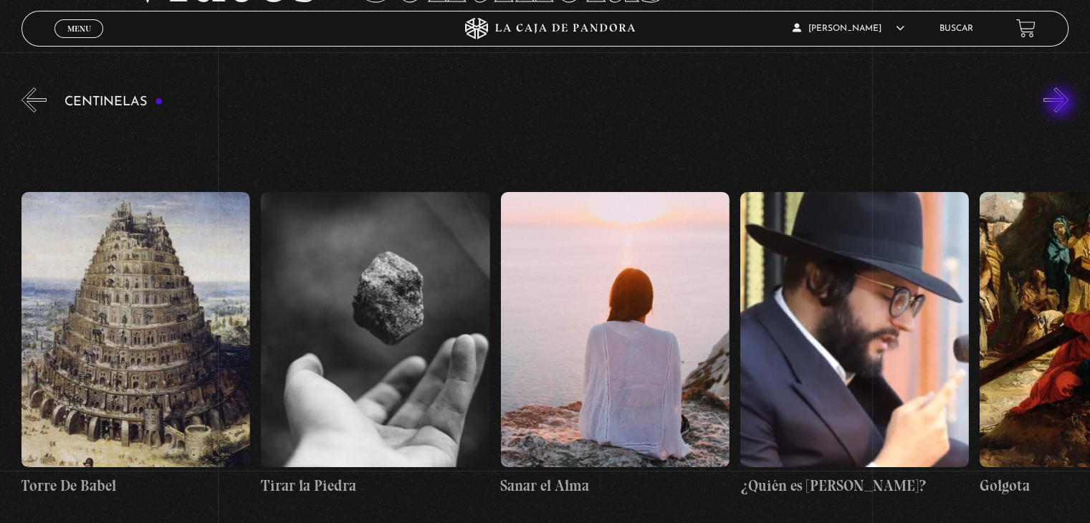
click at [1062, 104] on button "»" at bounding box center [1056, 99] width 25 height 25
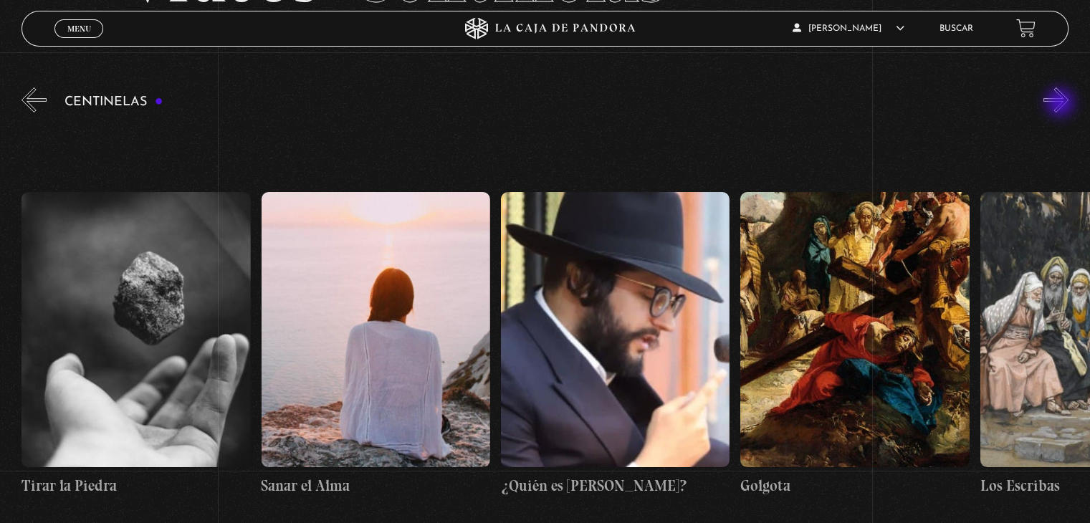
click at [1062, 104] on button "»" at bounding box center [1056, 99] width 25 height 25
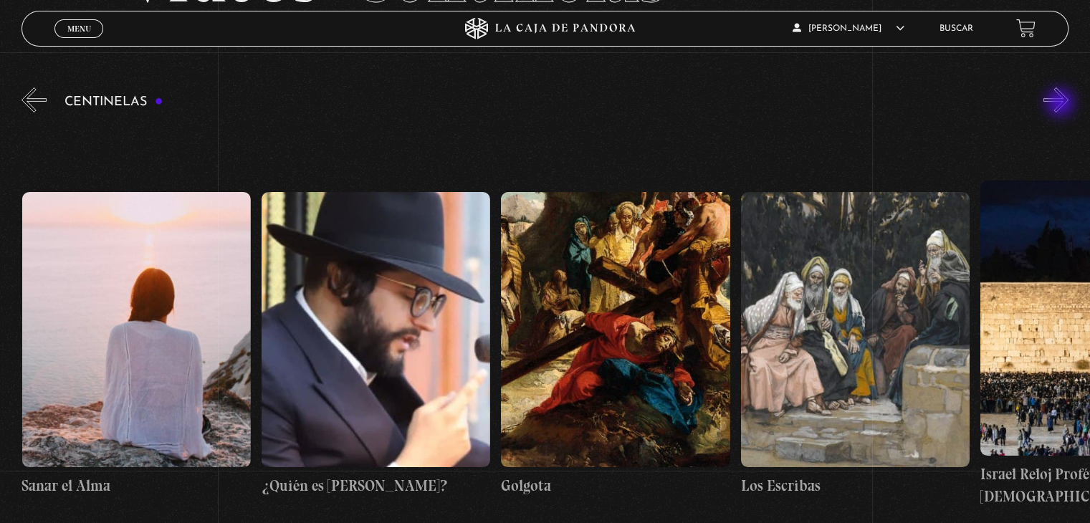
click at [1062, 104] on button "»" at bounding box center [1056, 99] width 25 height 25
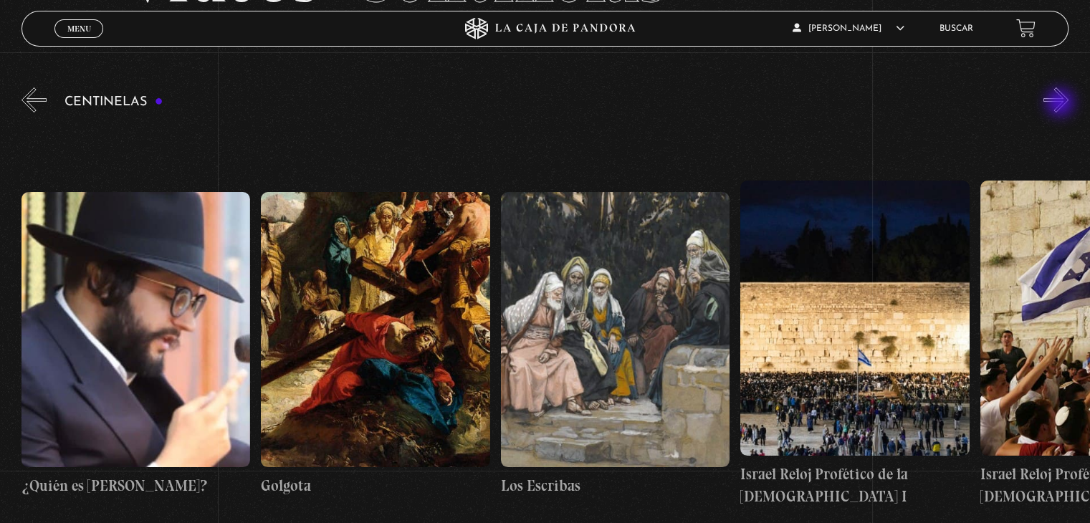
click at [1062, 104] on button "»" at bounding box center [1056, 99] width 25 height 25
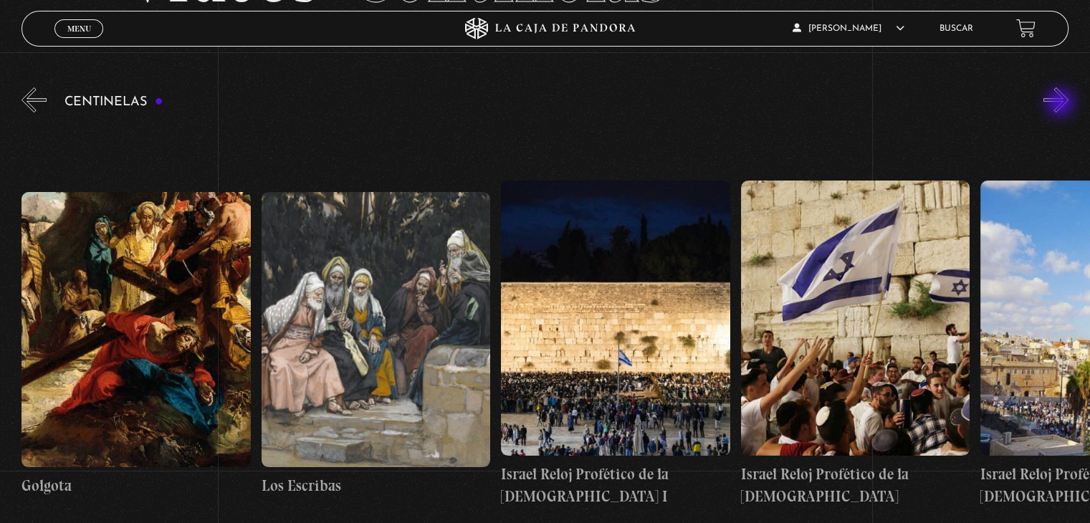
click at [1062, 104] on button "»" at bounding box center [1056, 99] width 25 height 25
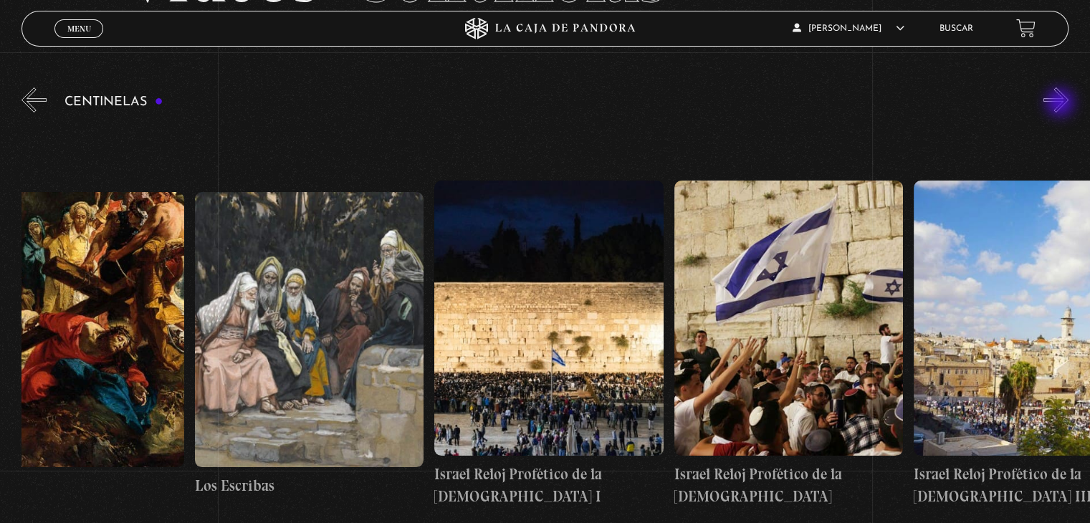
scroll to position [0, 26970]
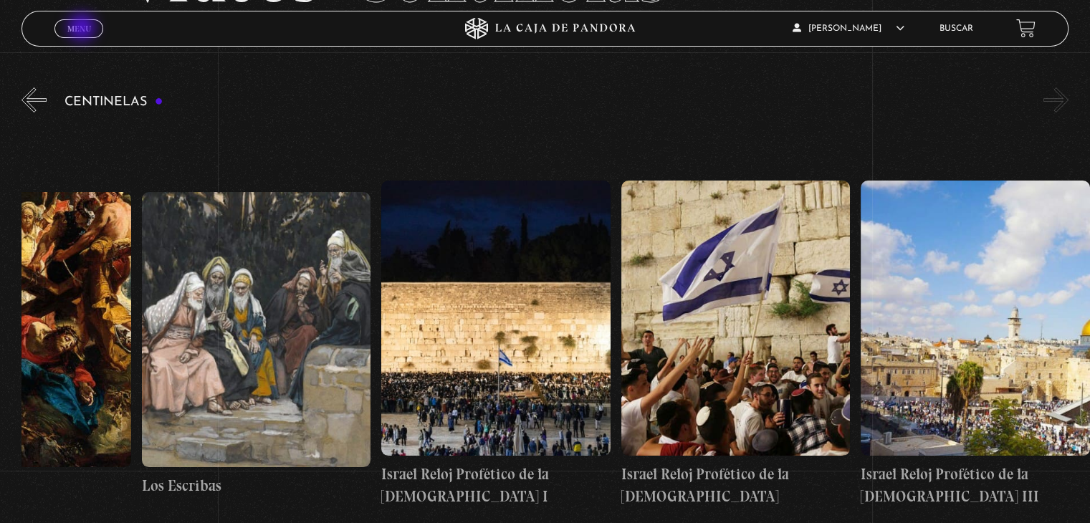
click at [83, 29] on span "Menu" at bounding box center [79, 28] width 24 height 9
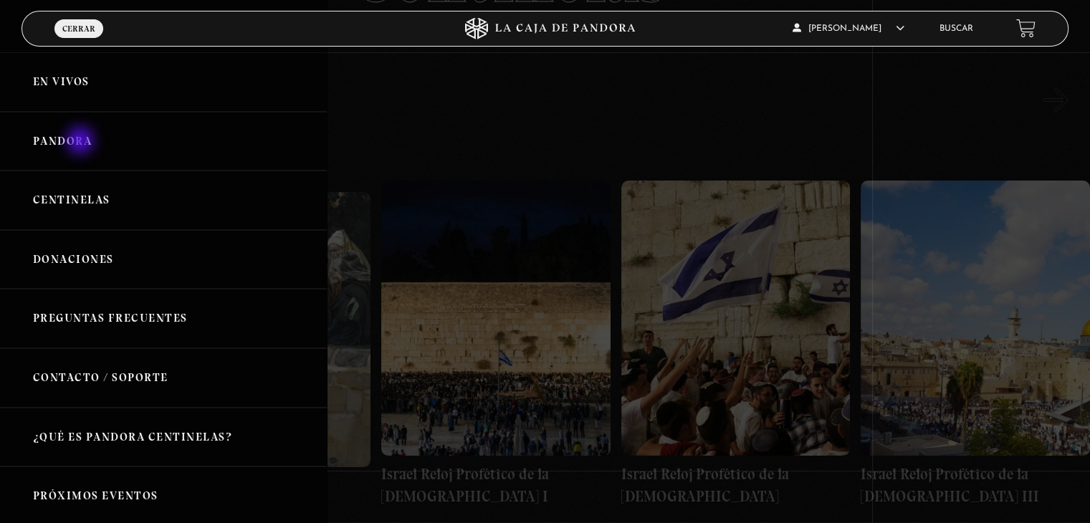
click at [82, 142] on link "Pandora" at bounding box center [163, 141] width 327 height 59
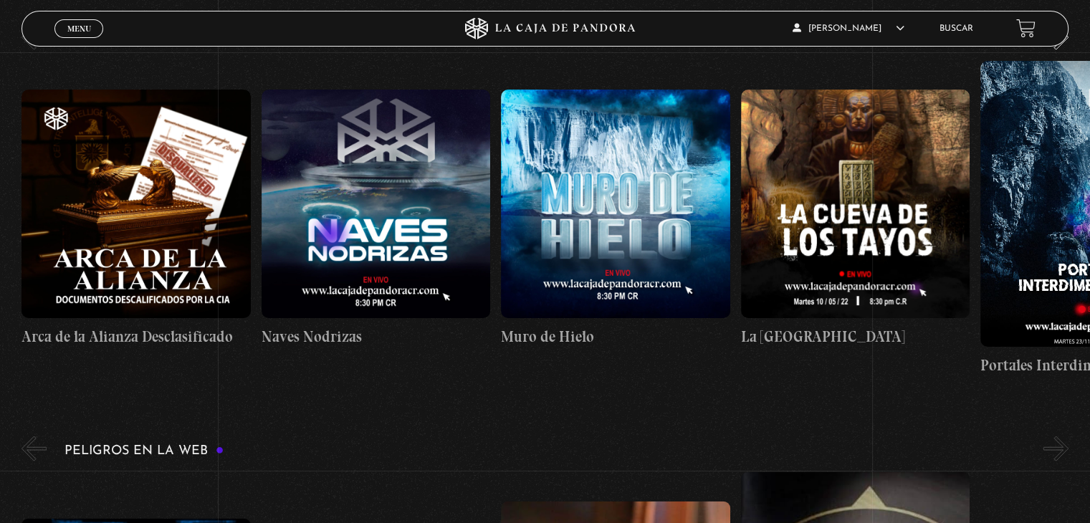
scroll to position [3153, 0]
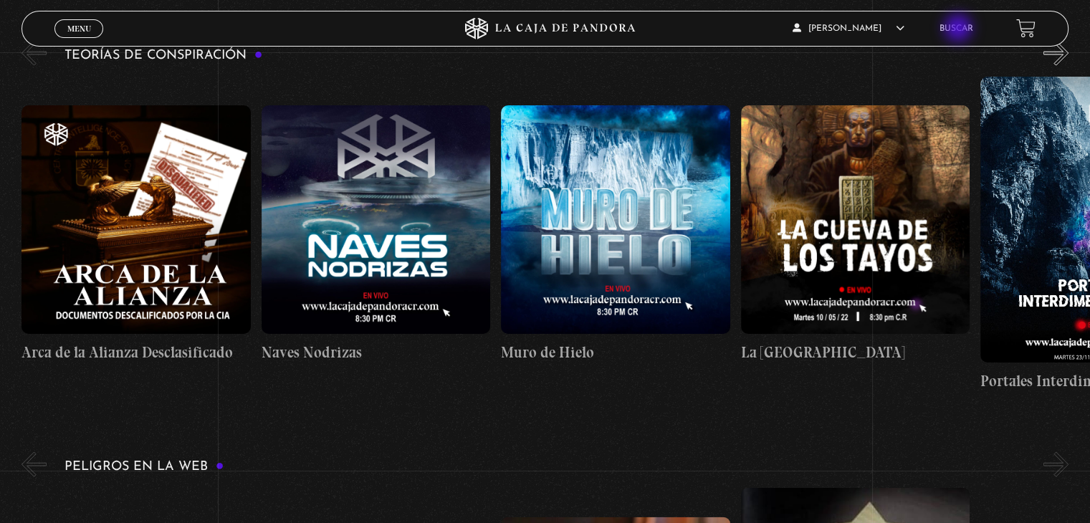
click at [960, 29] on link "Buscar" at bounding box center [957, 28] width 34 height 9
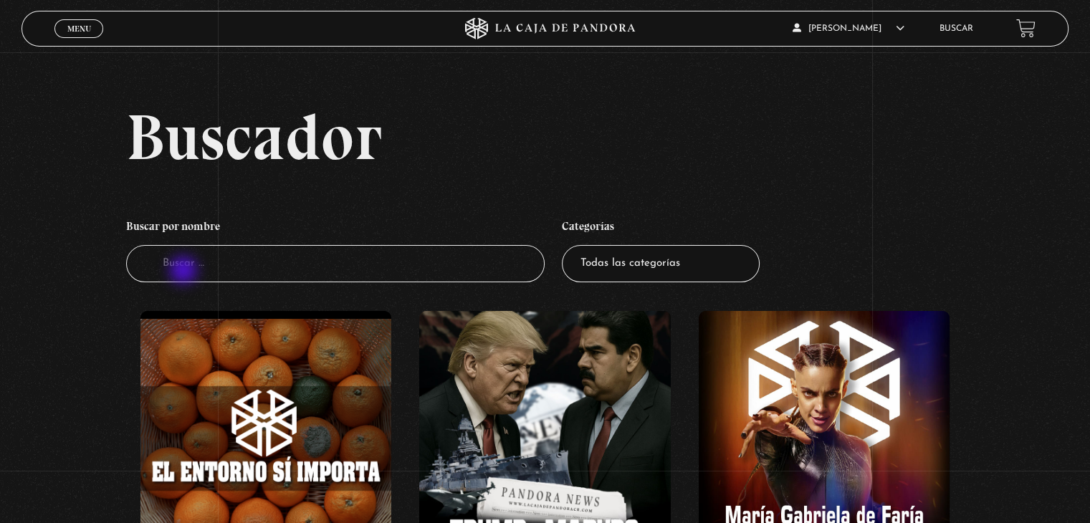
click at [185, 272] on input "Buscador" at bounding box center [335, 264] width 419 height 38
type input "cera"
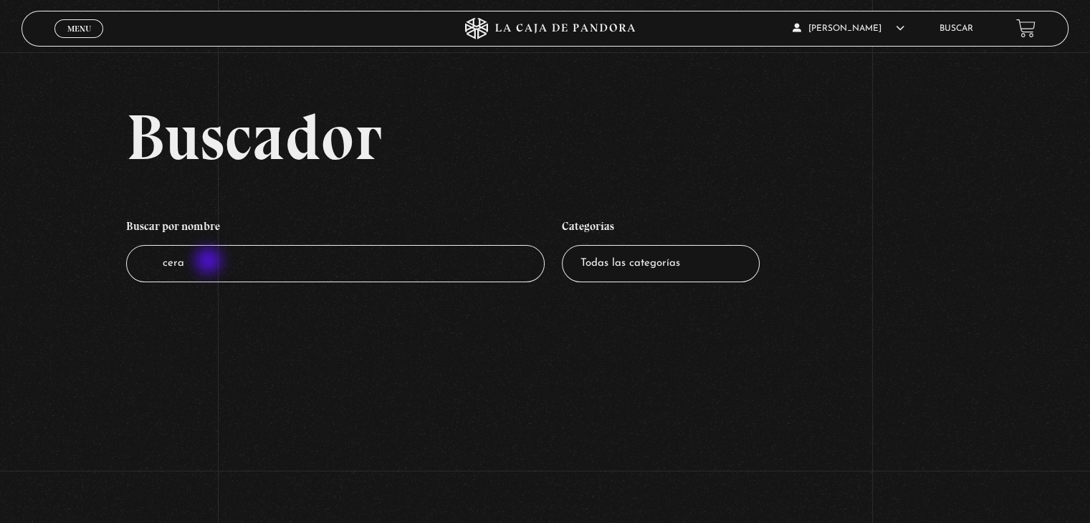
click at [210, 262] on input "cera" at bounding box center [335, 264] width 419 height 38
type input "c"
type input "sera"
click at [196, 263] on input "sera" at bounding box center [335, 264] width 419 height 38
type input "s"
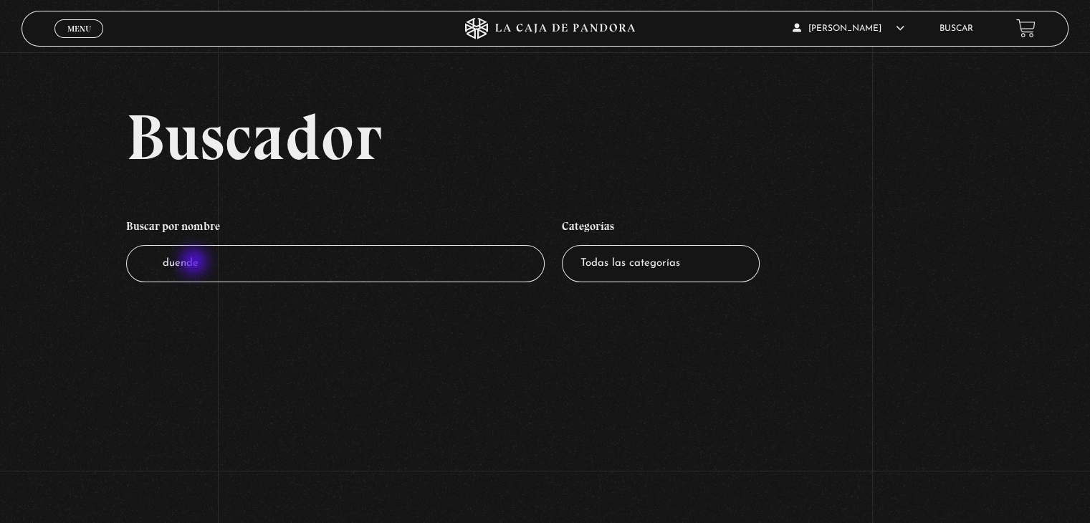
type input "duendes"
click at [80, 24] on span "Menu" at bounding box center [79, 28] width 24 height 9
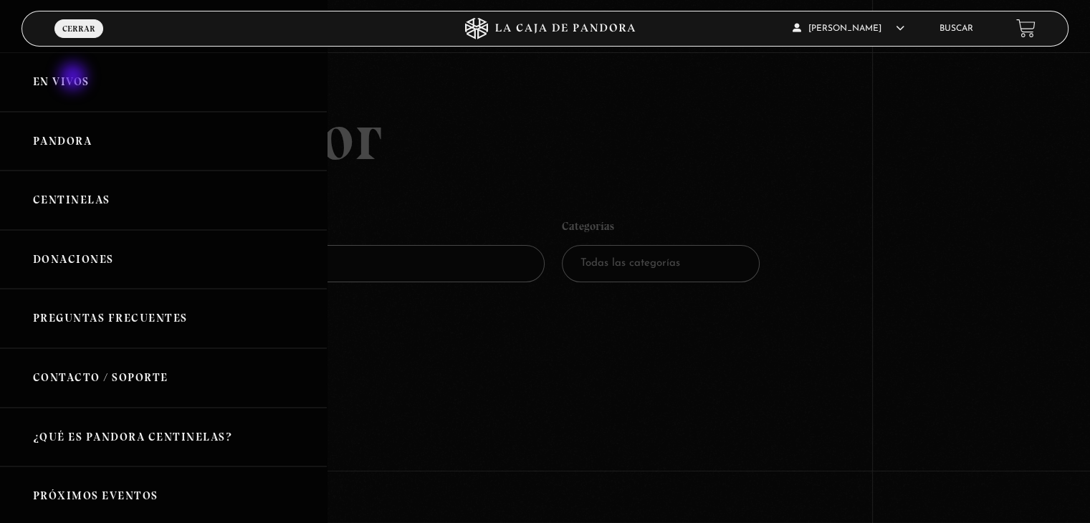
click at [75, 78] on link "En vivos" at bounding box center [163, 81] width 327 height 59
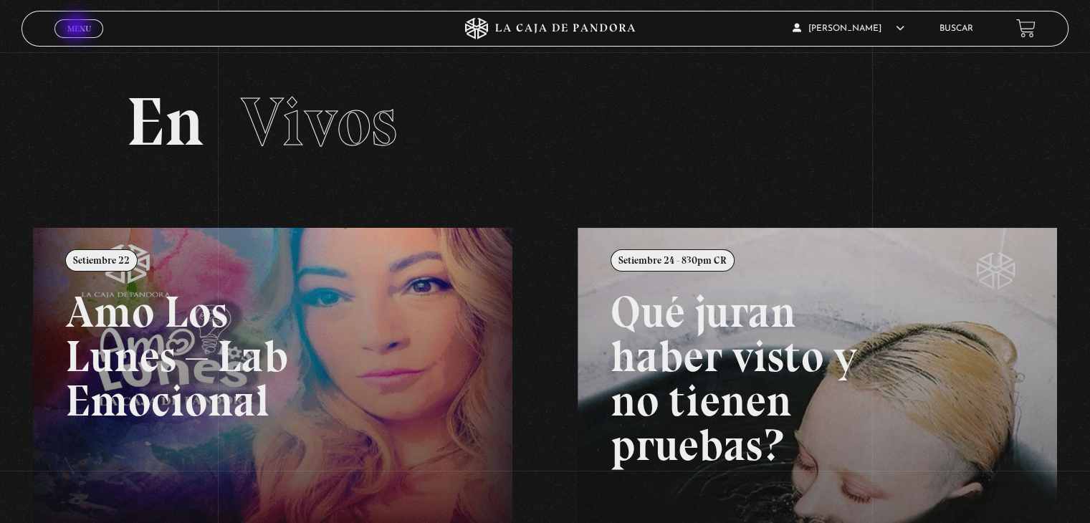
click at [77, 29] on span "Menu" at bounding box center [79, 28] width 24 height 9
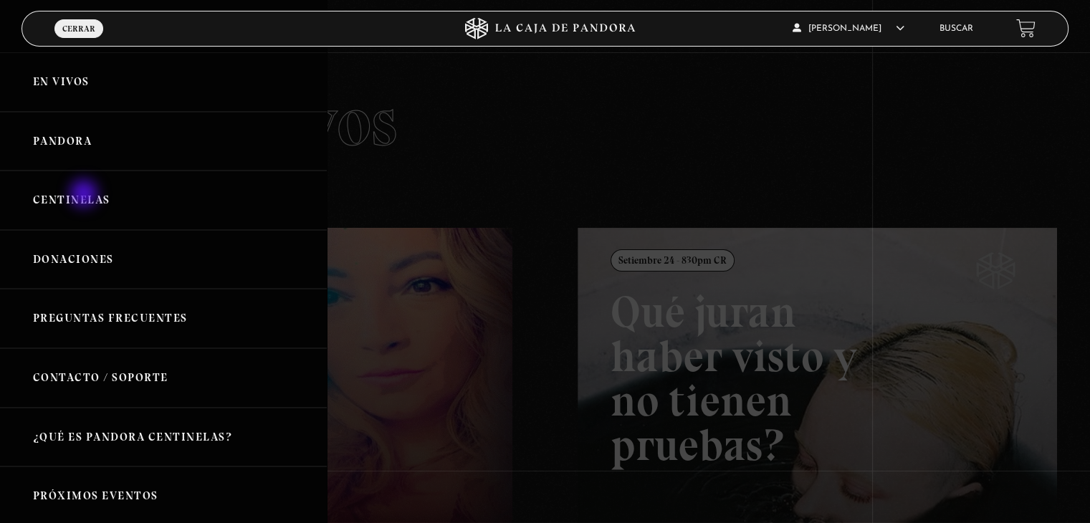
click at [85, 195] on link "Centinelas" at bounding box center [163, 200] width 327 height 59
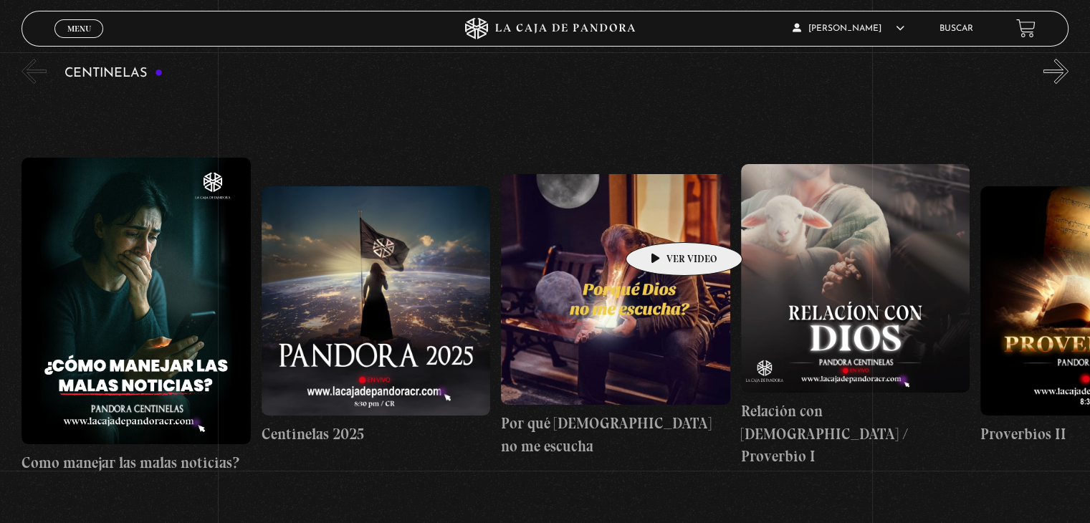
scroll to position [119, 0]
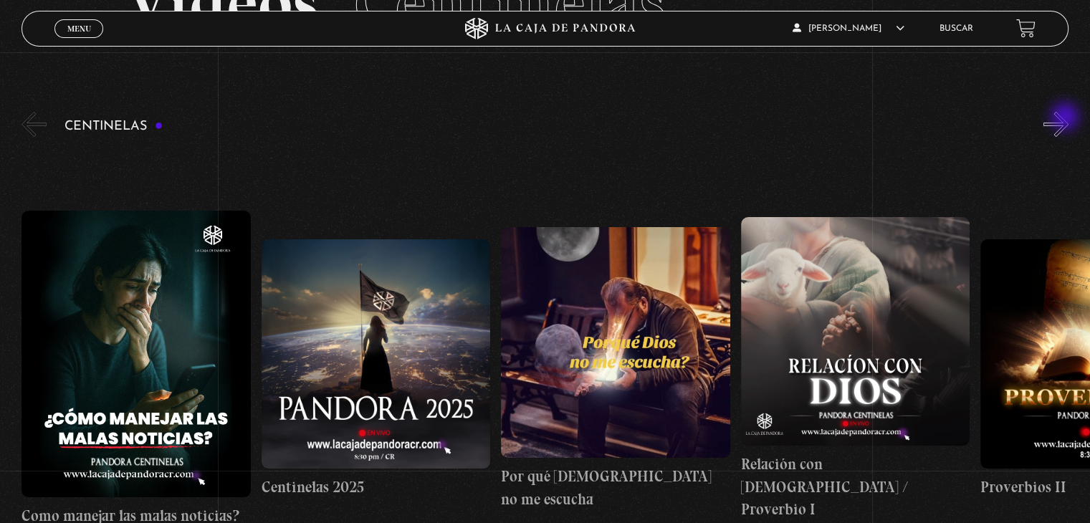
click at [1067, 118] on button "»" at bounding box center [1056, 124] width 25 height 25
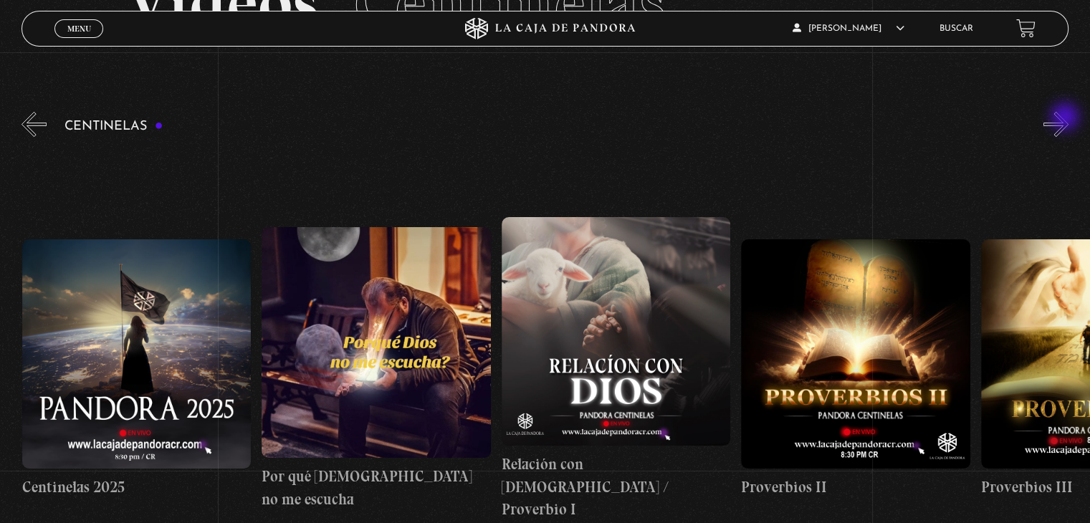
click at [1067, 118] on button "»" at bounding box center [1056, 124] width 25 height 25
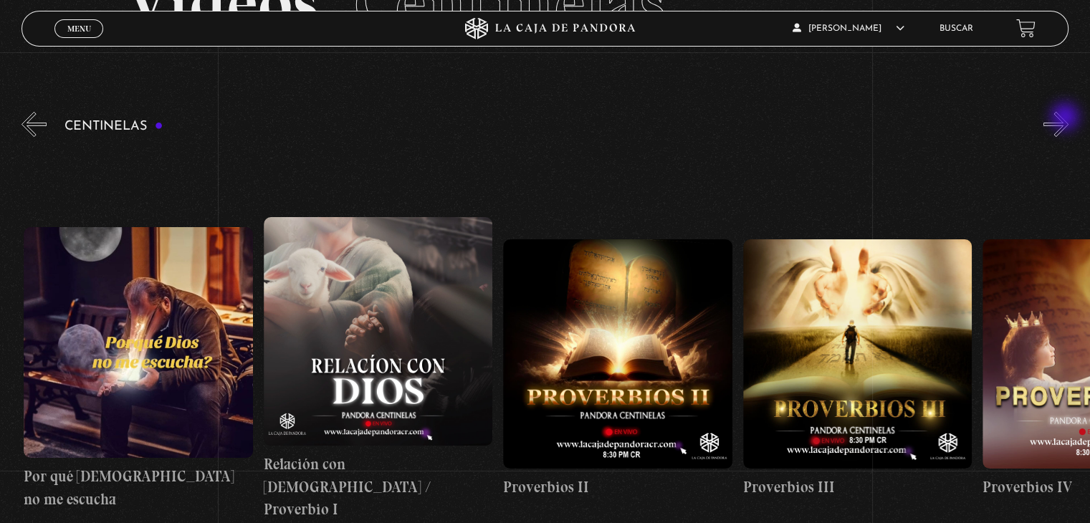
click at [1067, 118] on button "»" at bounding box center [1056, 124] width 25 height 25
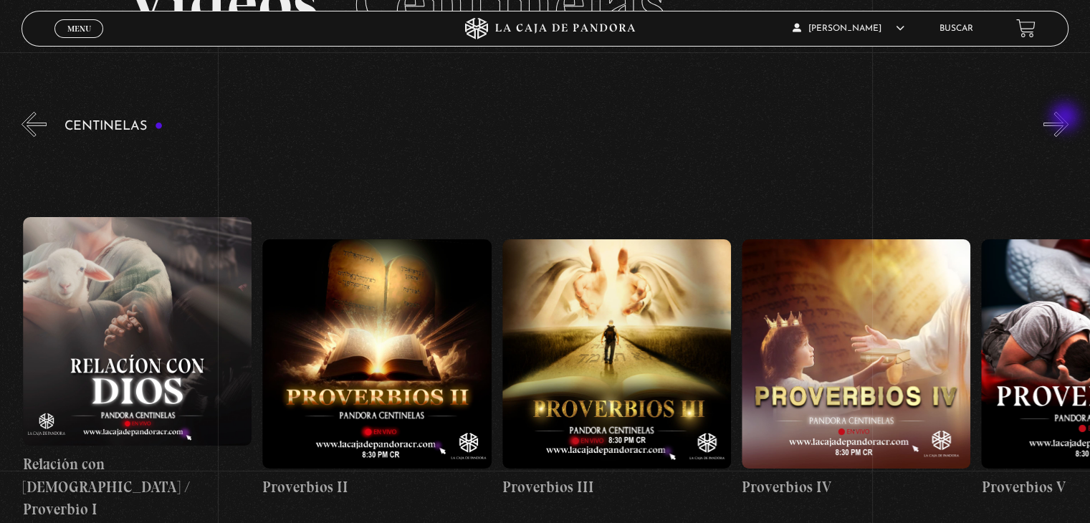
scroll to position [0, 719]
click at [1067, 118] on button "»" at bounding box center [1056, 124] width 25 height 25
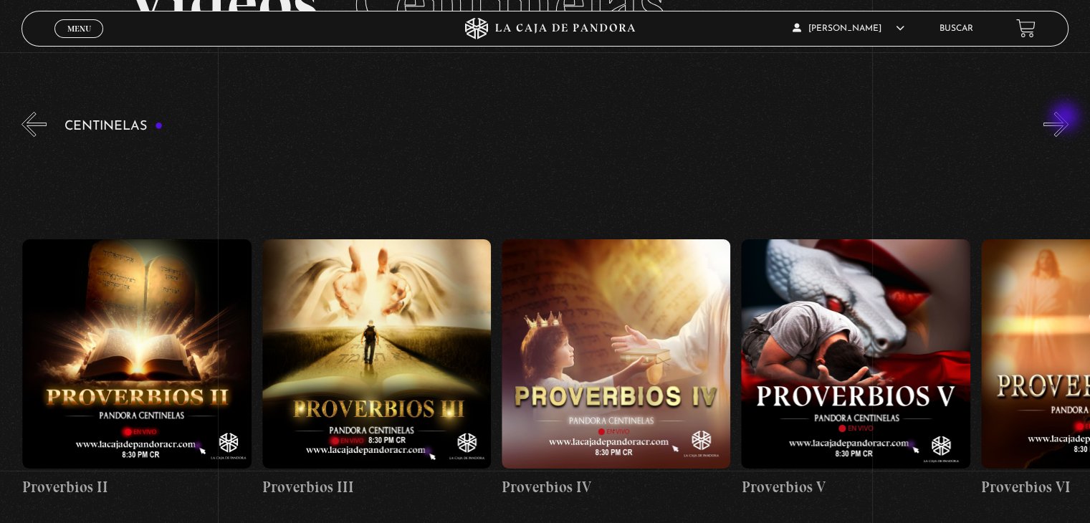
click at [1067, 118] on button "»" at bounding box center [1056, 124] width 25 height 25
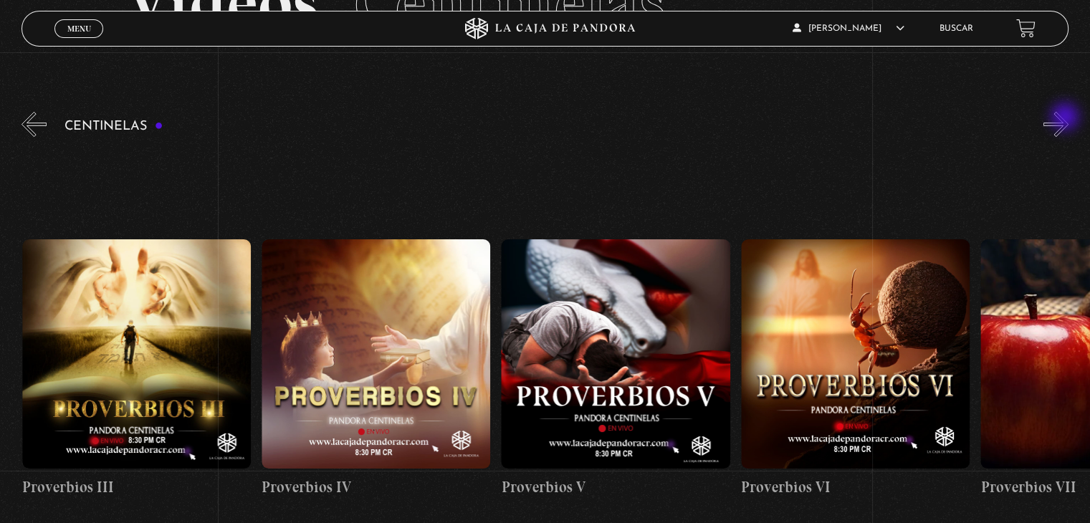
click at [1067, 118] on button "»" at bounding box center [1056, 124] width 25 height 25
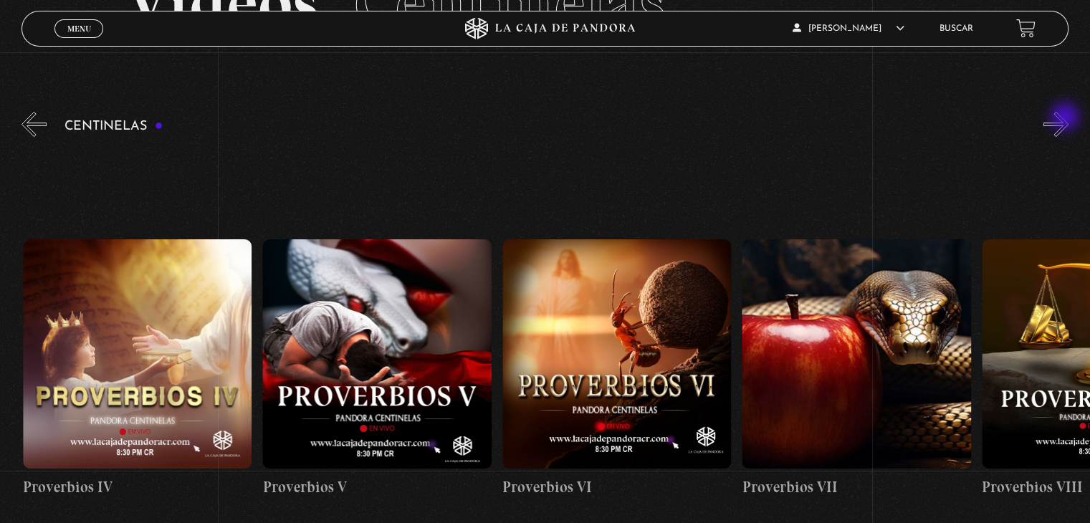
click at [1067, 118] on button "»" at bounding box center [1056, 124] width 25 height 25
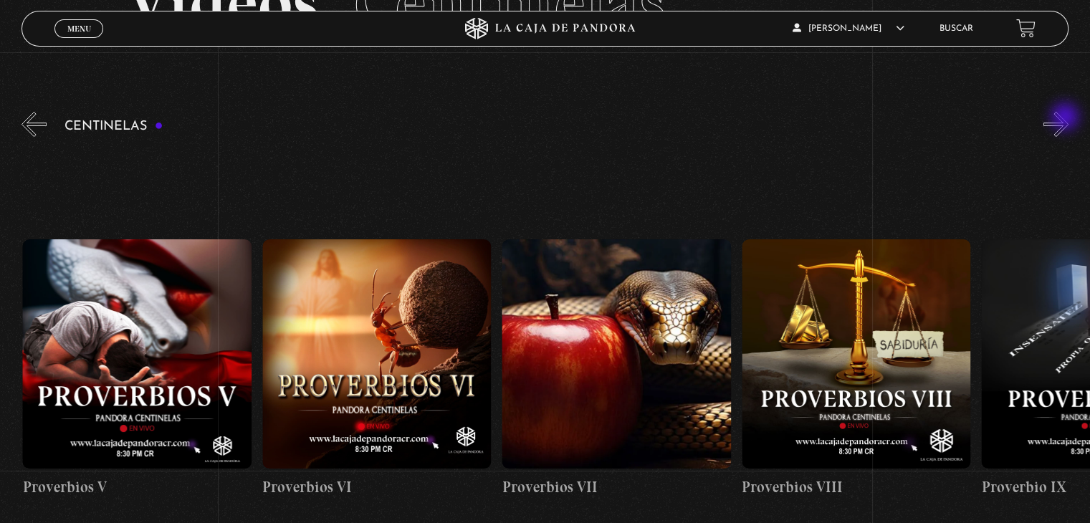
click at [1067, 118] on button "»" at bounding box center [1056, 124] width 25 height 25
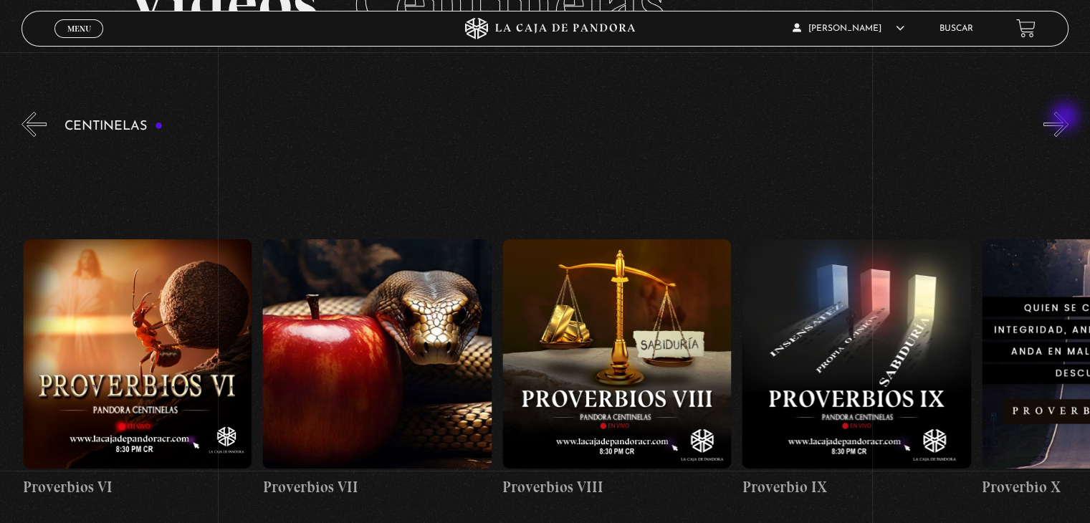
scroll to position [0, 1918]
click at [1067, 118] on button "»" at bounding box center [1056, 124] width 25 height 25
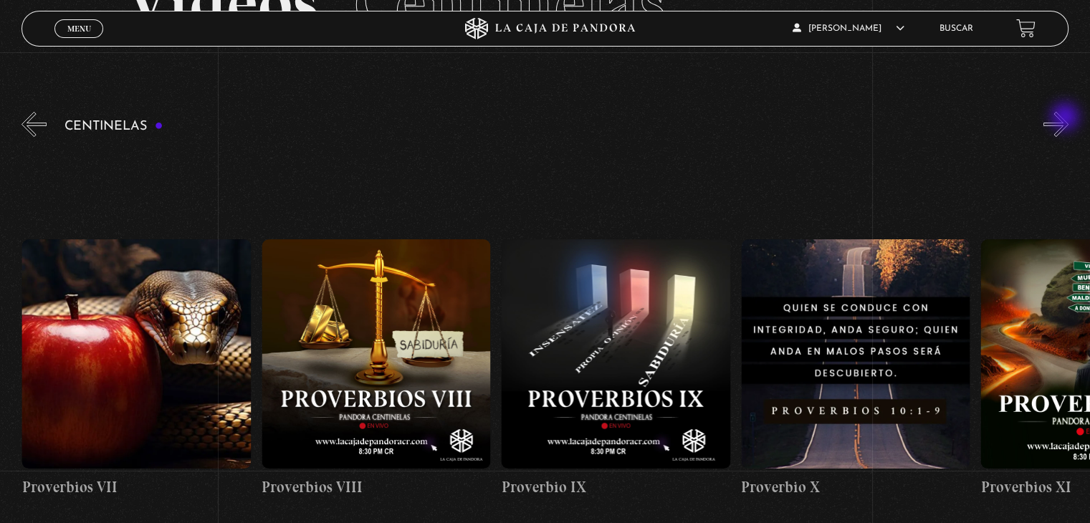
click at [1067, 118] on button "»" at bounding box center [1056, 124] width 25 height 25
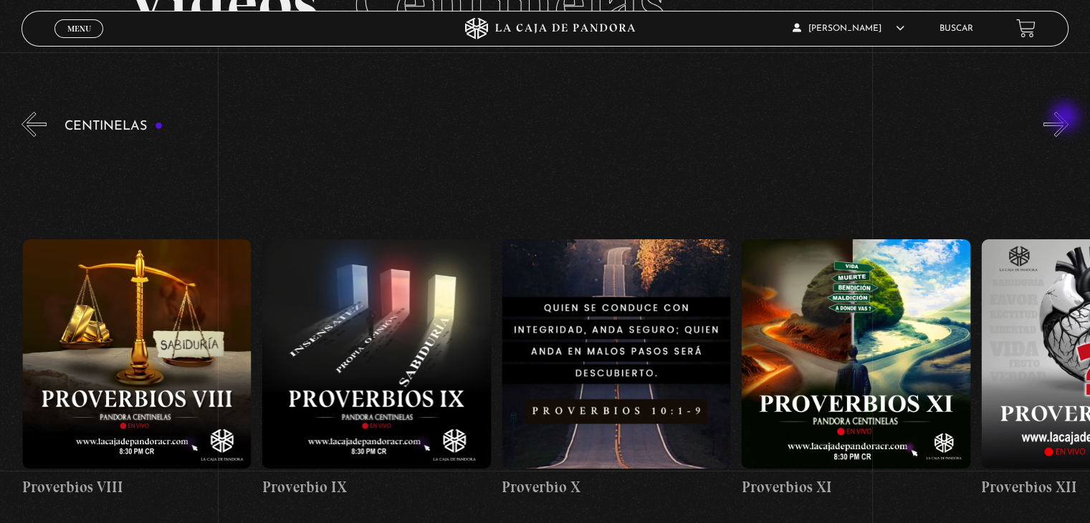
click at [1067, 118] on button "»" at bounding box center [1056, 124] width 25 height 25
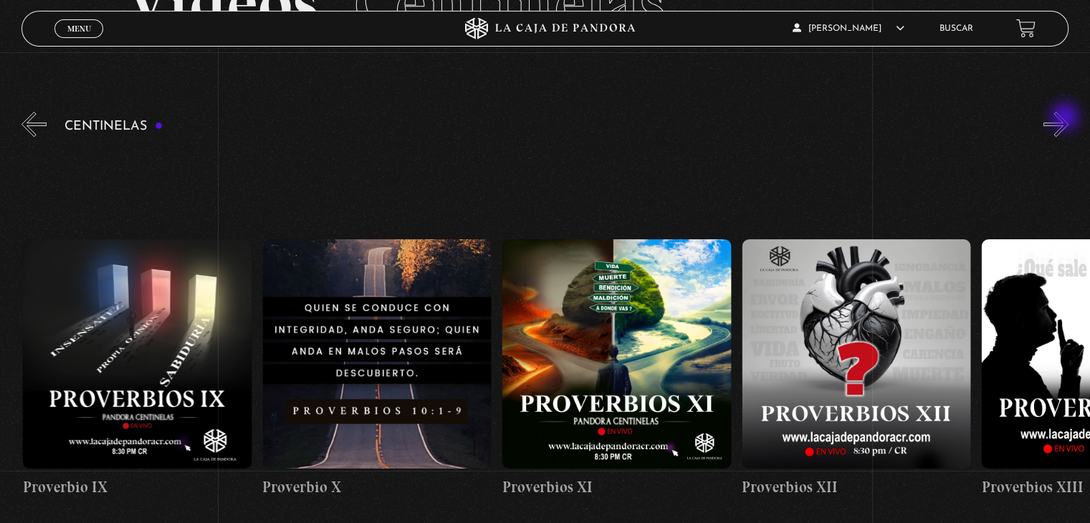
click at [1067, 118] on button "»" at bounding box center [1056, 124] width 25 height 25
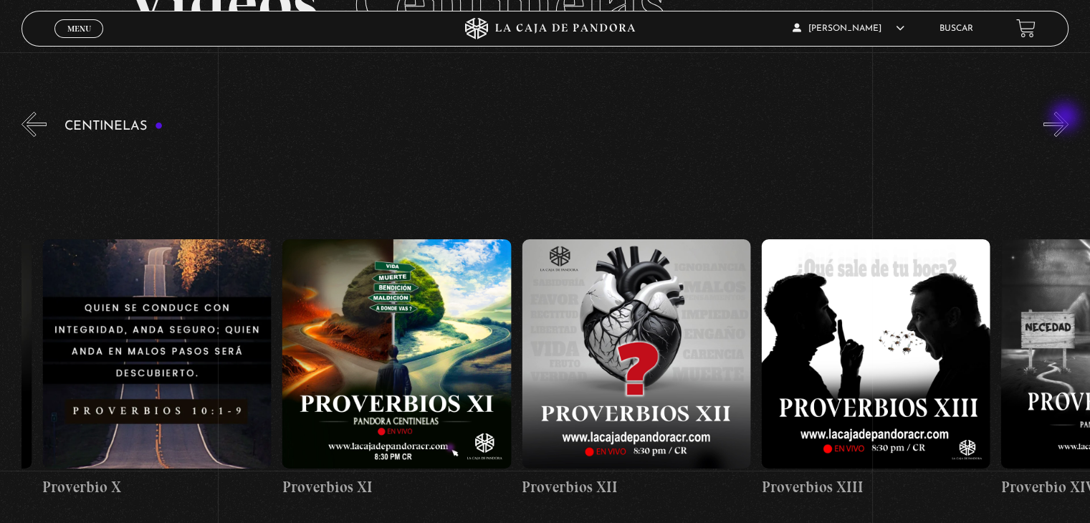
click at [1067, 118] on button "»" at bounding box center [1056, 124] width 25 height 25
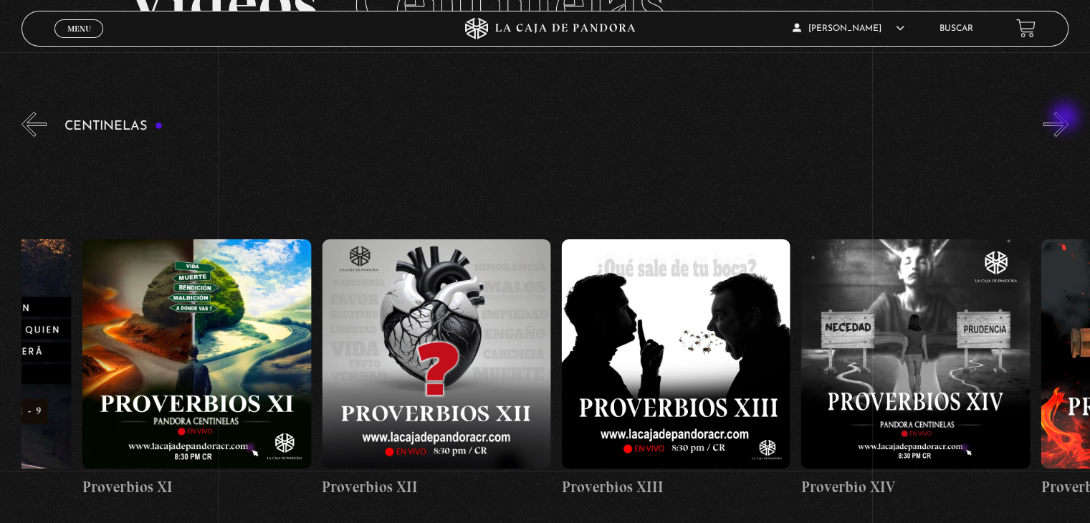
click at [1067, 118] on button "»" at bounding box center [1056, 124] width 25 height 25
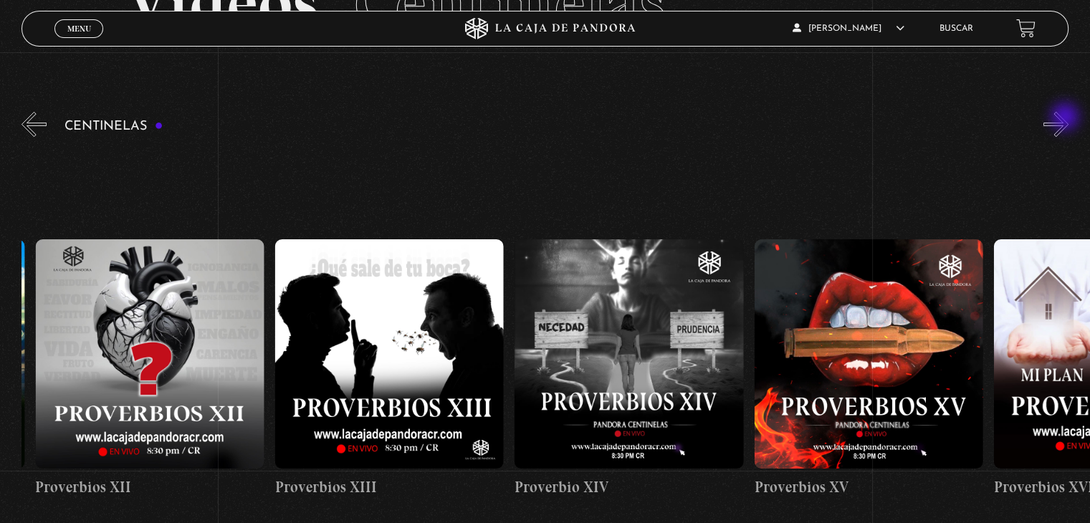
click at [1067, 118] on button "»" at bounding box center [1056, 124] width 25 height 25
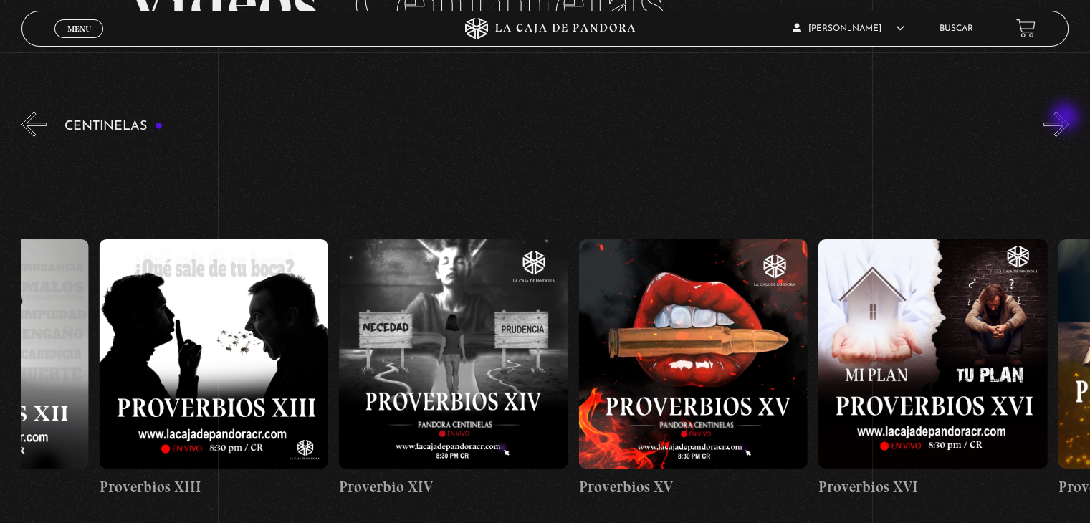
click at [1067, 118] on button "»" at bounding box center [1056, 124] width 25 height 25
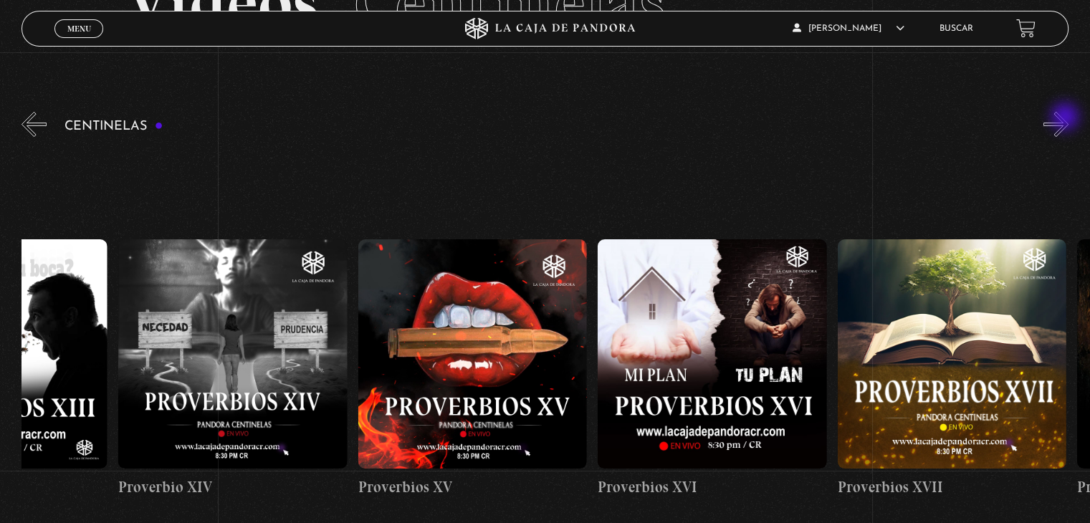
click at [1067, 118] on button "»" at bounding box center [1056, 124] width 25 height 25
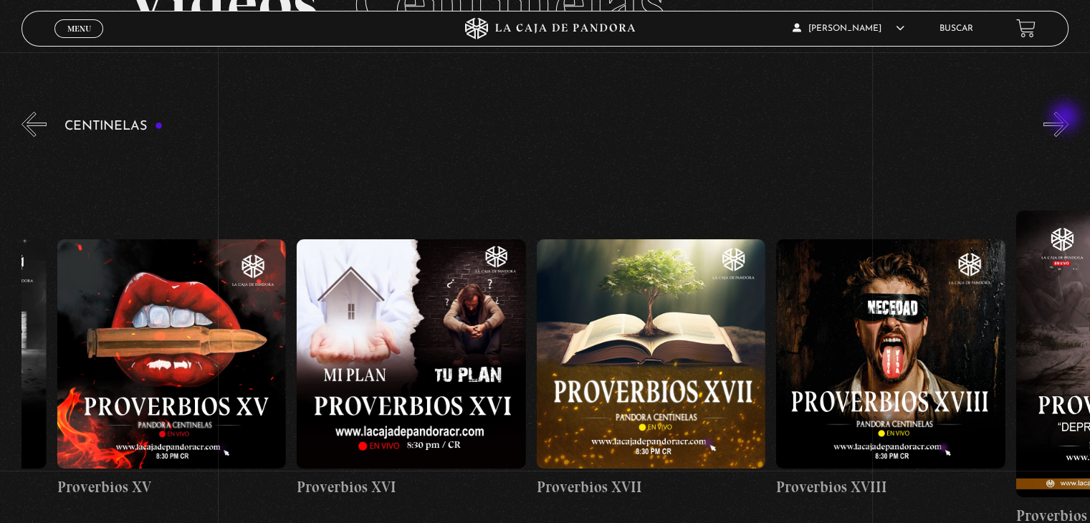
click at [1067, 118] on button "»" at bounding box center [1056, 124] width 25 height 25
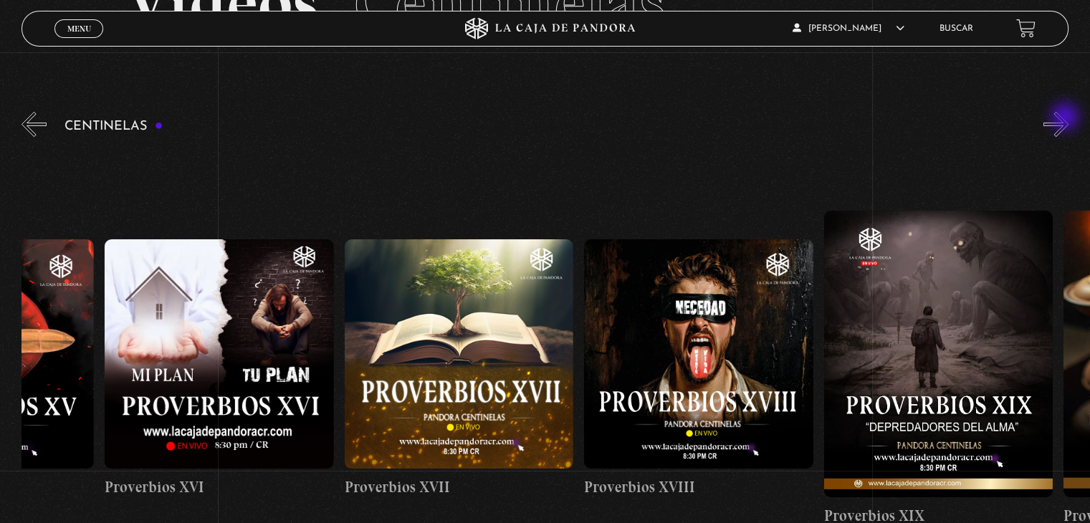
click at [1067, 118] on button "»" at bounding box center [1056, 124] width 25 height 25
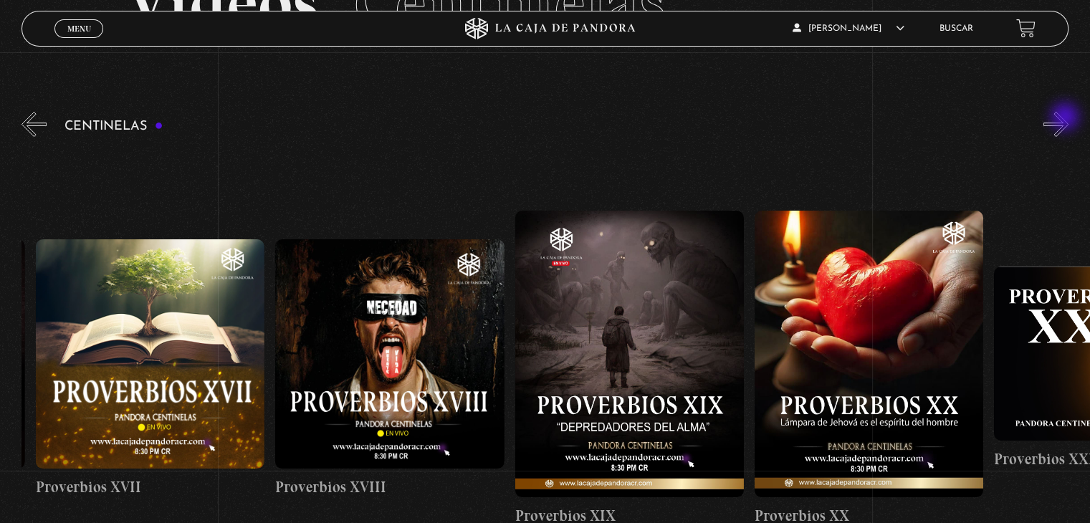
click at [1067, 118] on button "»" at bounding box center [1056, 124] width 25 height 25
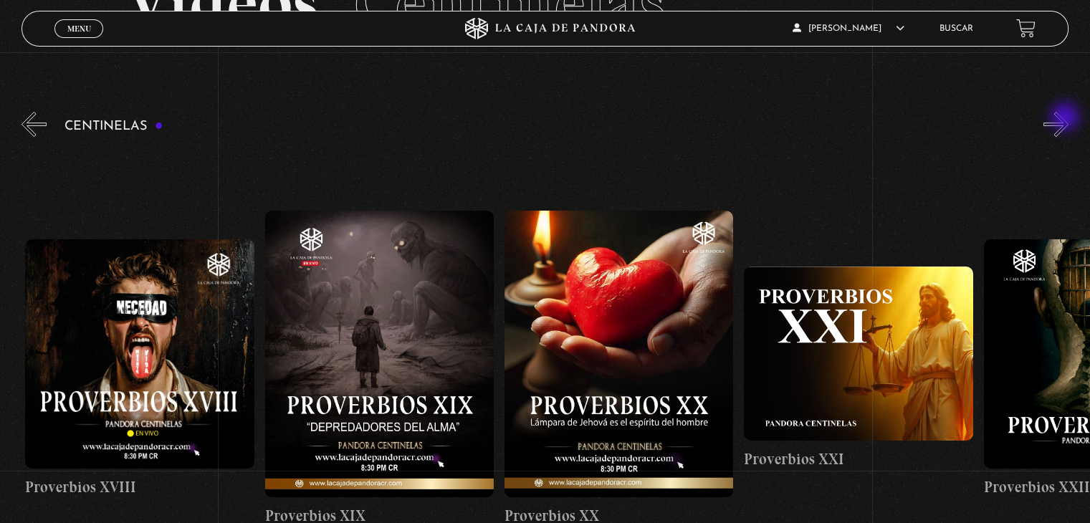
click at [1067, 118] on button "»" at bounding box center [1056, 124] width 25 height 25
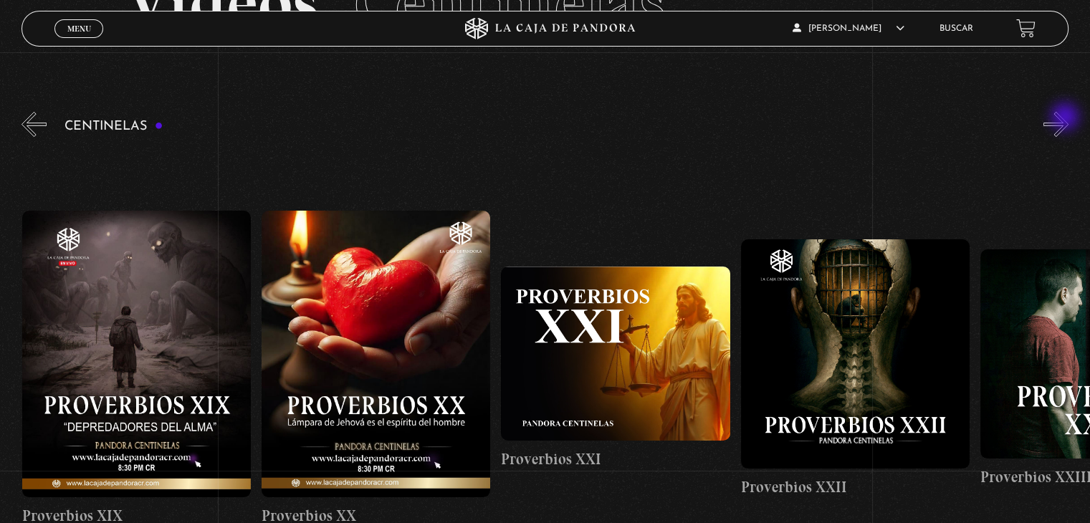
scroll to position [0, 5034]
